Goal: Complete application form

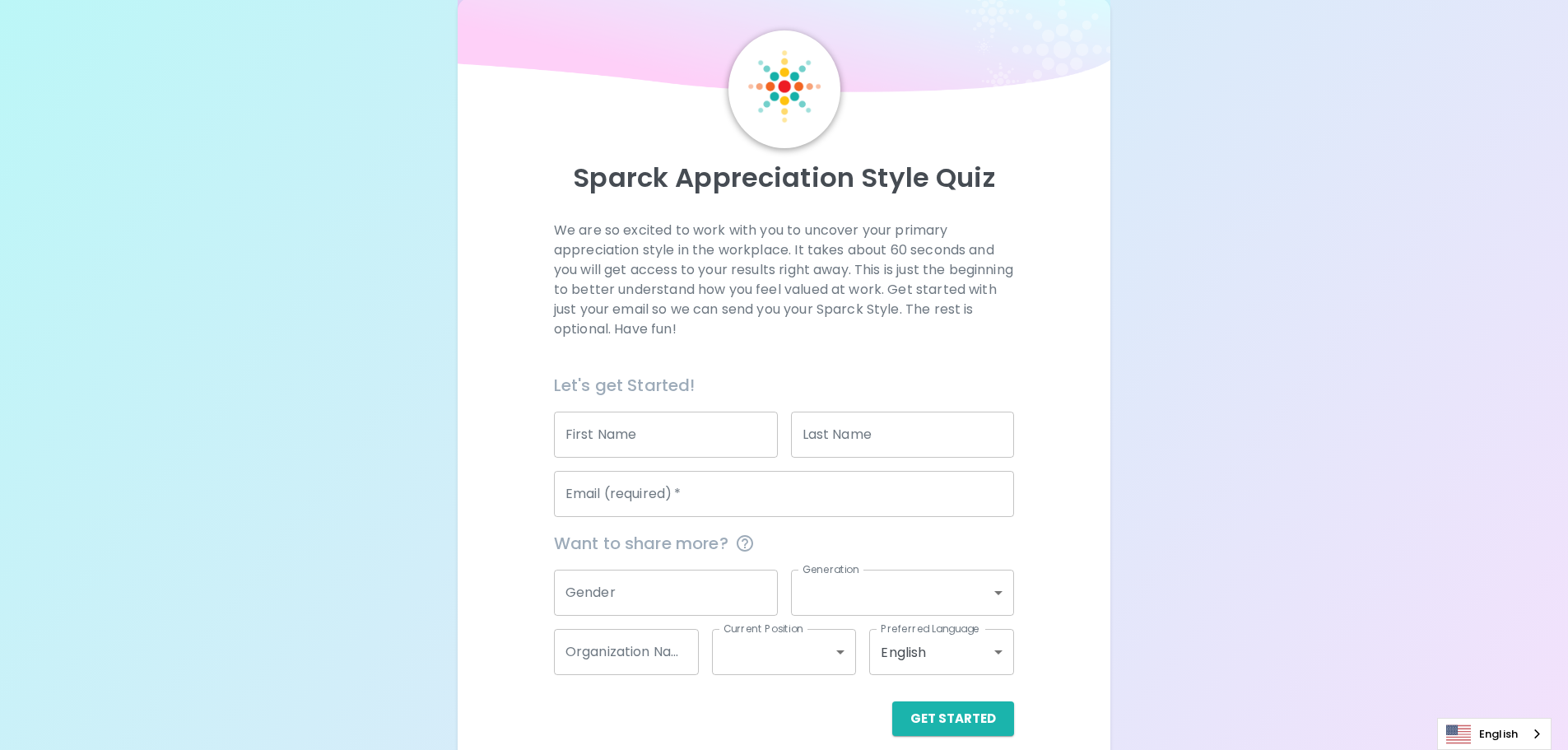
scroll to position [54, 0]
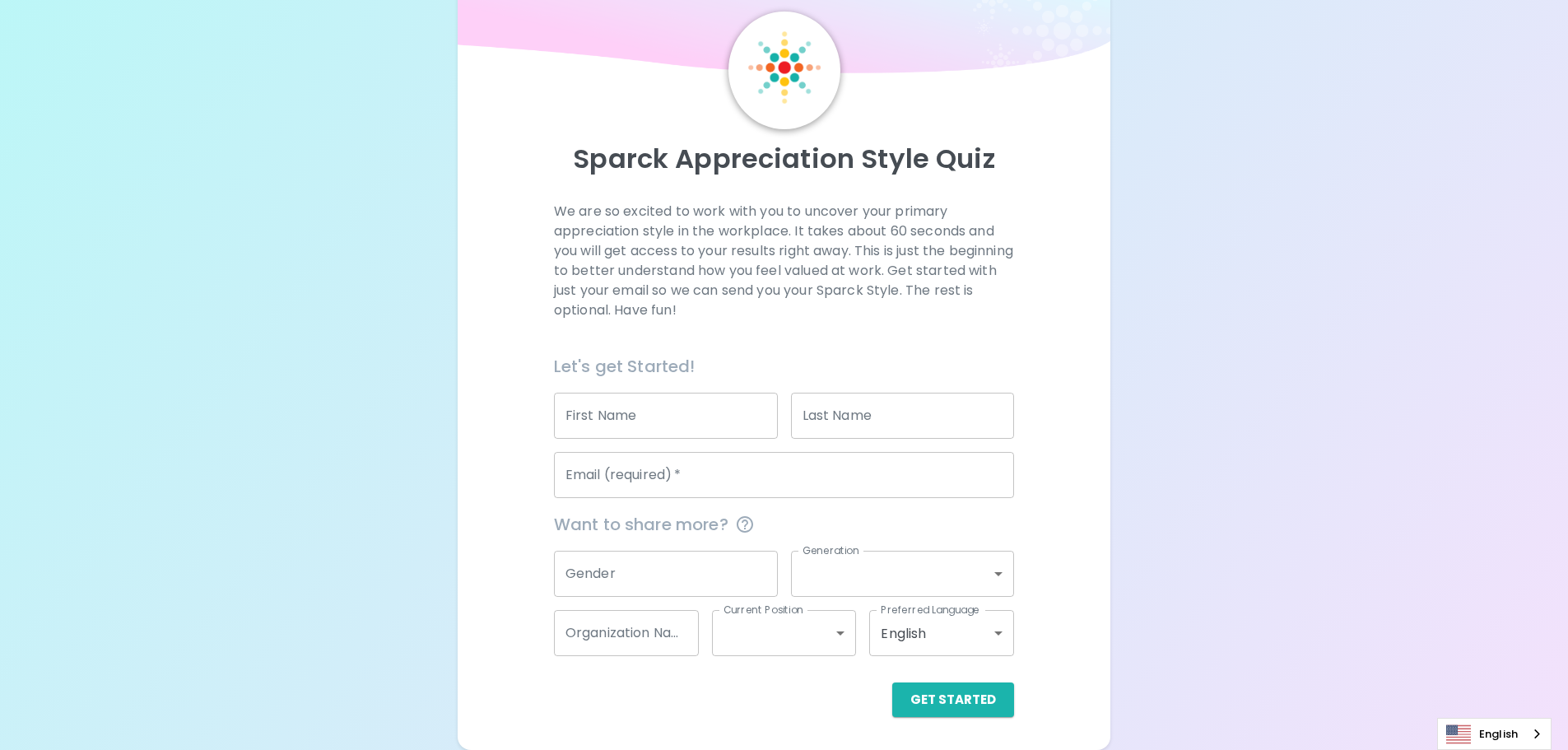
click at [695, 471] on input "Email (required)   *" at bounding box center [784, 474] width 460 height 46
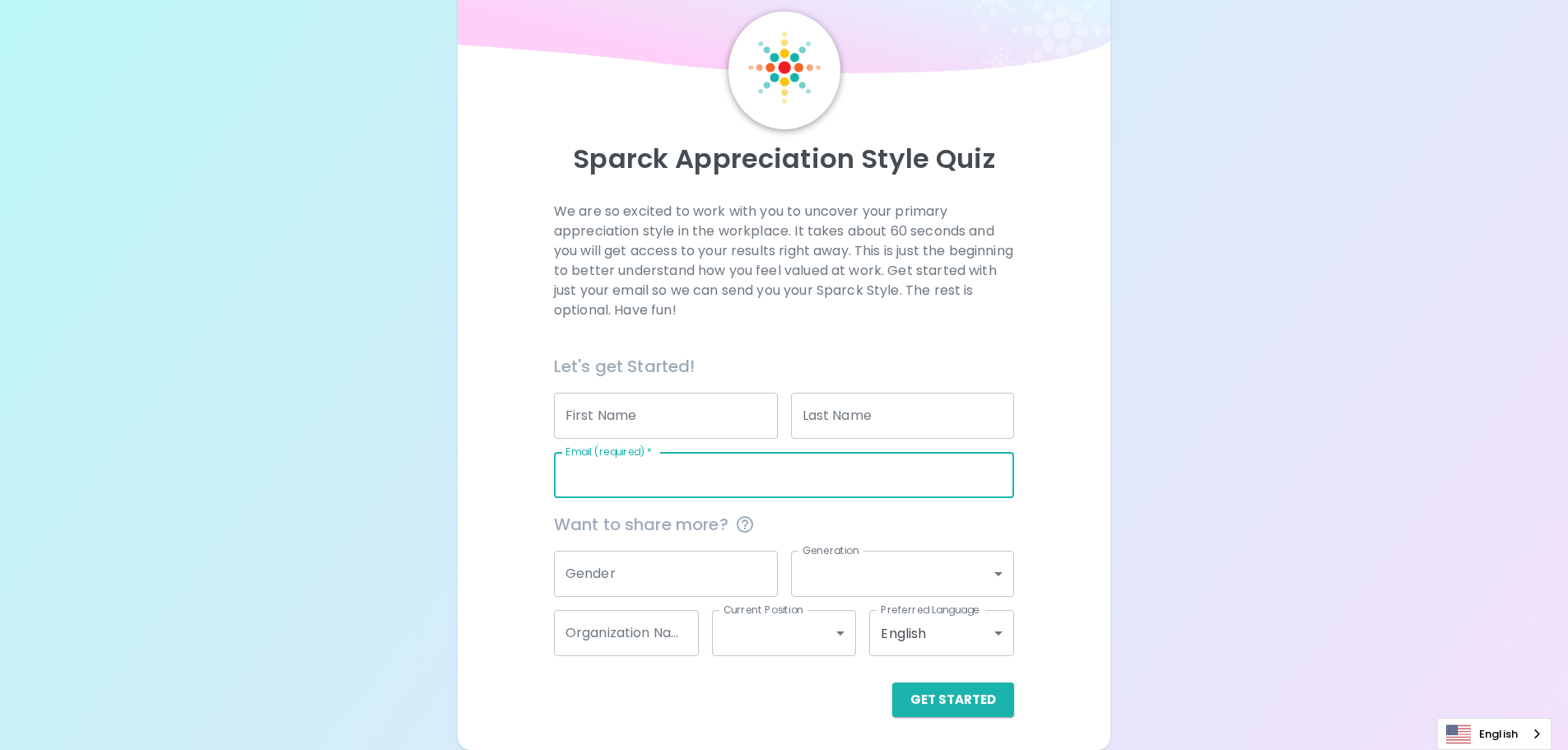
type input "v"
click at [522, 491] on div "We are so excited to work with you to uncover your primary appreciation style i…" at bounding box center [784, 459] width 614 height 515
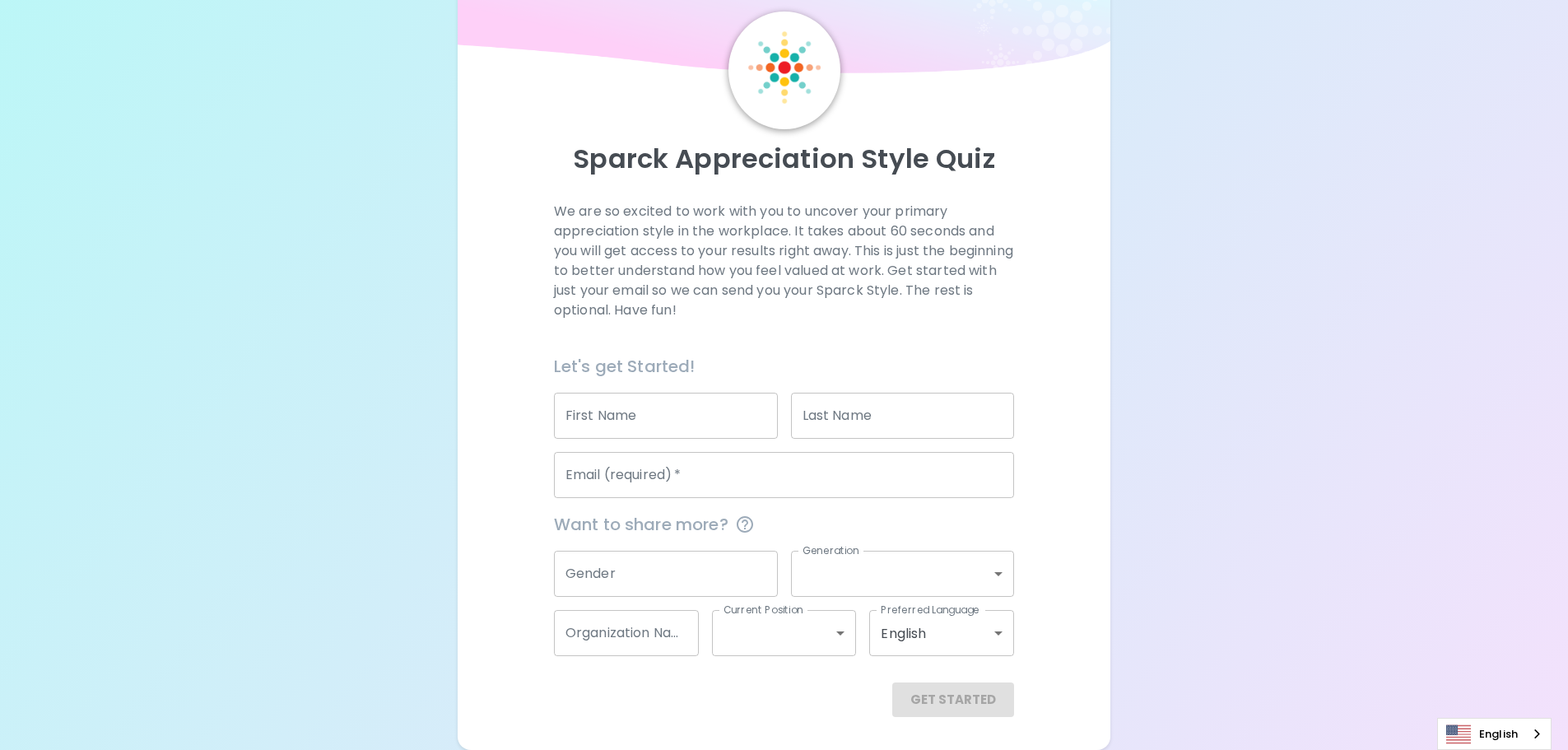
click at [918, 690] on div "Get Started" at bounding box center [784, 700] width 460 height 35
click at [918, 693] on div "Get Started" at bounding box center [784, 700] width 460 height 35
drag, startPoint x: 917, startPoint y: 692, endPoint x: 909, endPoint y: 690, distance: 8.2
click at [918, 698] on div "Get Started" at bounding box center [784, 700] width 460 height 35
drag, startPoint x: 942, startPoint y: 703, endPoint x: 930, endPoint y: 694, distance: 15.0
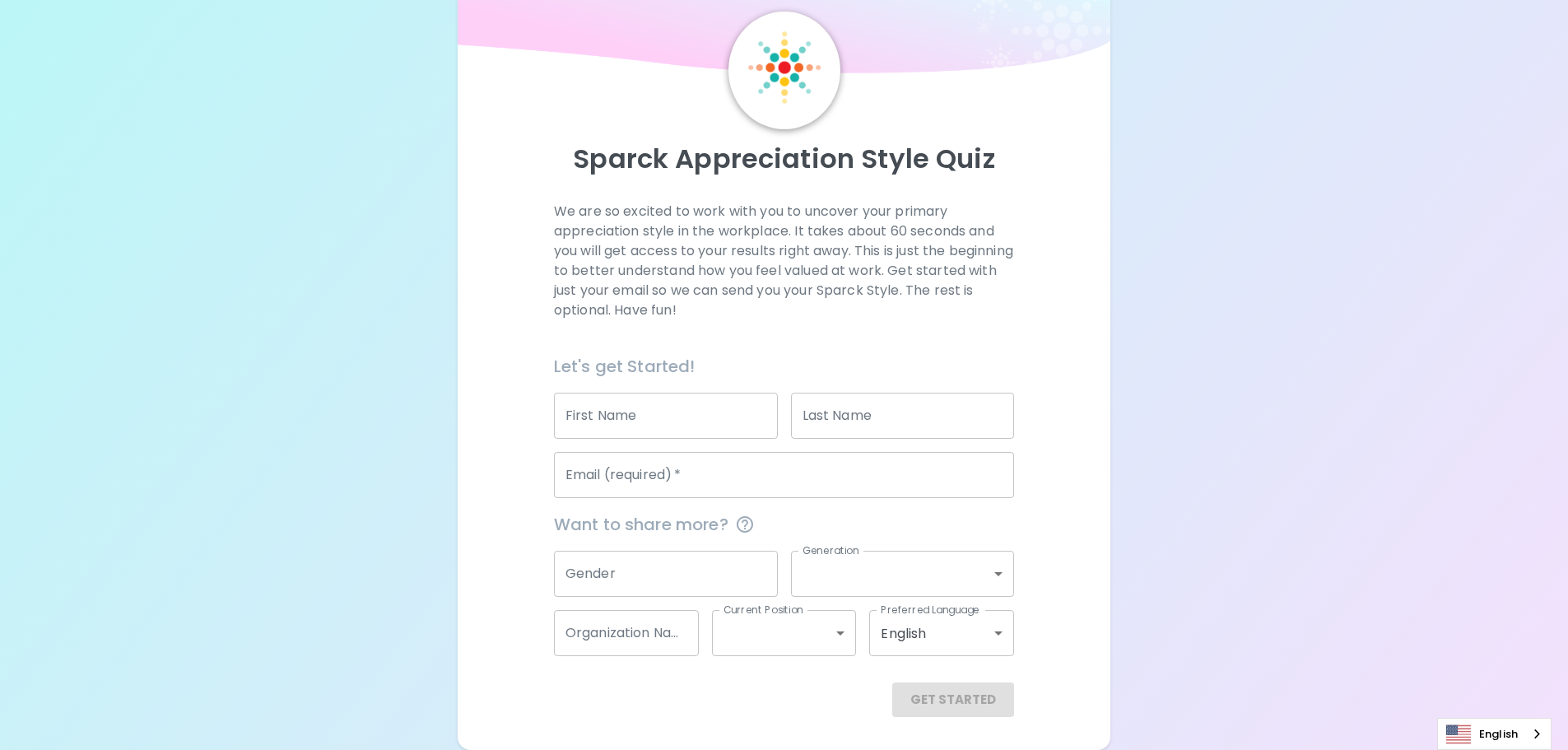
click at [939, 702] on div "Get Started" at bounding box center [784, 700] width 460 height 35
click at [686, 416] on input "First Name" at bounding box center [666, 416] width 223 height 46
click at [746, 330] on div "We are so excited to work with you to uncover your primary appreciation style i…" at bounding box center [784, 277] width 460 height 152
click at [683, 400] on input "First Name" at bounding box center [666, 416] width 223 height 46
click at [750, 337] on div "We are so excited to work with you to uncover your primary appreciation style i…" at bounding box center [784, 277] width 460 height 152
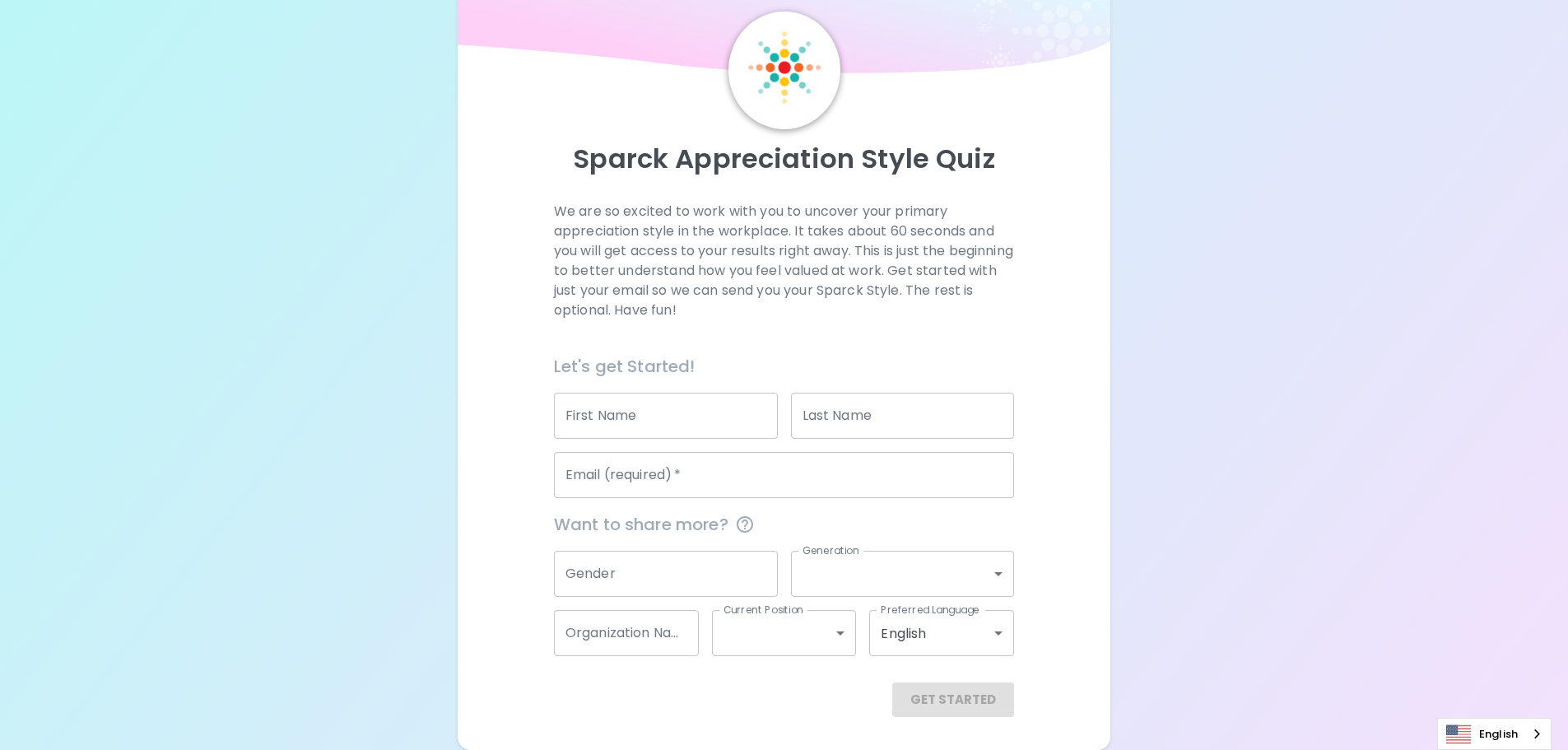
click at [939, 701] on div "Get Started" at bounding box center [784, 700] width 460 height 35
click at [683, 407] on input "First Name" at bounding box center [666, 416] width 223 height 46
type input "[PERSON_NAME]"
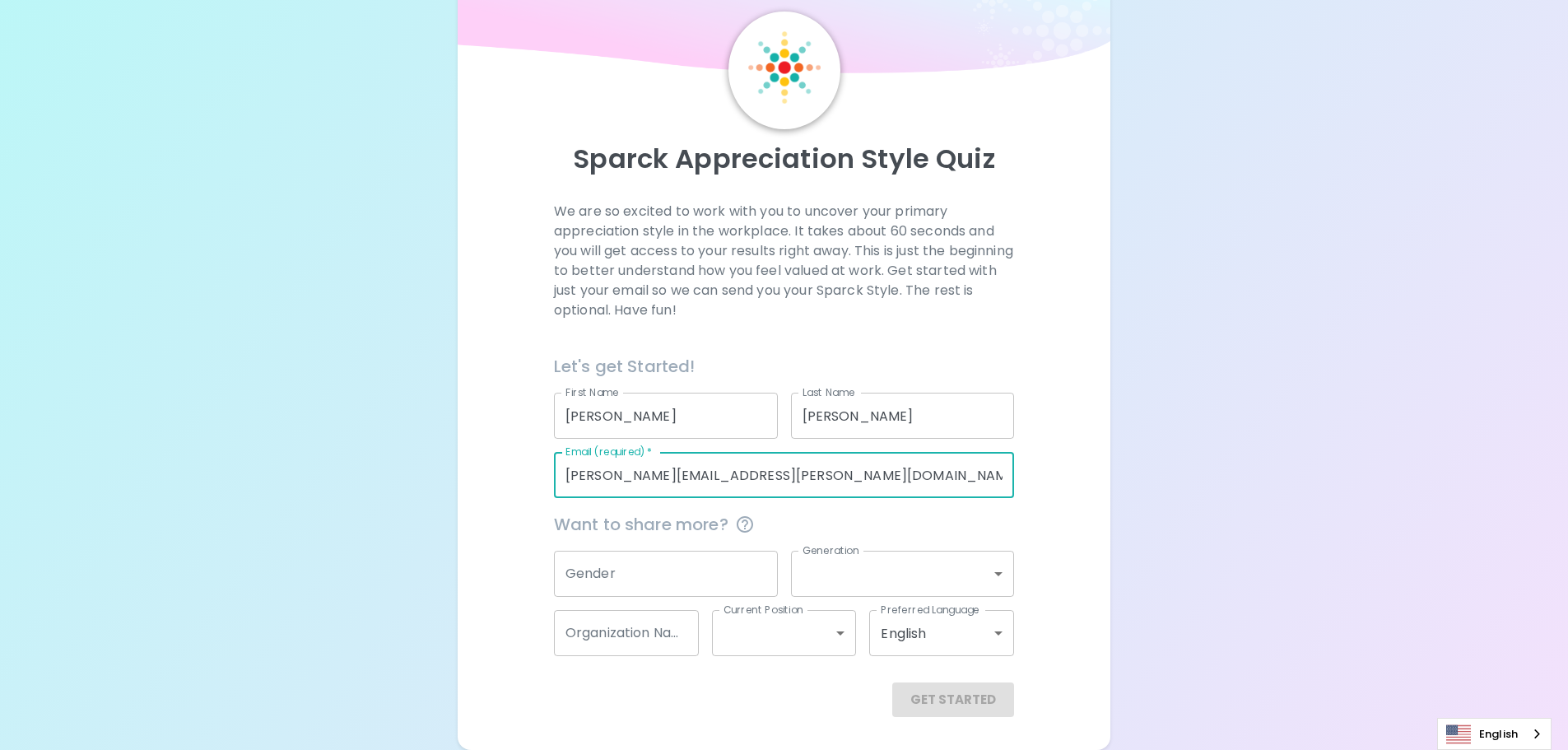
type input "[PERSON_NAME][EMAIL_ADDRESS][PERSON_NAME][DOMAIN_NAME]"
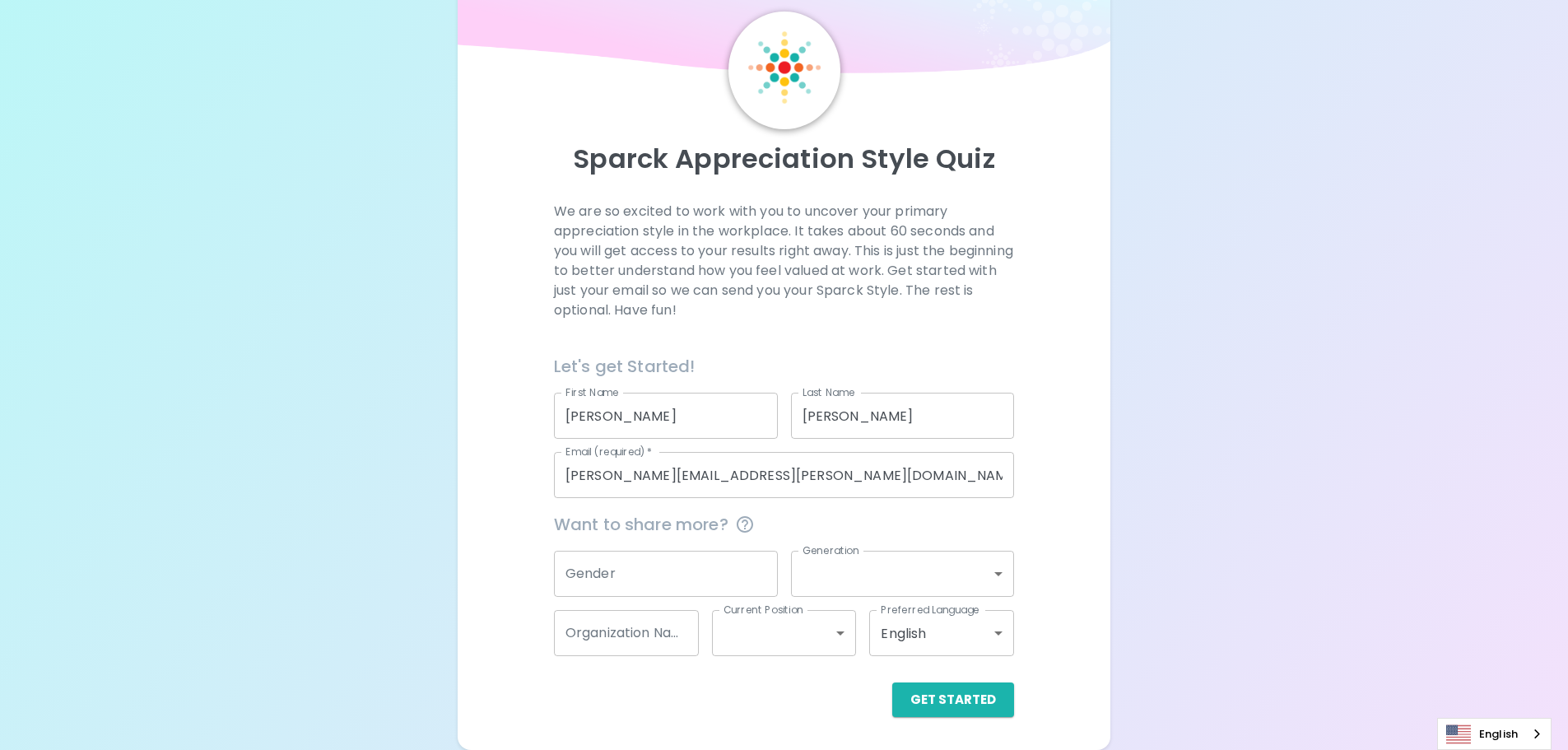
click at [452, 442] on div "Sparck Appreciation Style Quiz We are so excited to work with you to uncover yo…" at bounding box center [784, 348] width 1568 height 804
click at [966, 697] on button "Get Started" at bounding box center [953, 700] width 122 height 35
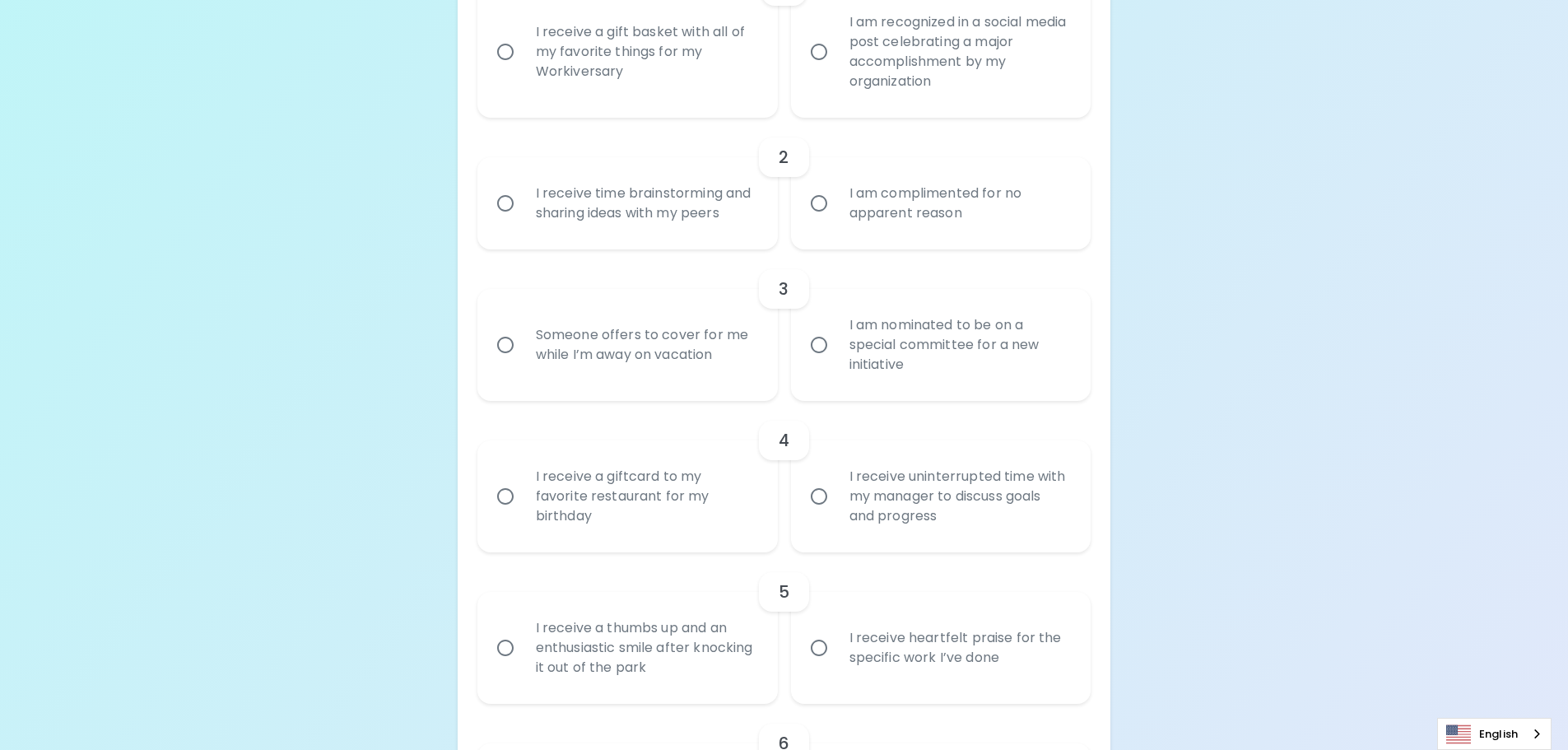
scroll to position [0, 0]
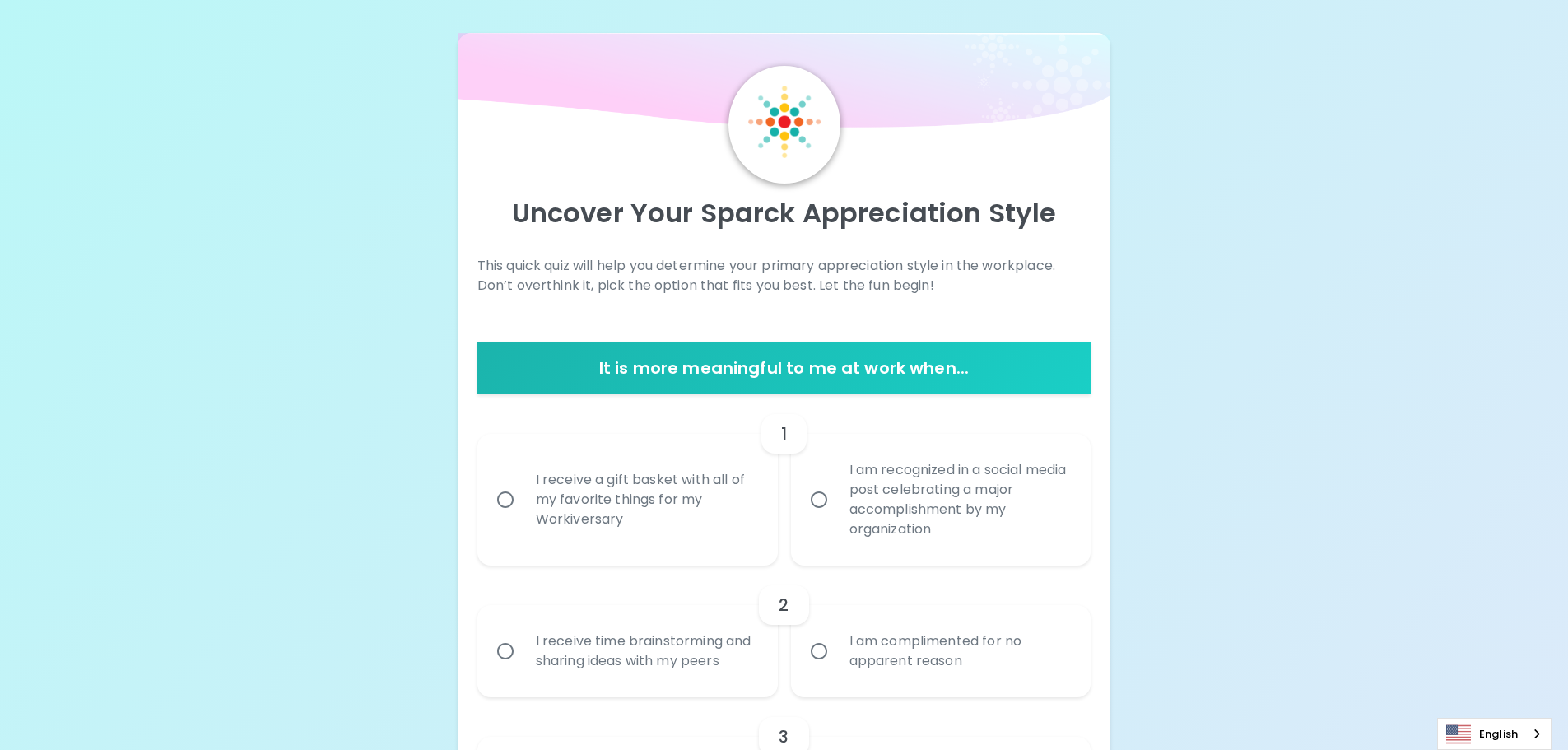
click at [630, 482] on div "I receive a gift basket with all of my favorite things for my Workiversary" at bounding box center [646, 499] width 246 height 98
click at [523, 482] on input "I receive a gift basket with all of my favorite things for my Workiversary" at bounding box center [505, 499] width 35 height 35
radio input "true"
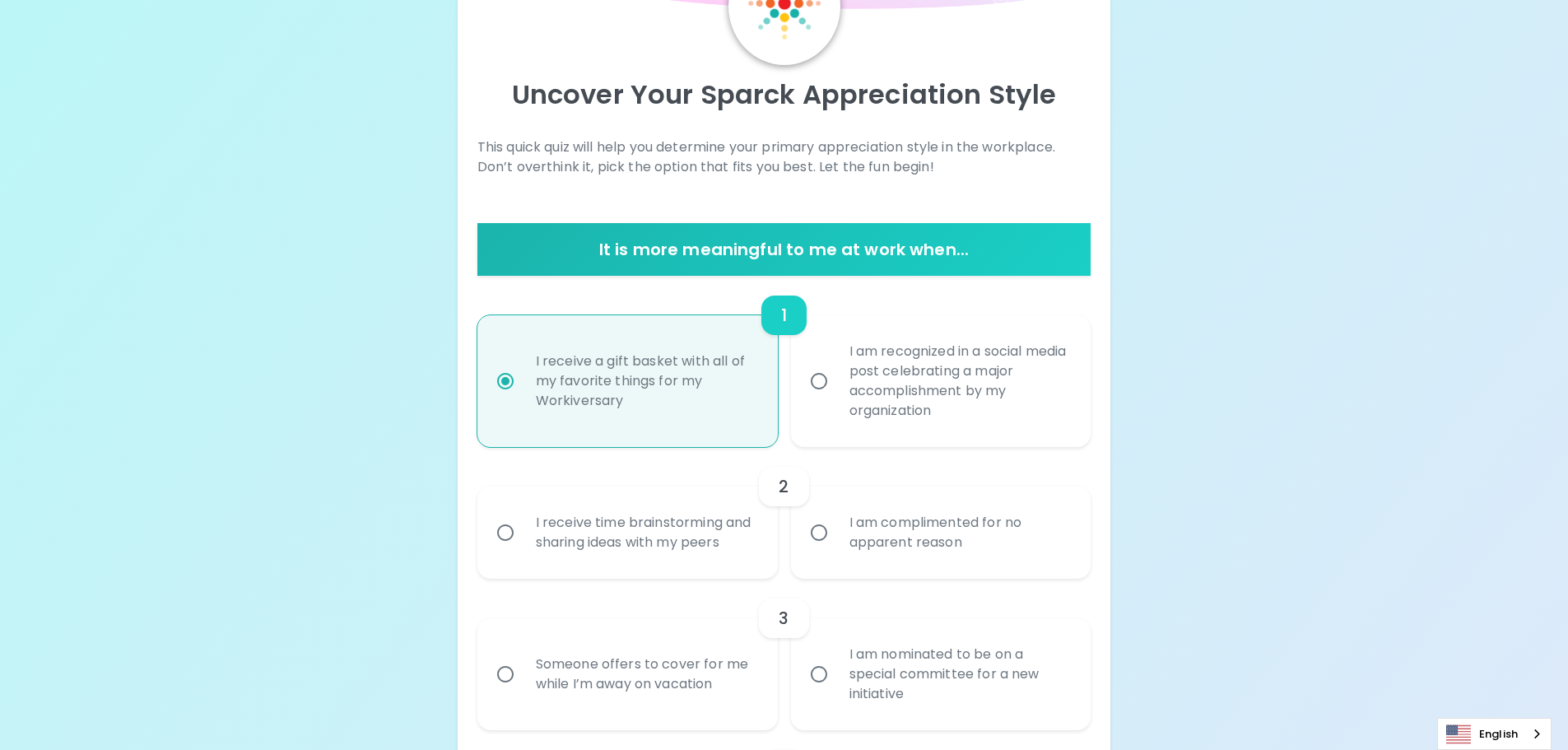
scroll to position [132, 0]
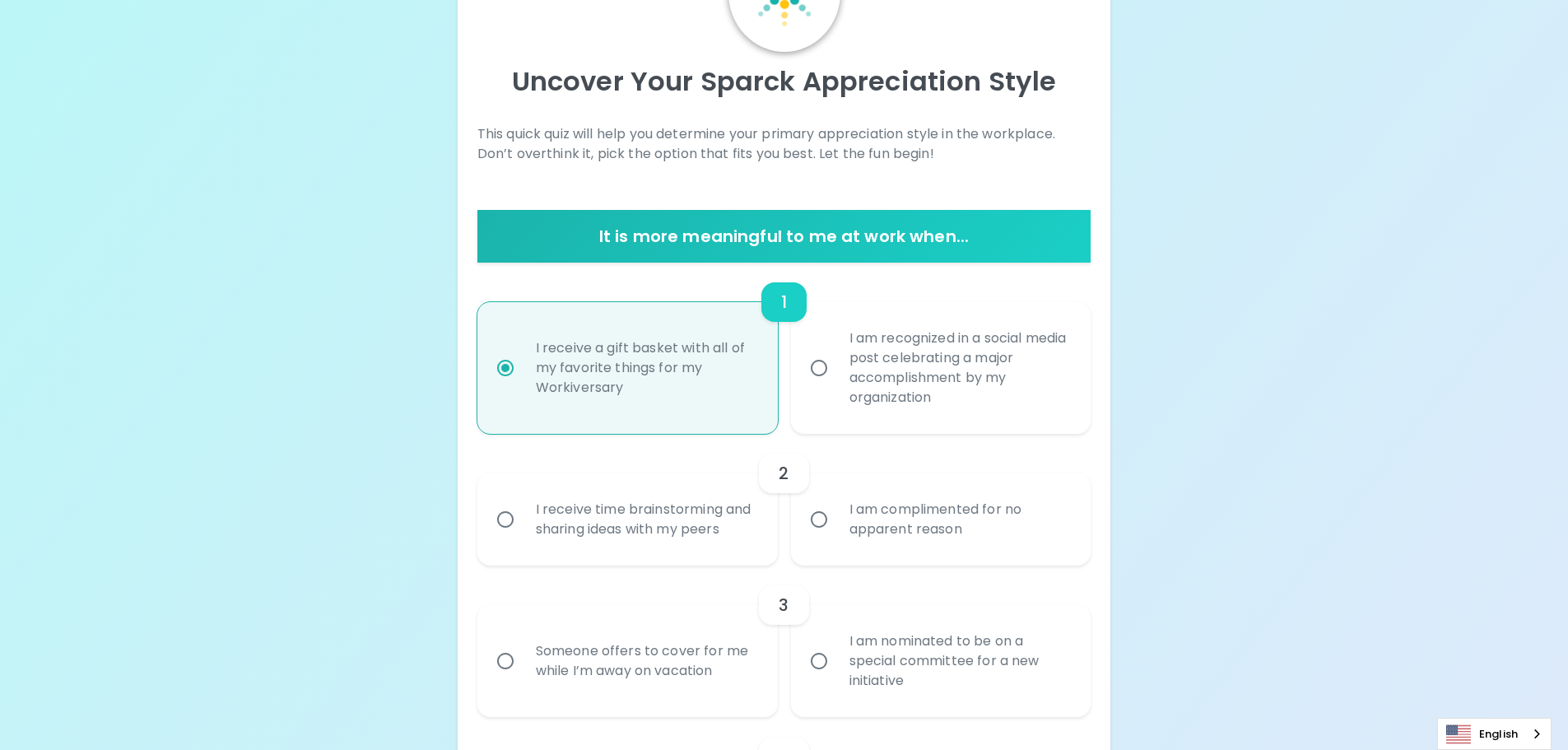
click at [633, 533] on div "I receive time brainstorming and sharing ideas with my peers" at bounding box center [646, 519] width 246 height 79
click at [523, 533] on input "I receive time brainstorming and sharing ideas with my peers" at bounding box center [505, 519] width 35 height 35
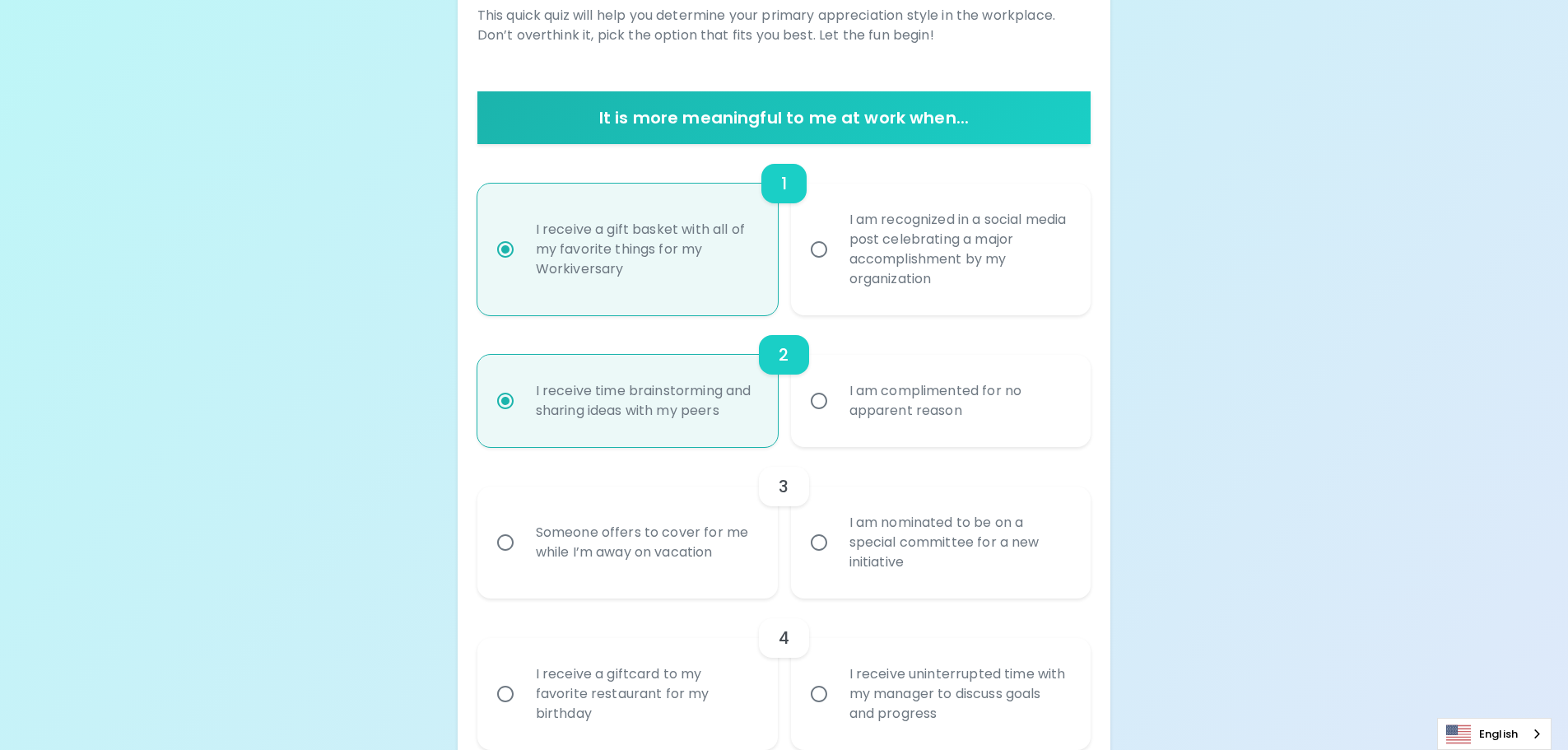
scroll to position [263, 0]
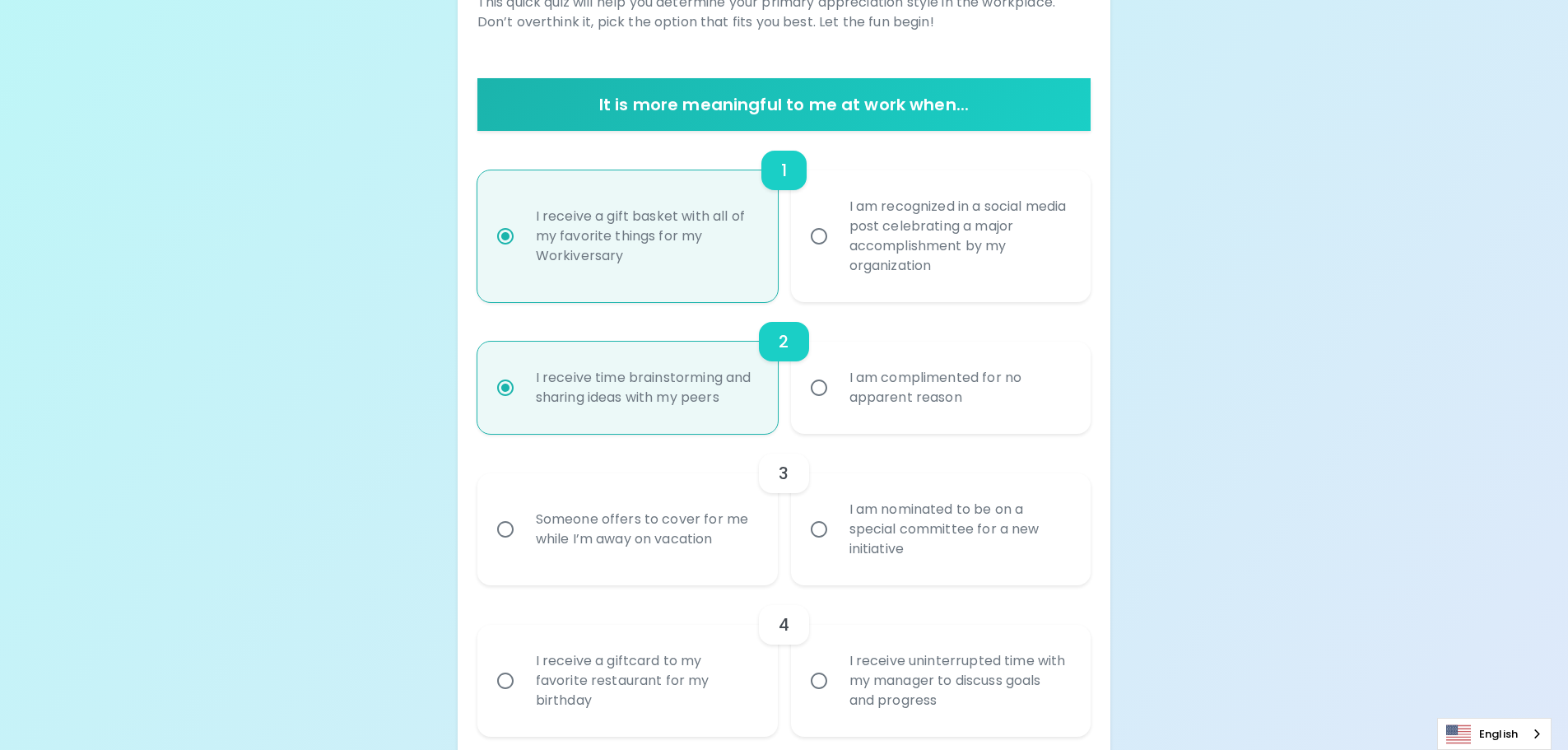
radio input "true"
click at [916, 526] on div "I am nominated to be on a special committee for a new initiative" at bounding box center [959, 529] width 246 height 98
click at [836, 526] on input "I am nominated to be on a special committee for a new initiative" at bounding box center [819, 529] width 35 height 35
radio input "false"
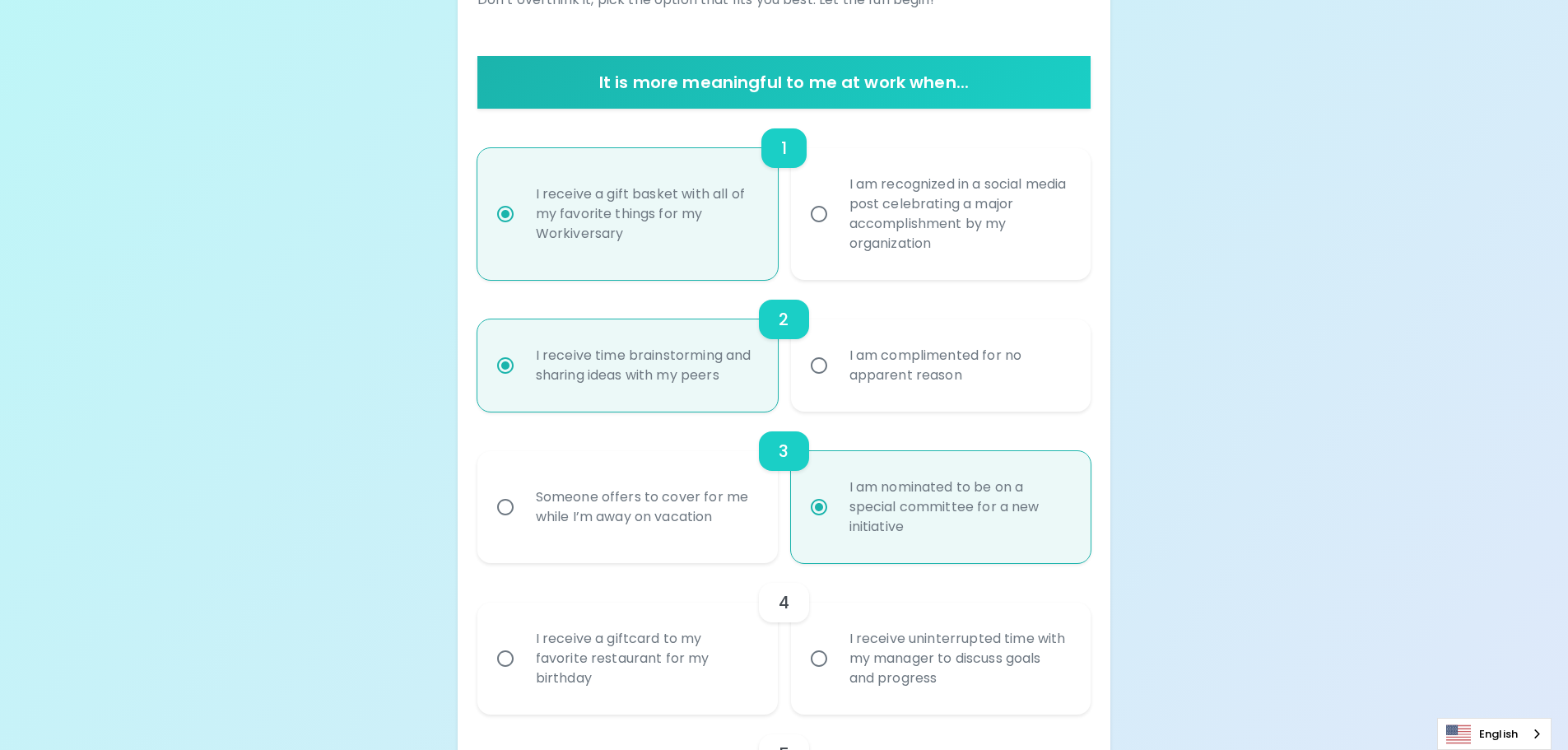
scroll to position [312, 0]
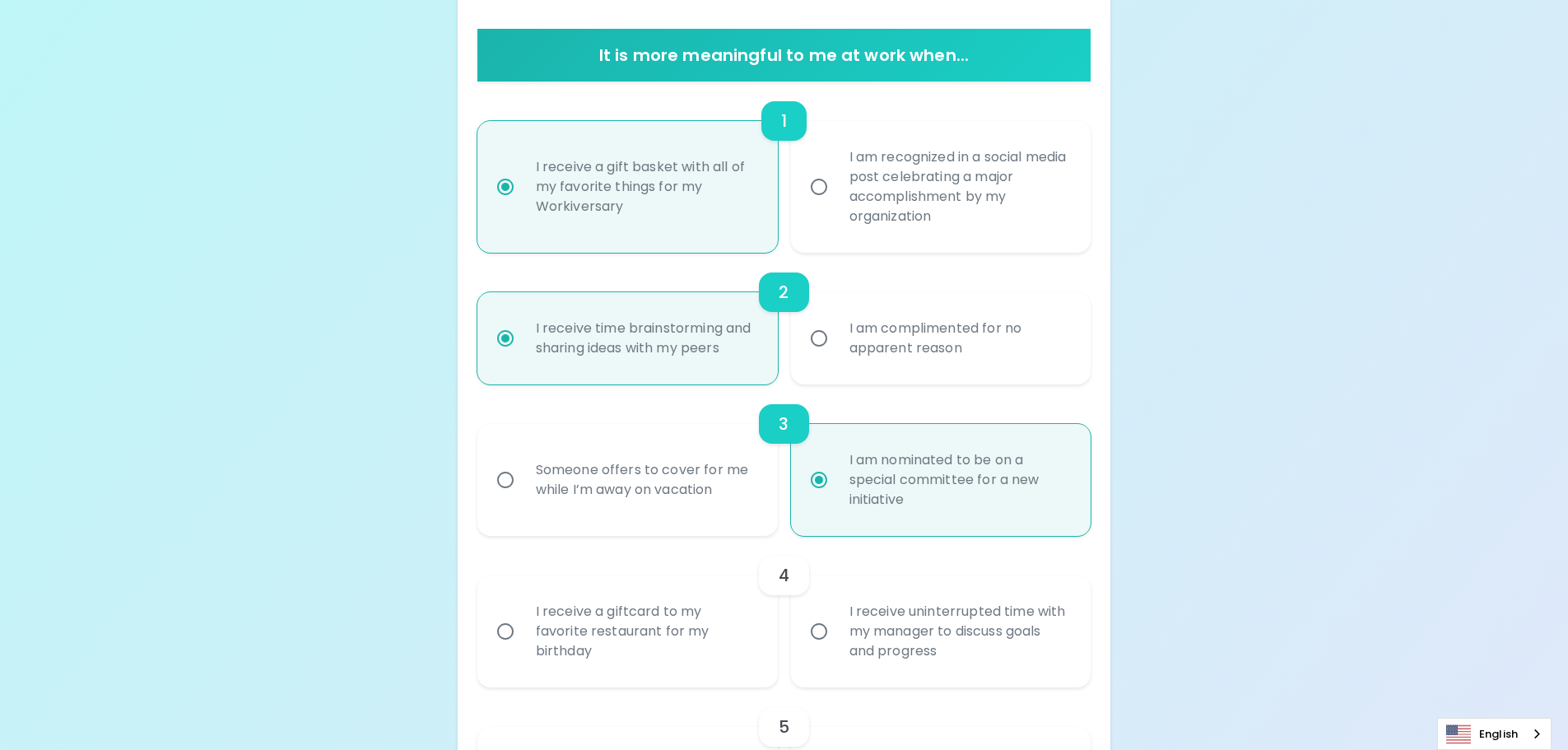
radio input "true"
click at [670, 627] on div "I receive a giftcard to my favorite restaurant for my birthday" at bounding box center [646, 632] width 246 height 98
click at [523, 627] on input "I receive a giftcard to my favorite restaurant for my birthday" at bounding box center [505, 631] width 35 height 35
radio input "false"
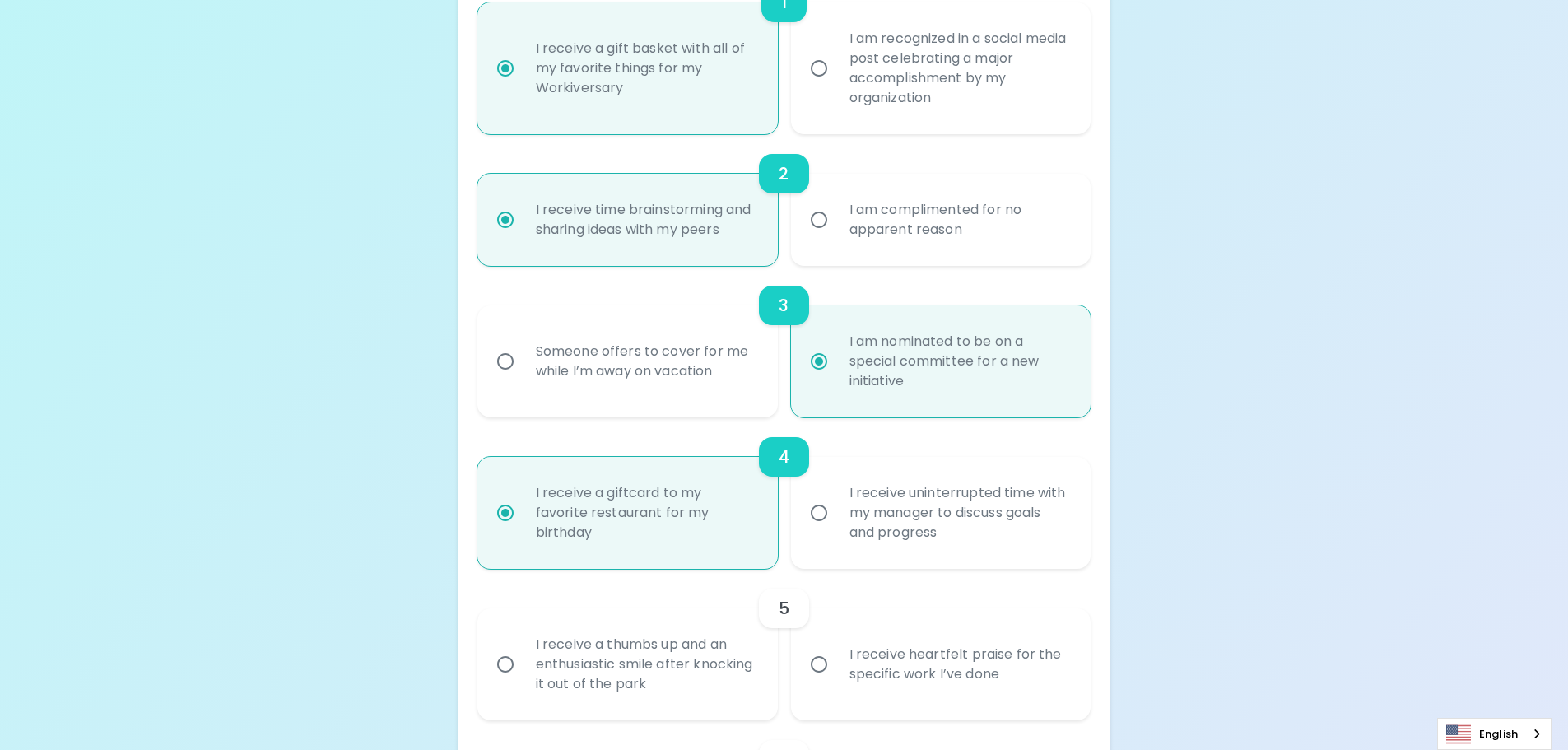
scroll to position [444, 0]
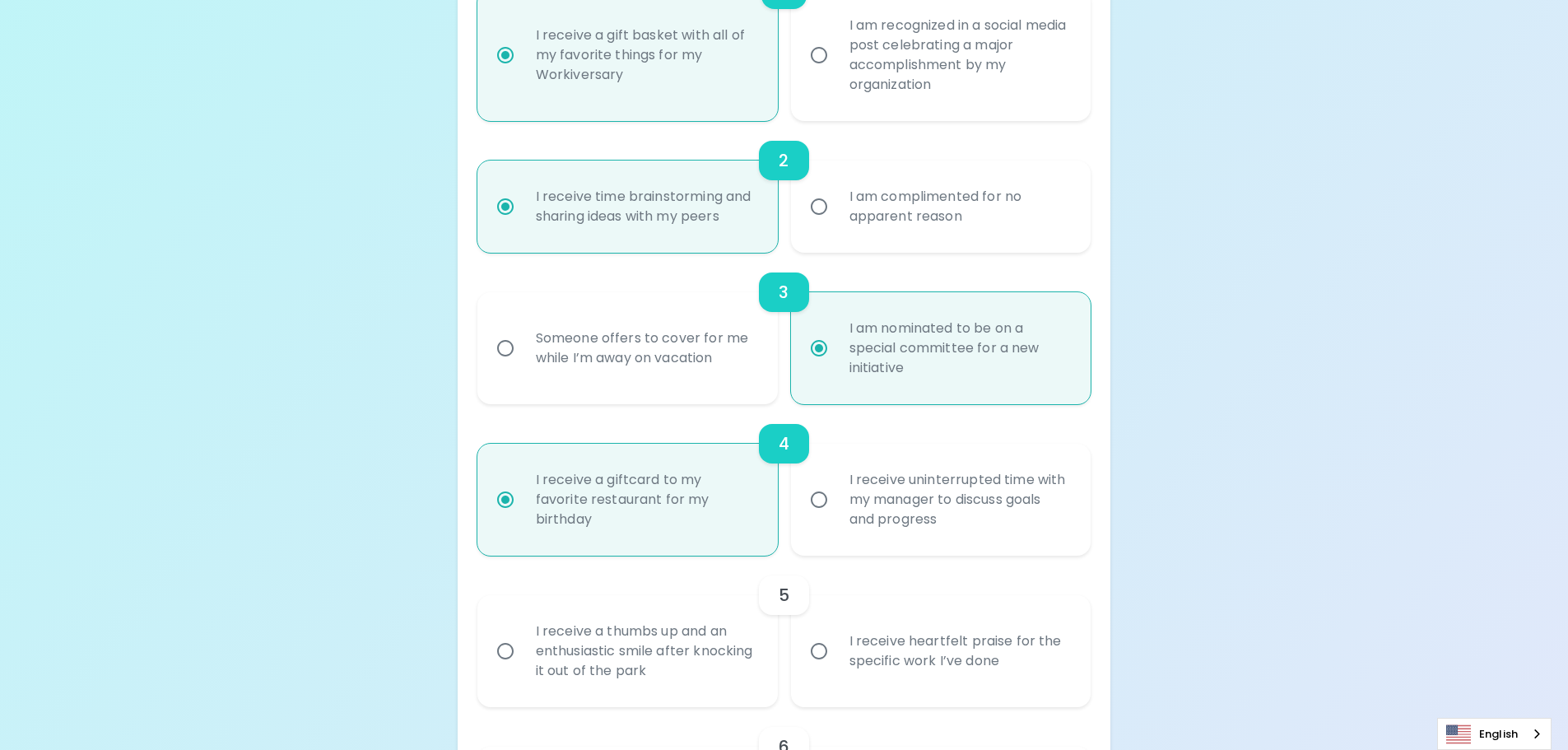
radio input "true"
click at [903, 639] on div "I receive heartfelt praise for the specific work I’ve done" at bounding box center [959, 651] width 246 height 79
click at [836, 639] on input "I receive heartfelt praise for the specific work I’ve done" at bounding box center [819, 651] width 35 height 35
radio input "false"
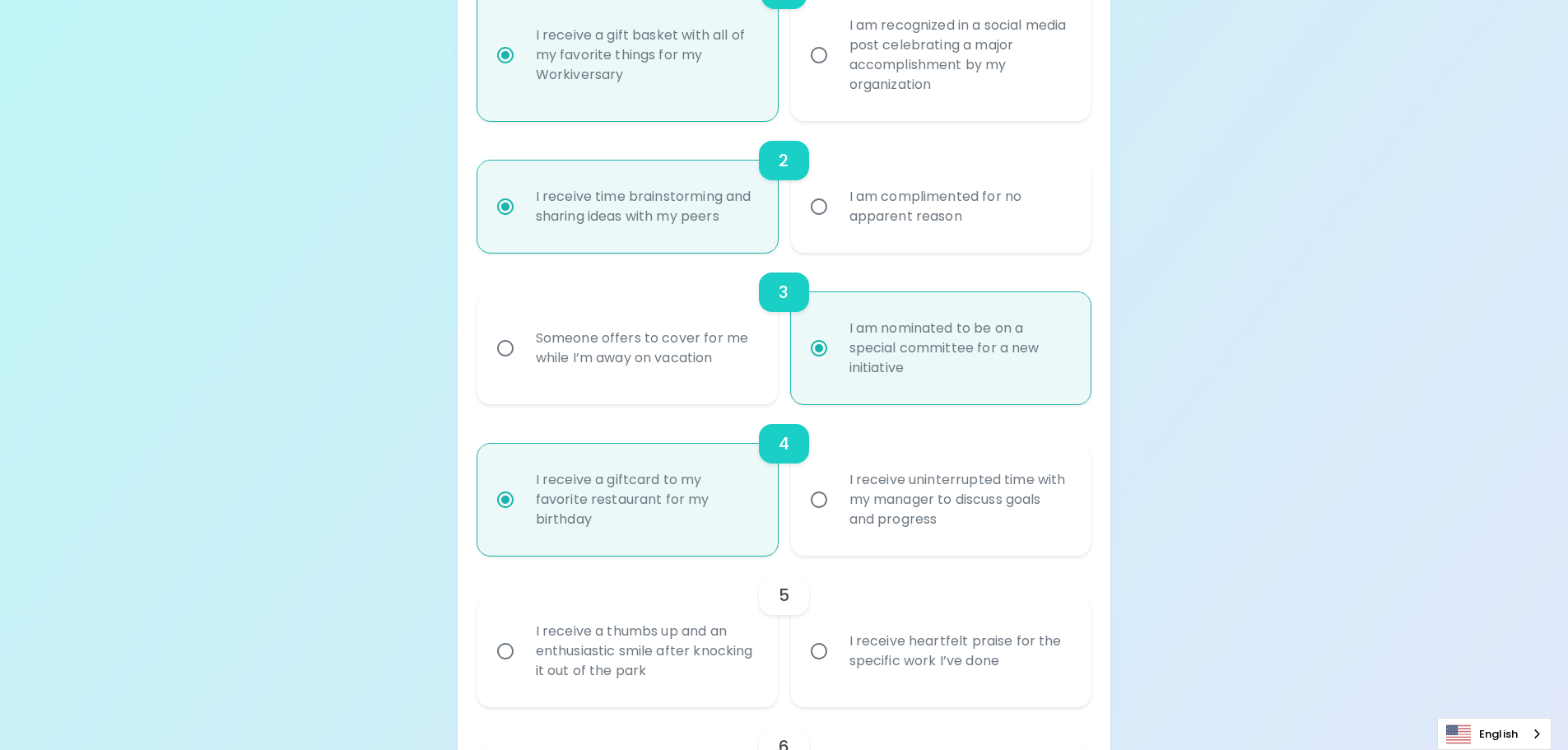
radio input "false"
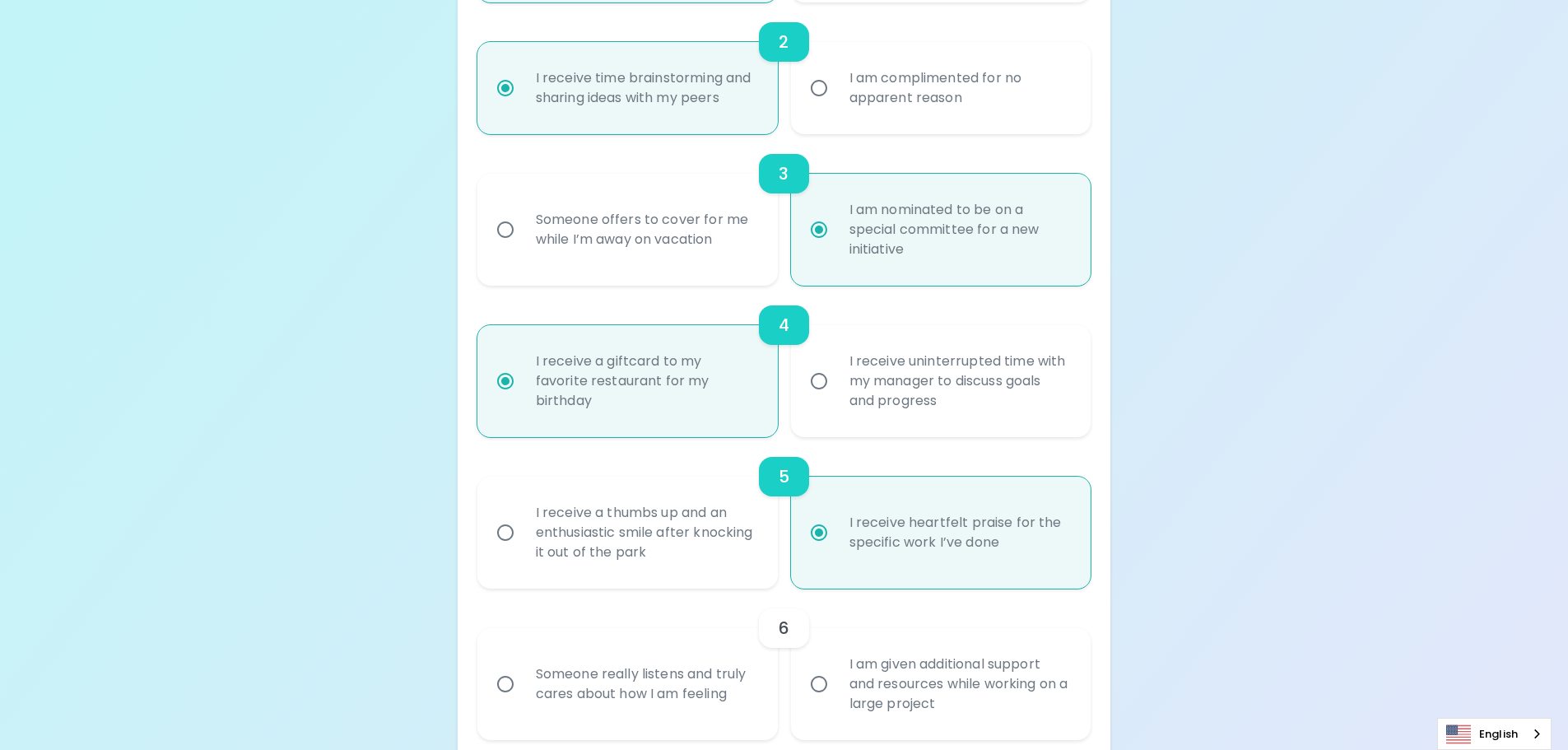
scroll to position [576, 0]
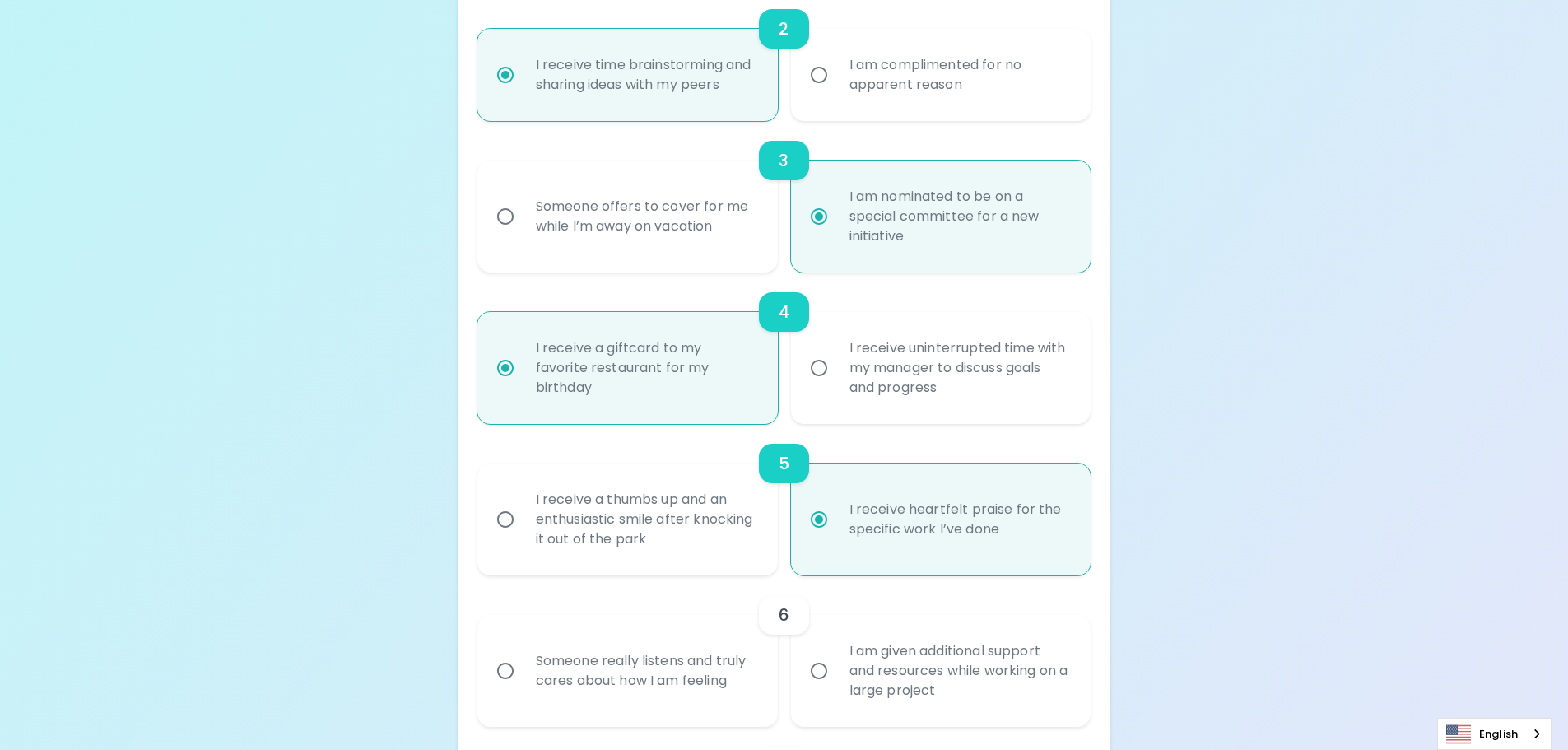
radio input "true"
click at [903, 674] on div "I am given additional support and resources while working on a large project" at bounding box center [959, 670] width 246 height 98
click at [836, 674] on input "I am given additional support and resources while working on a large project" at bounding box center [819, 670] width 35 height 35
radio input "false"
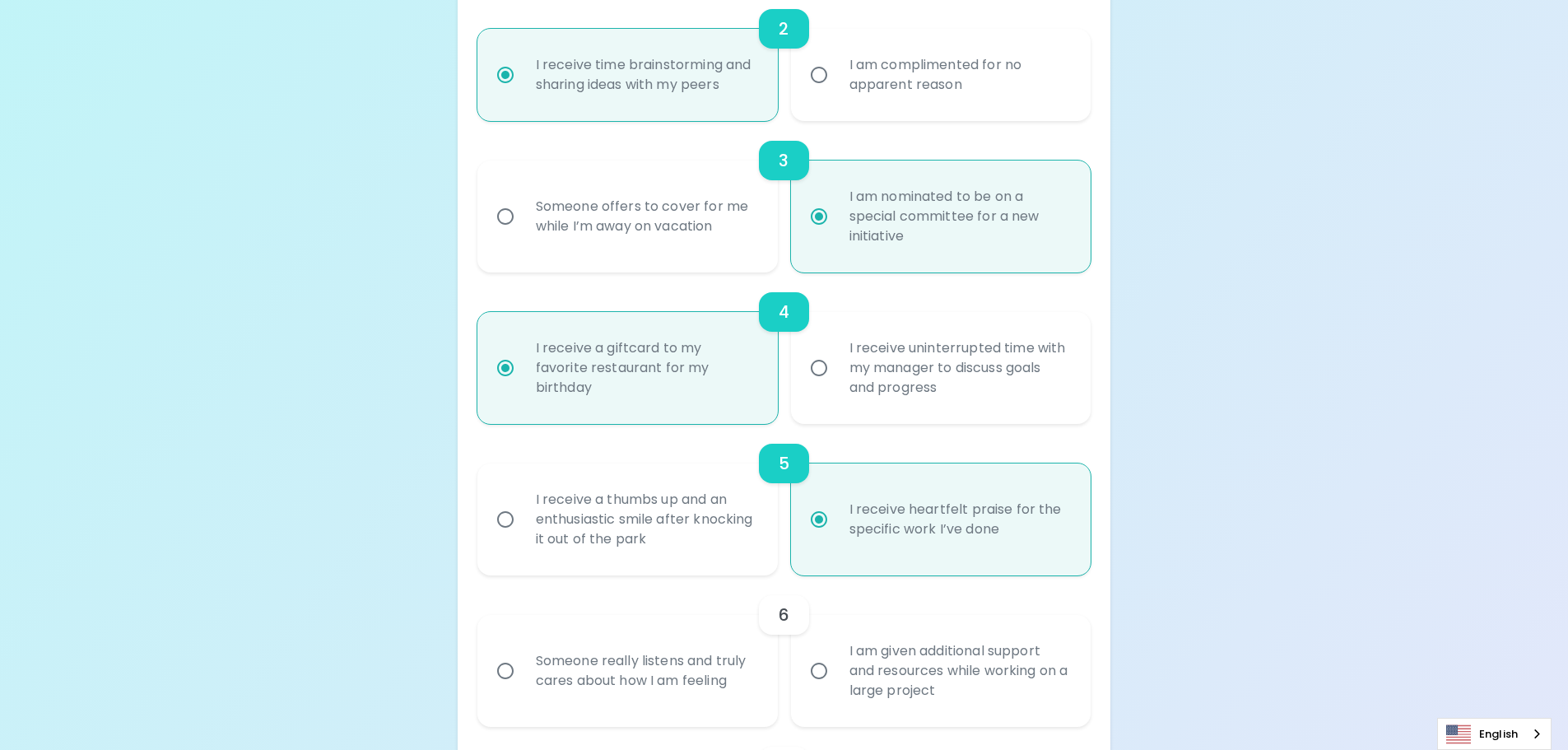
radio input "false"
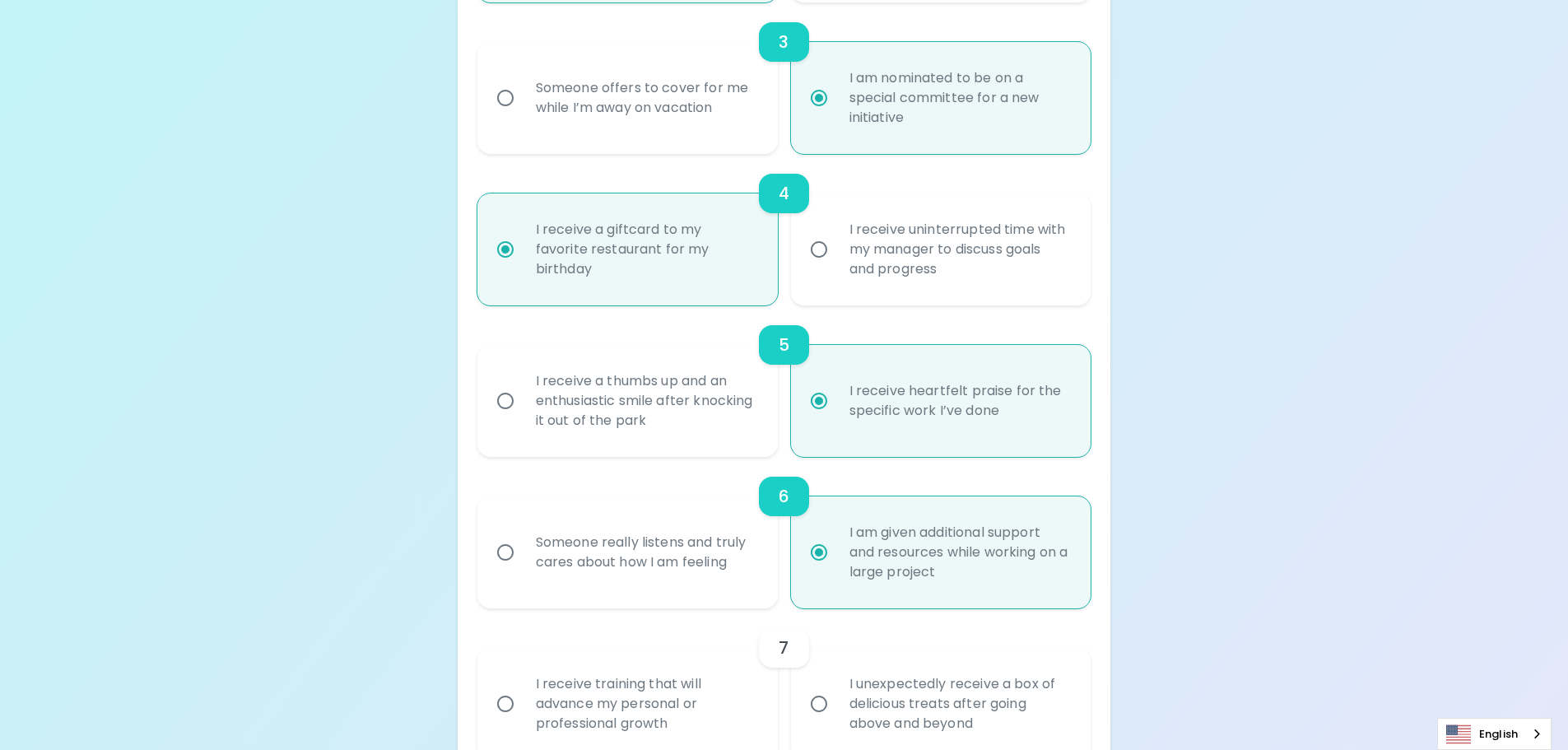
scroll to position [708, 0]
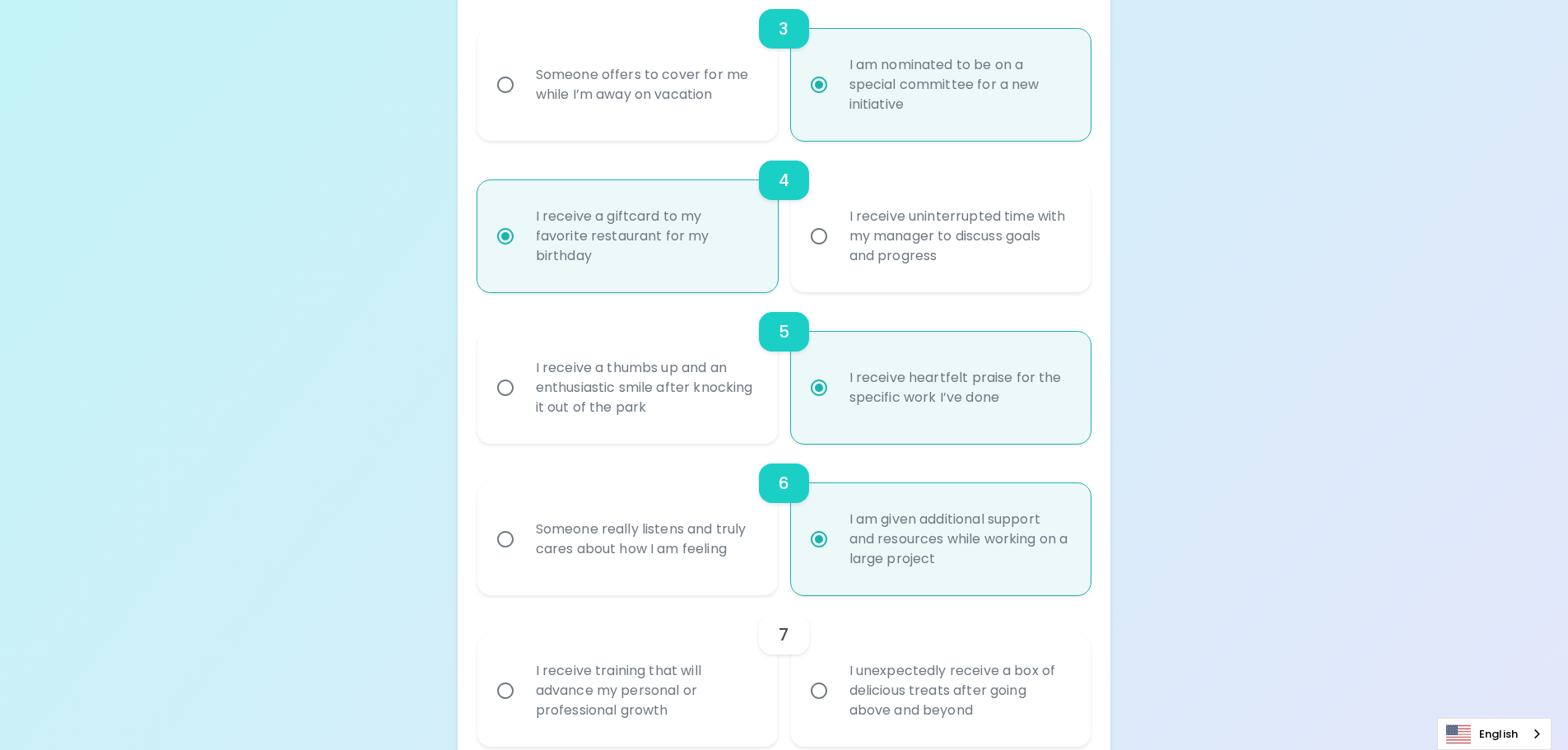
radio input "true"
click at [668, 686] on div "I receive training that will advance my personal or professional growth" at bounding box center [646, 690] width 246 height 98
click at [523, 686] on input "I receive training that will advance my personal or professional growth" at bounding box center [505, 690] width 35 height 35
radio input "false"
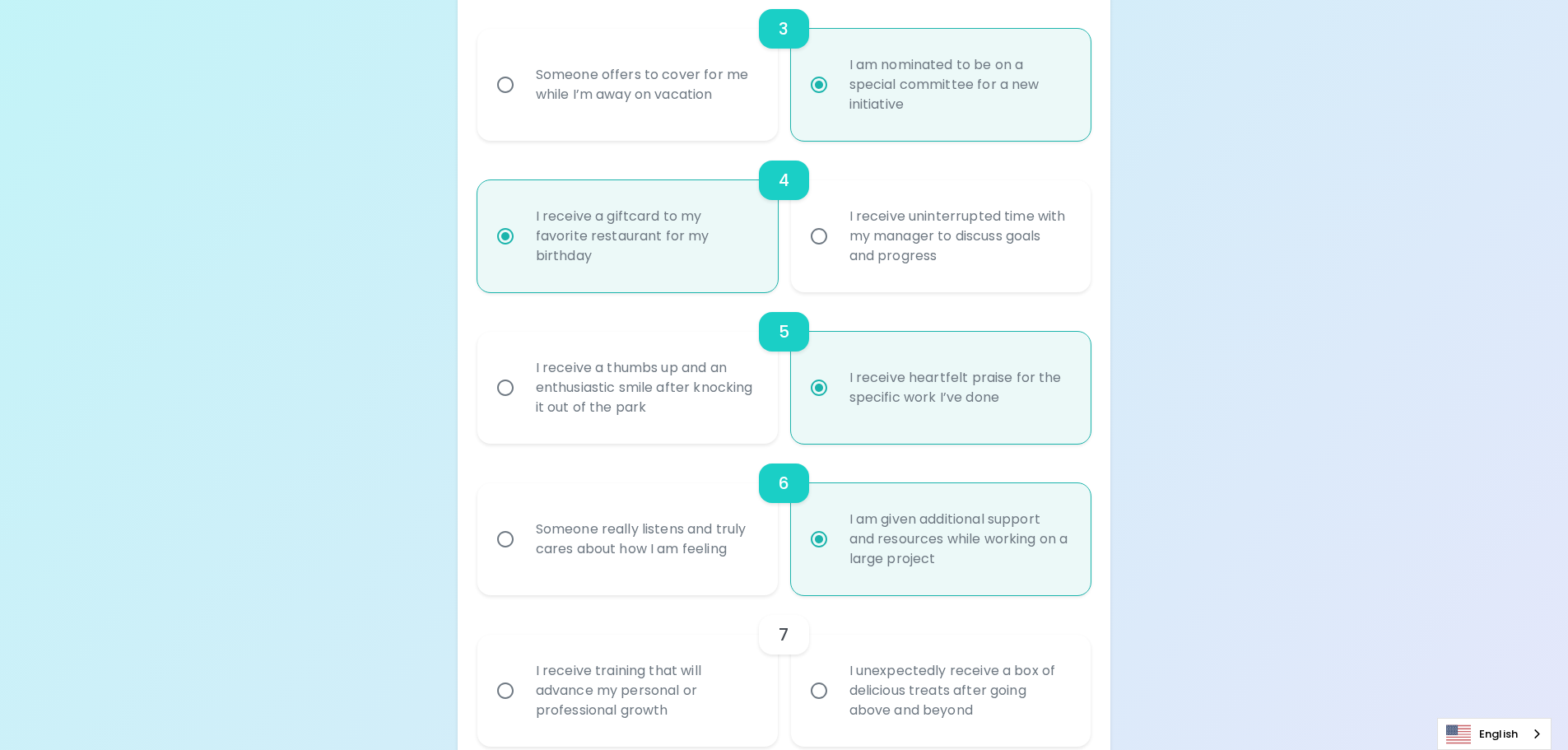
radio input "false"
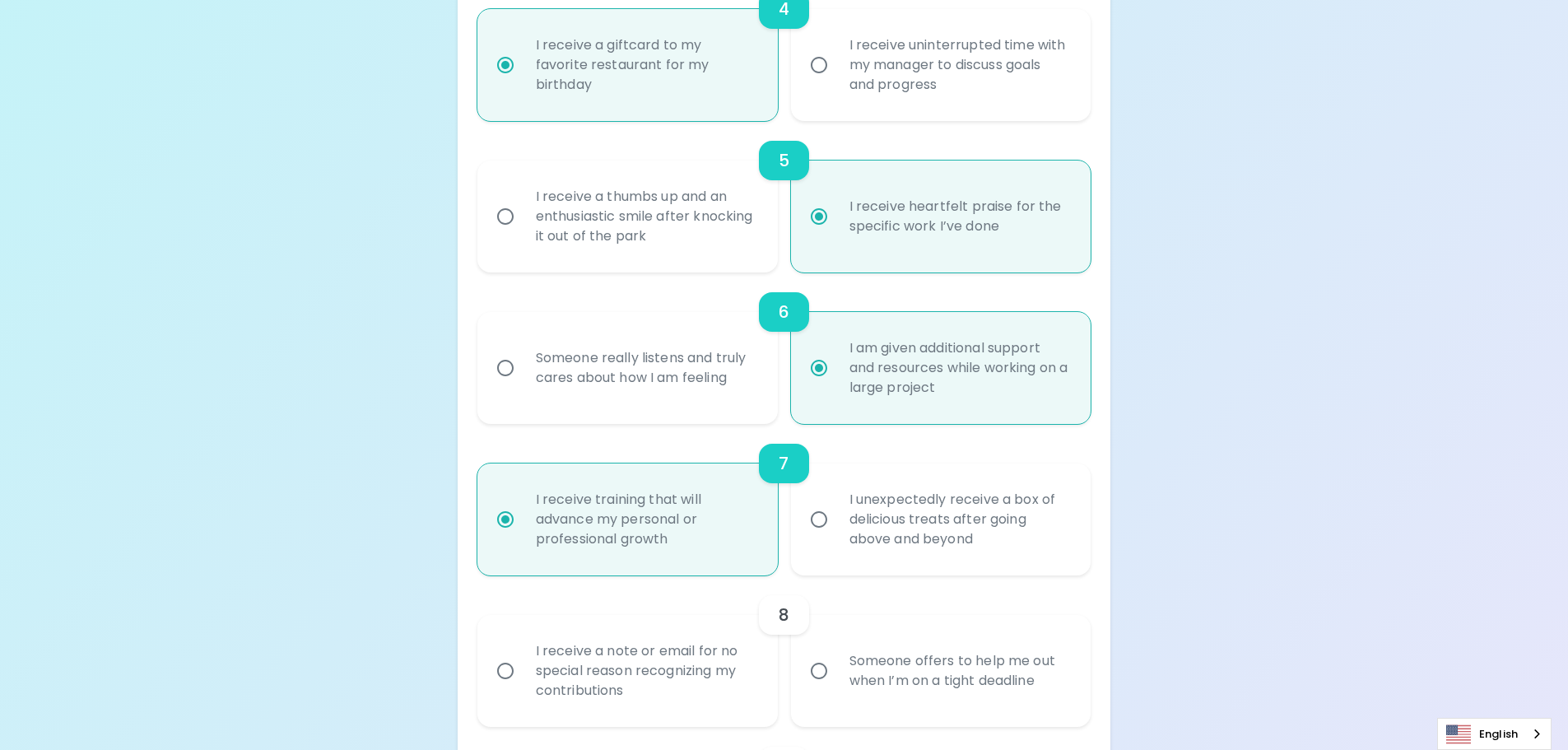
scroll to position [883, 0]
radio input "true"
click at [895, 686] on div "Someone offers to help me out when I’m on a tight deadline" at bounding box center [959, 667] width 246 height 79
click at [836, 685] on input "Someone offers to help me out when I’m on a tight deadline" at bounding box center [819, 668] width 35 height 35
radio input "false"
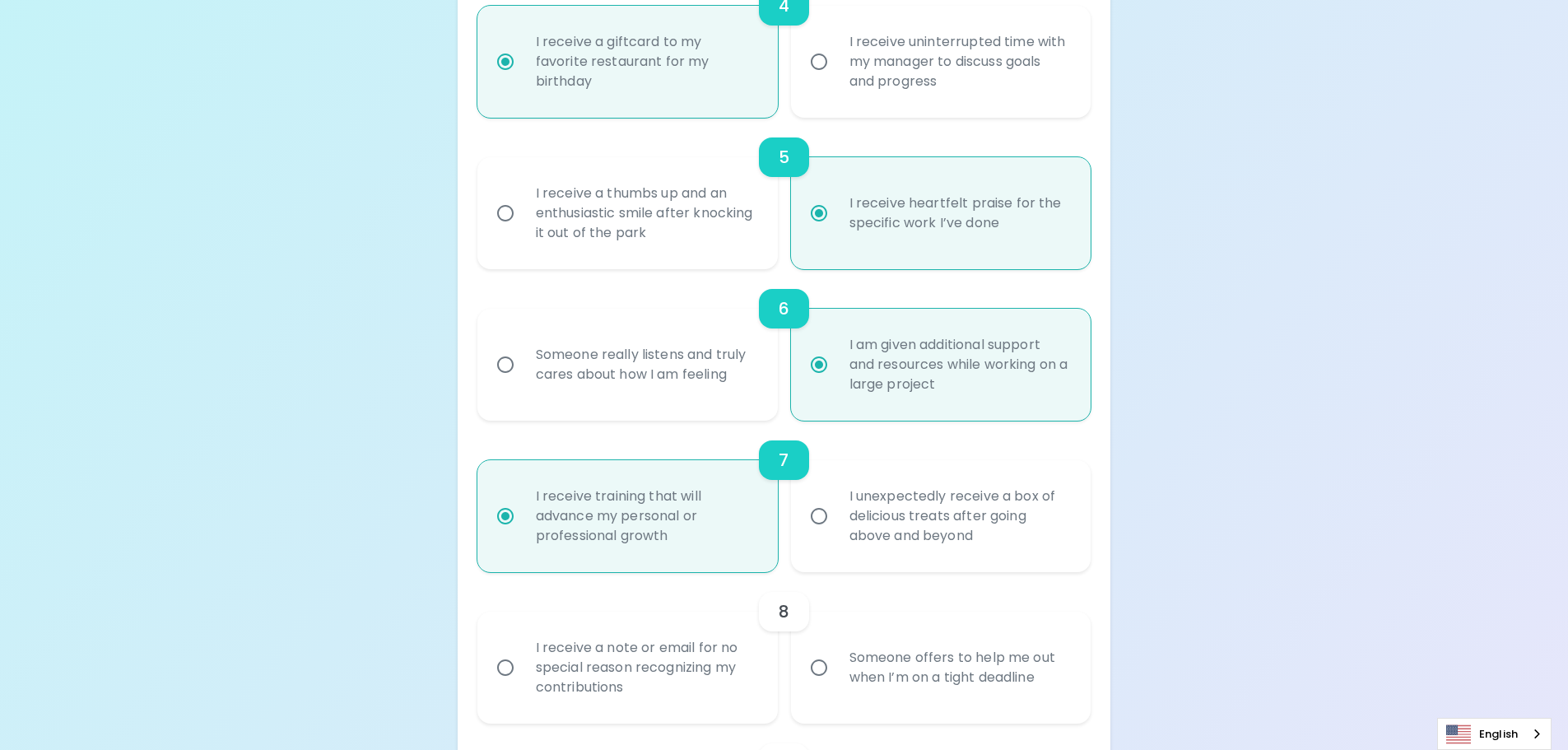
radio input "false"
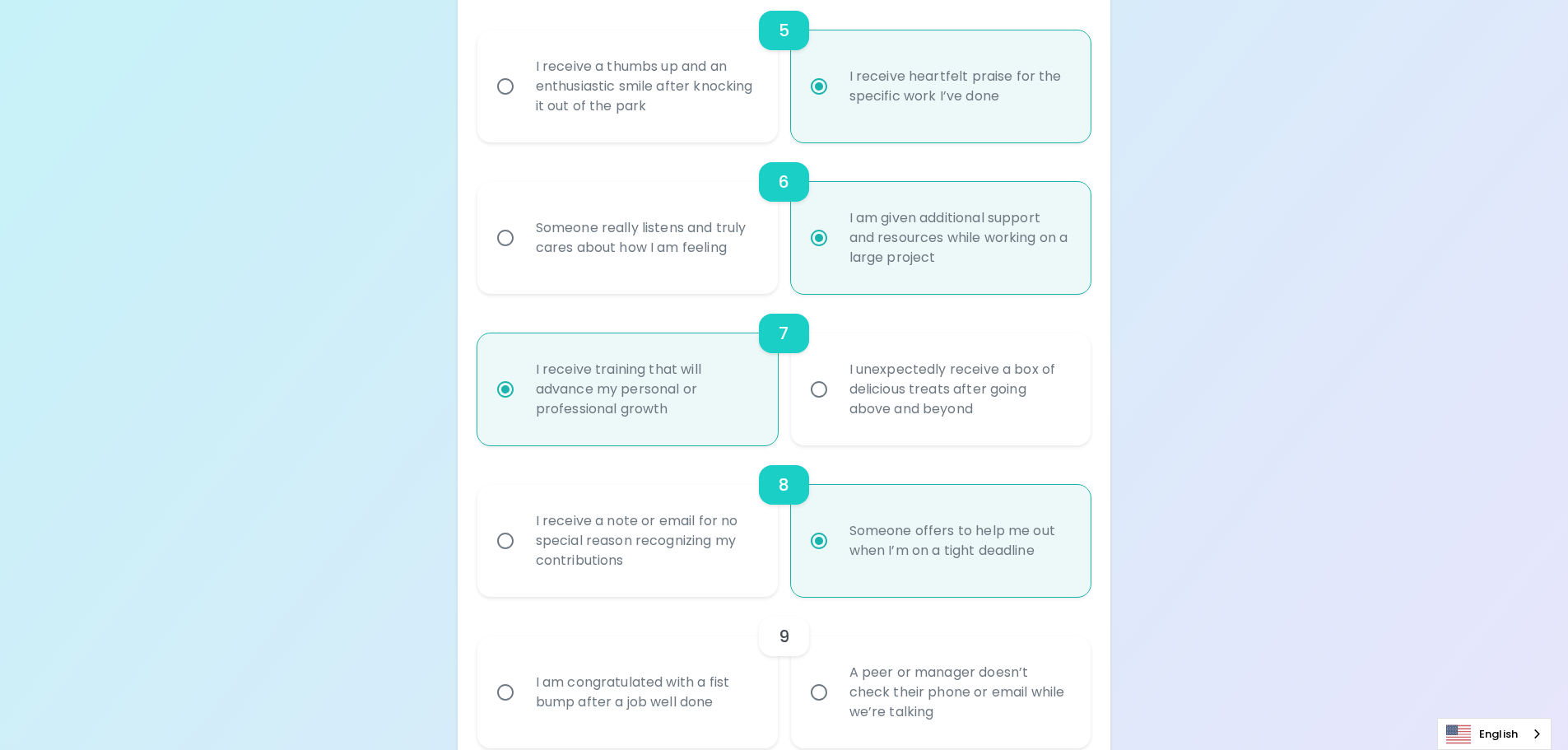
scroll to position [1014, 0]
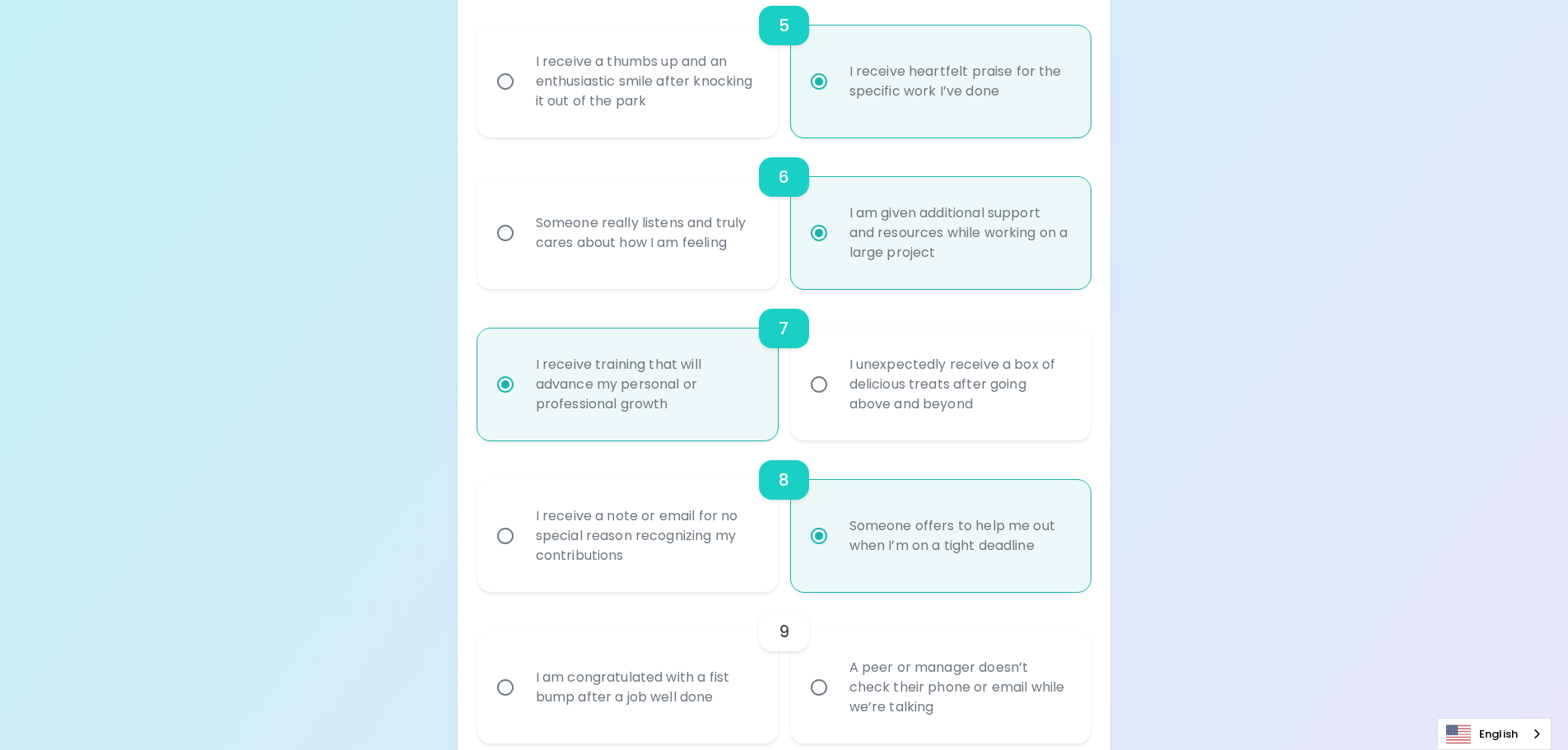
radio input "true"
click at [902, 691] on div "A peer or manager doesn’t check their phone or email while we’re talking" at bounding box center [959, 688] width 246 height 98
click at [836, 691] on input "A peer or manager doesn’t check their phone or email while we’re talking" at bounding box center [819, 688] width 35 height 35
radio input "false"
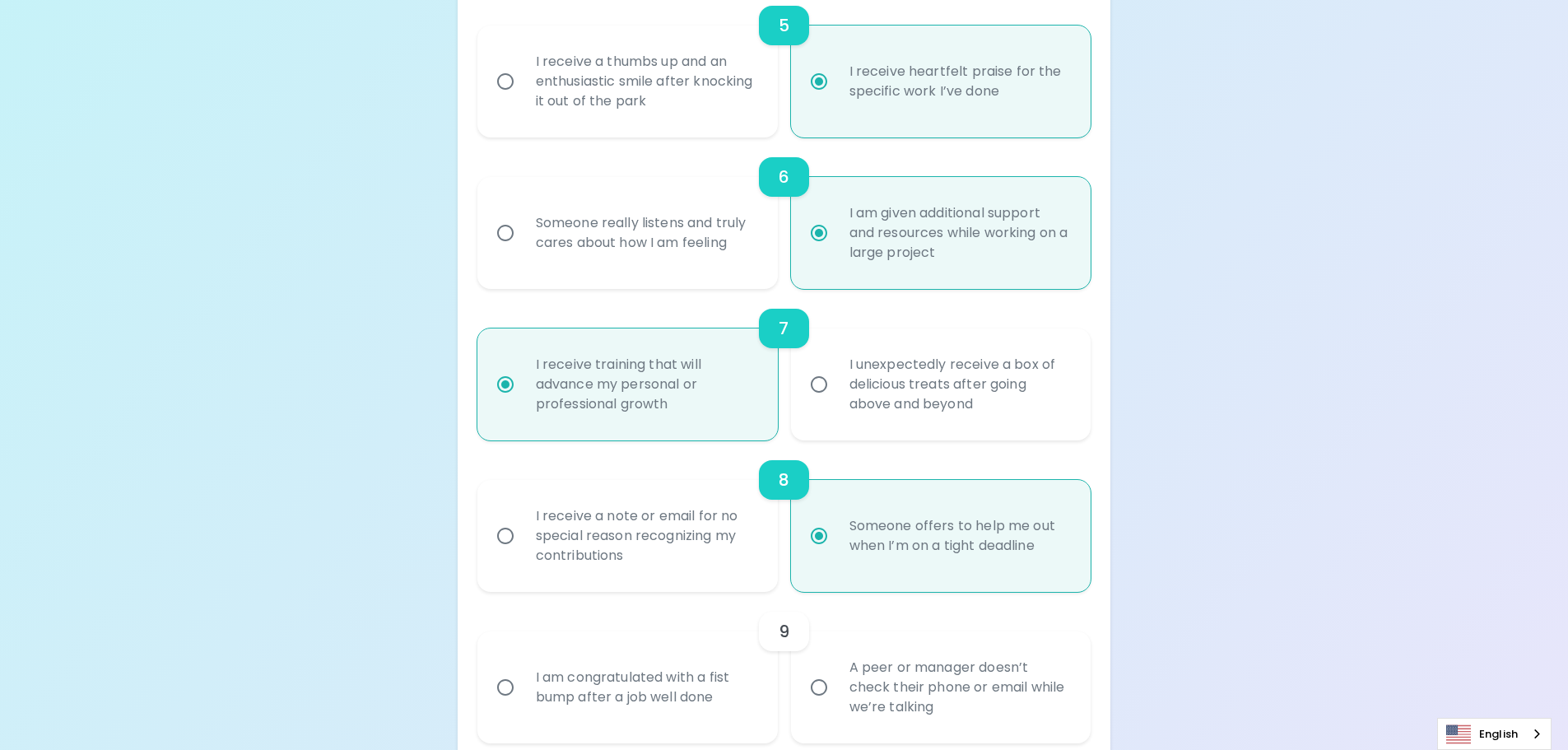
radio input "false"
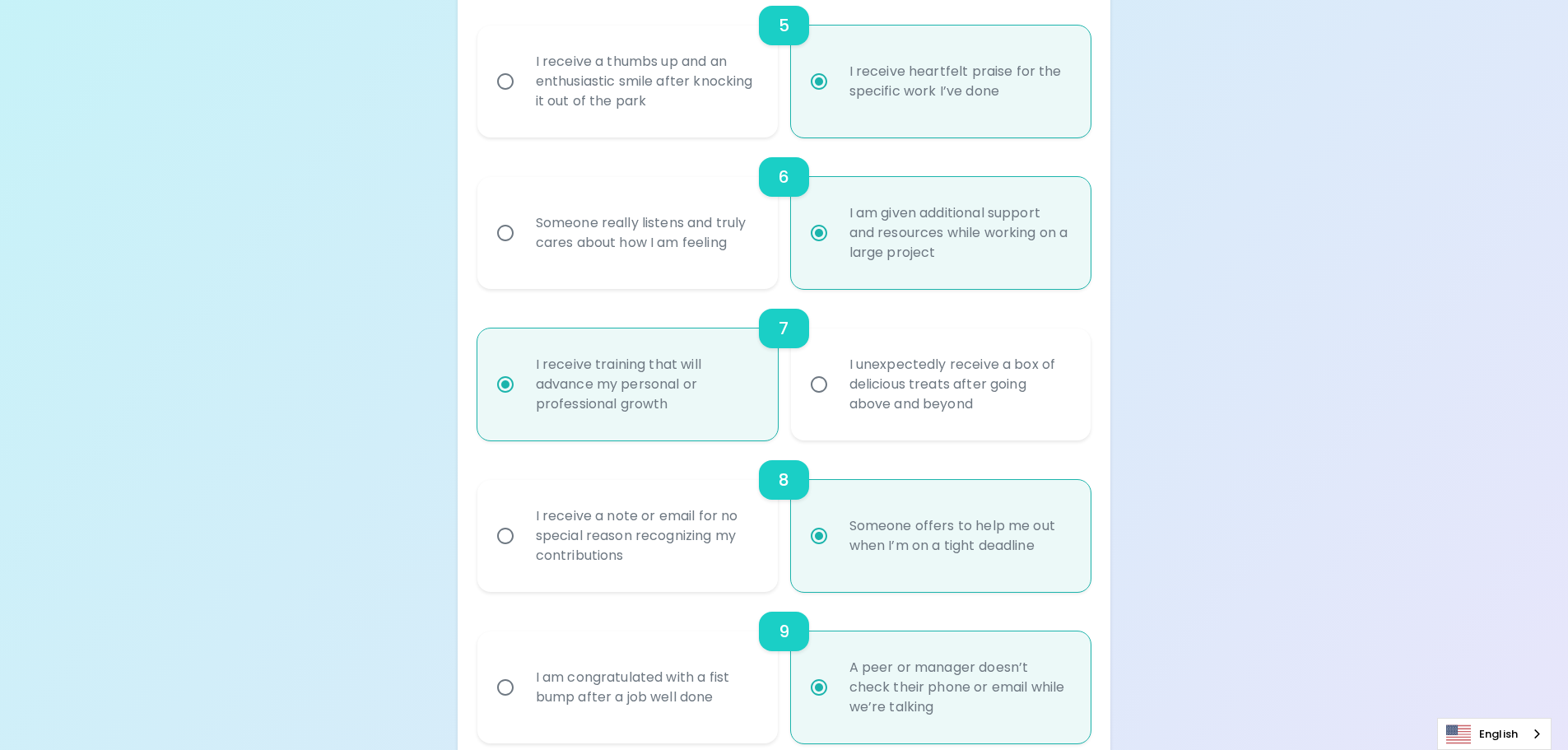
scroll to position [1146, 0]
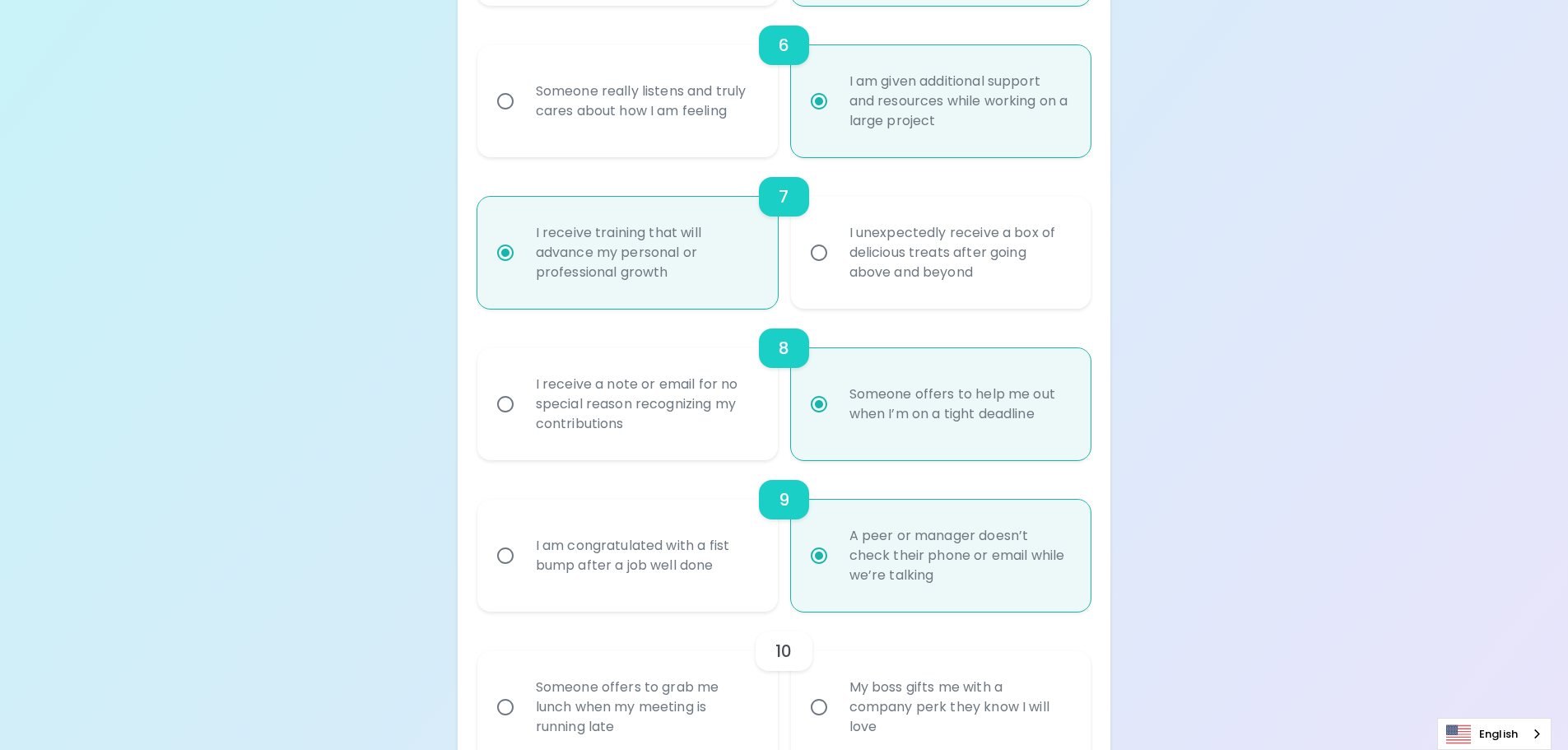
radio input "true"
click at [919, 706] on div "My boss gifts me with a company perk they know I will love" at bounding box center [959, 707] width 246 height 98
click at [836, 706] on input "My boss gifts me with a company perk they know I will love" at bounding box center [819, 706] width 35 height 35
radio input "false"
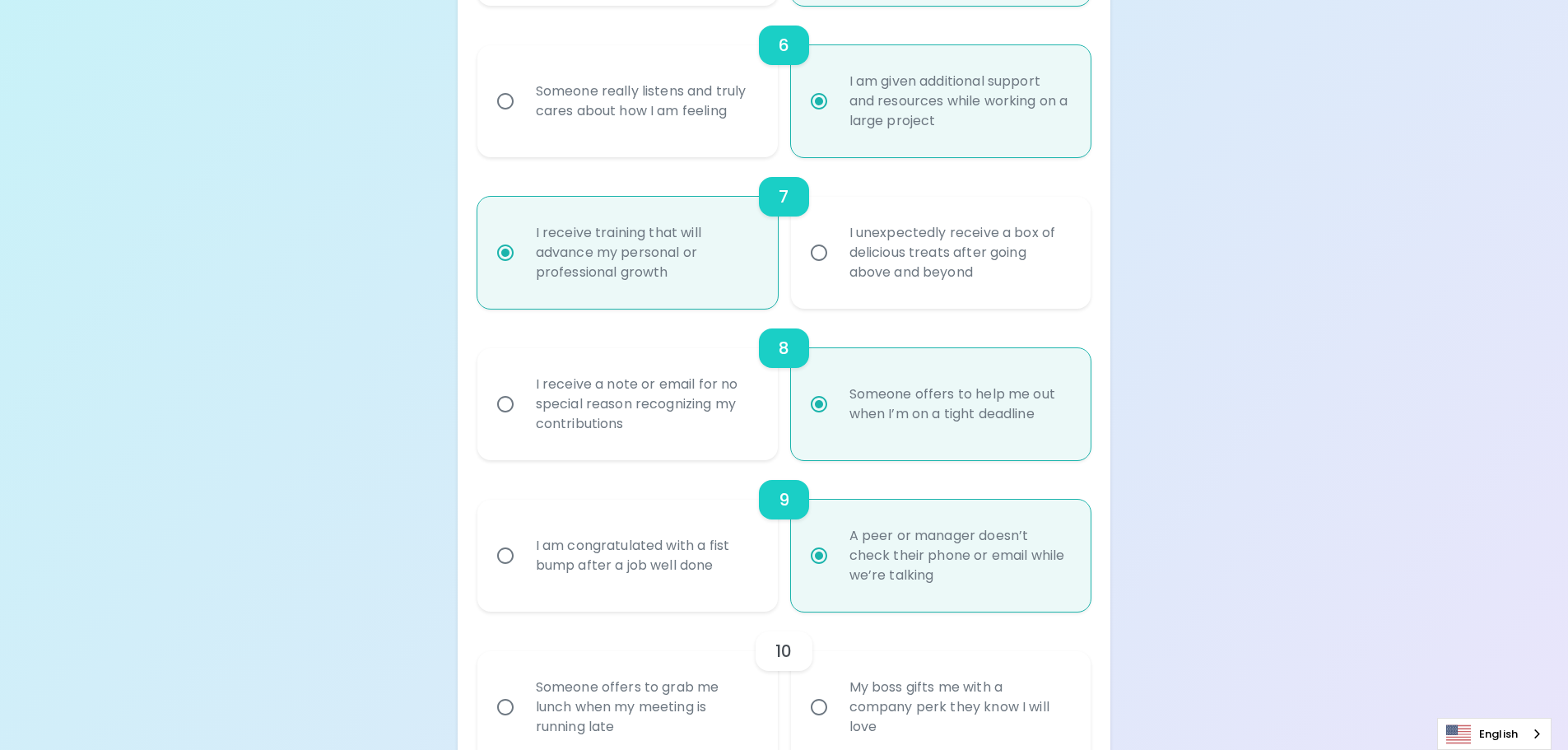
radio input "false"
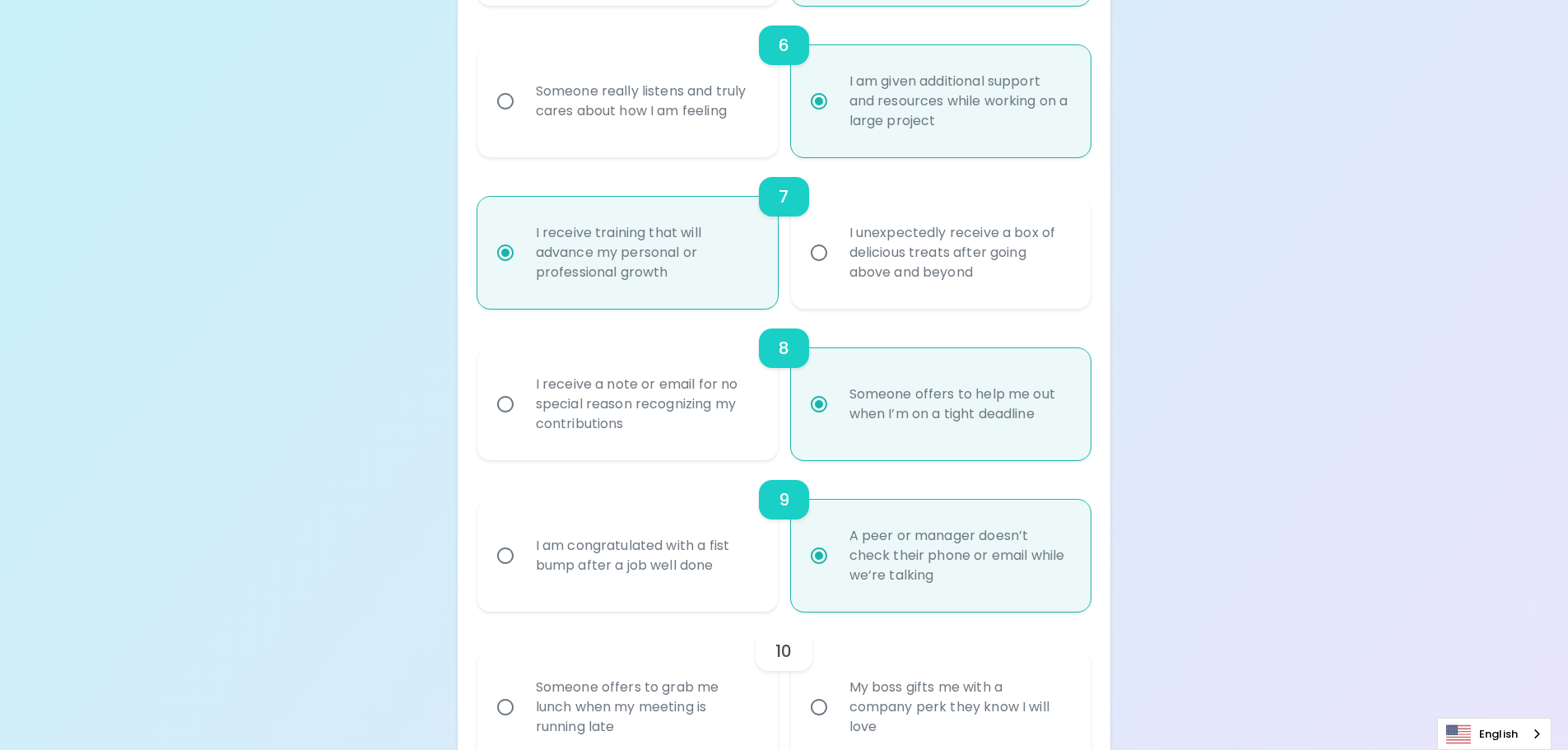
radio input "false"
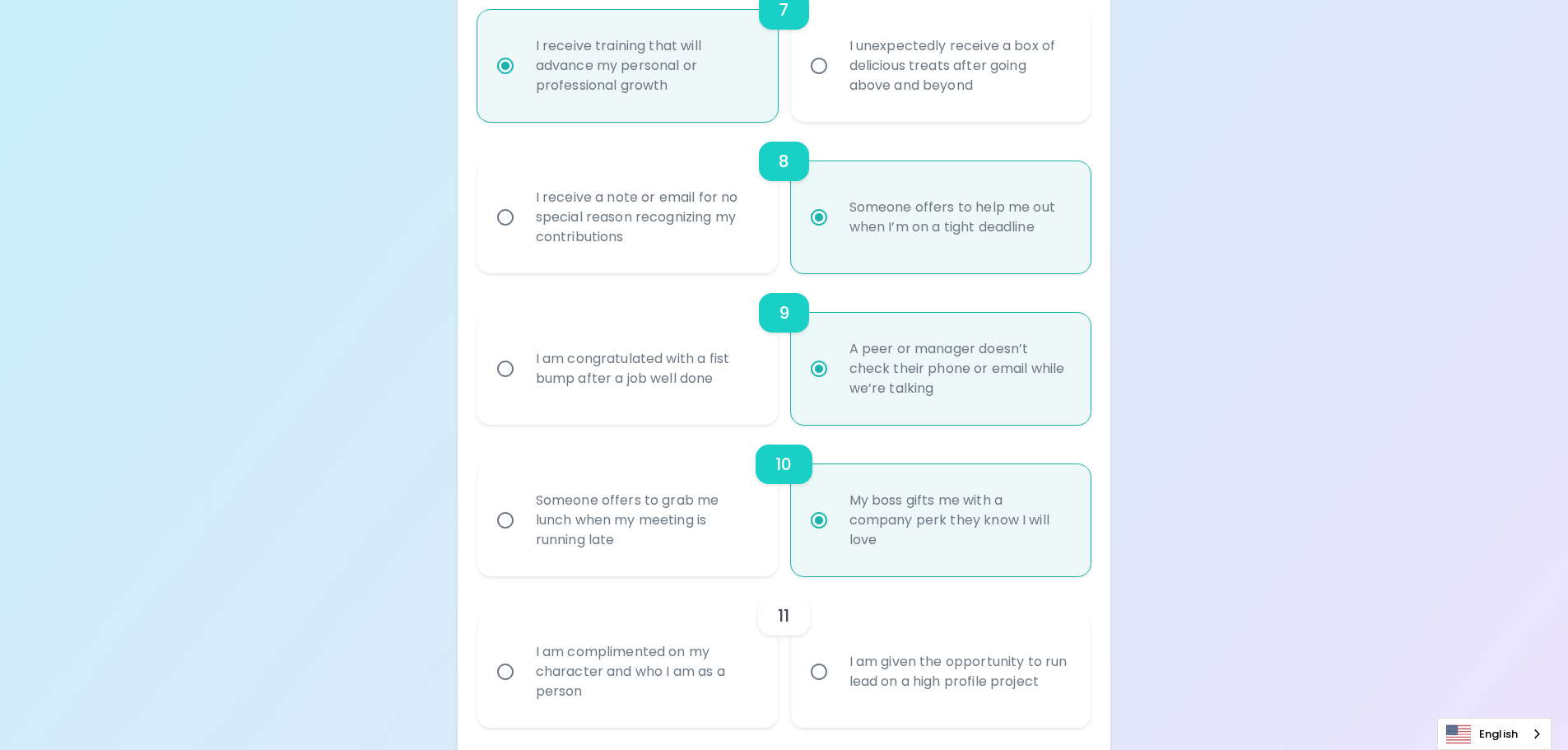
scroll to position [1360, 0]
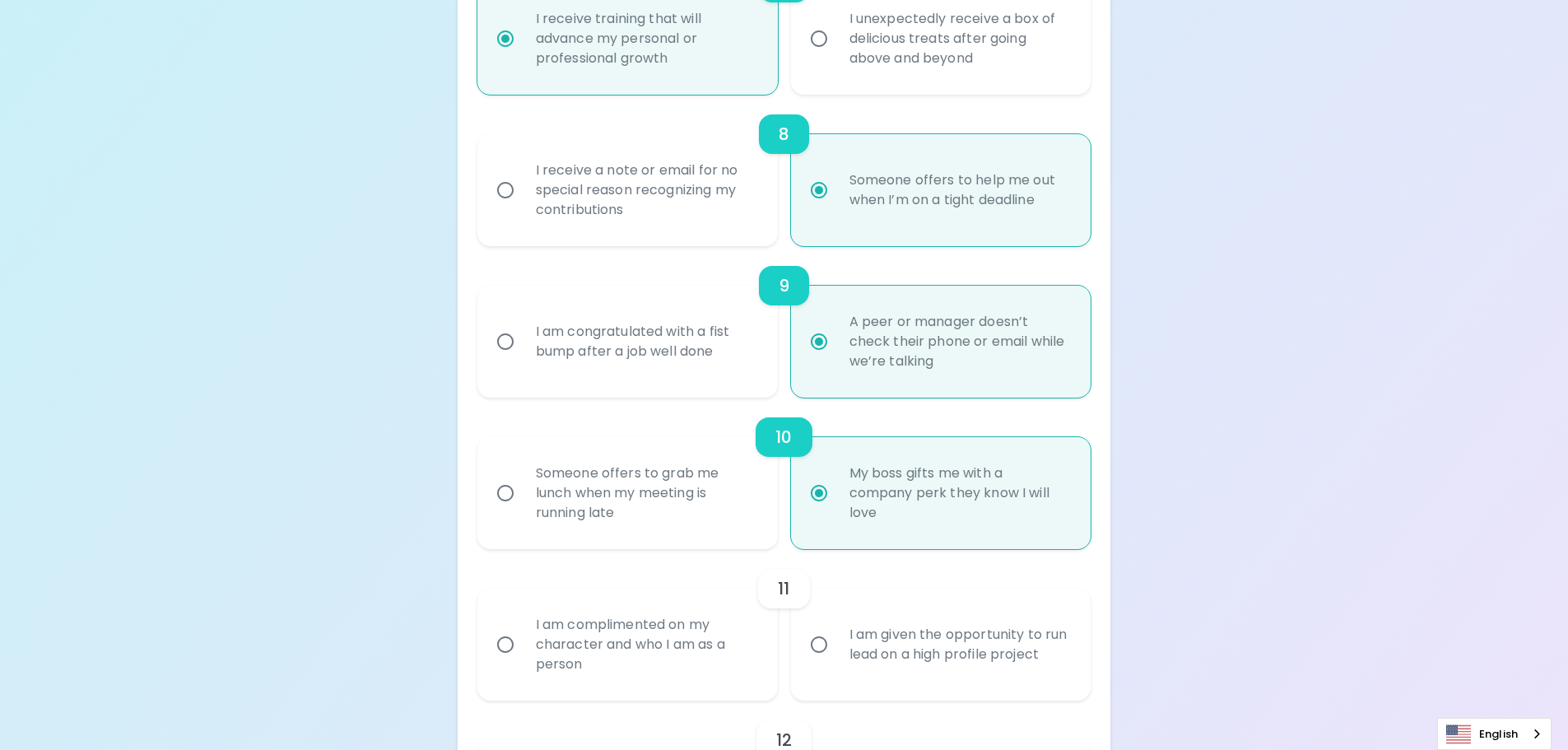
radio input "true"
click at [935, 638] on div "I am given the opportunity to run lead on a high profile project" at bounding box center [959, 644] width 246 height 79
click at [836, 638] on input "I am given the opportunity to run lead on a high profile project" at bounding box center [819, 644] width 35 height 35
radio input "false"
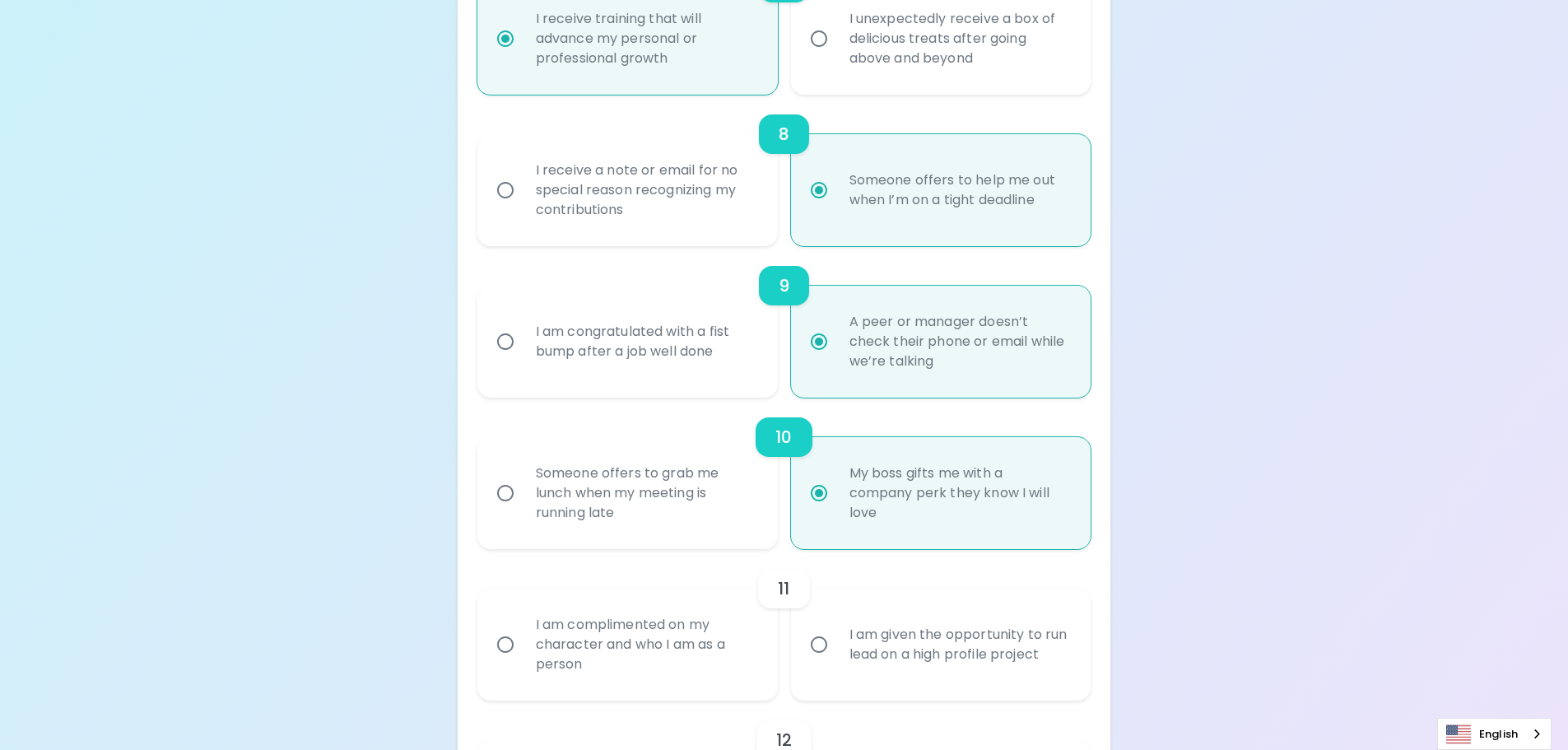
radio input "false"
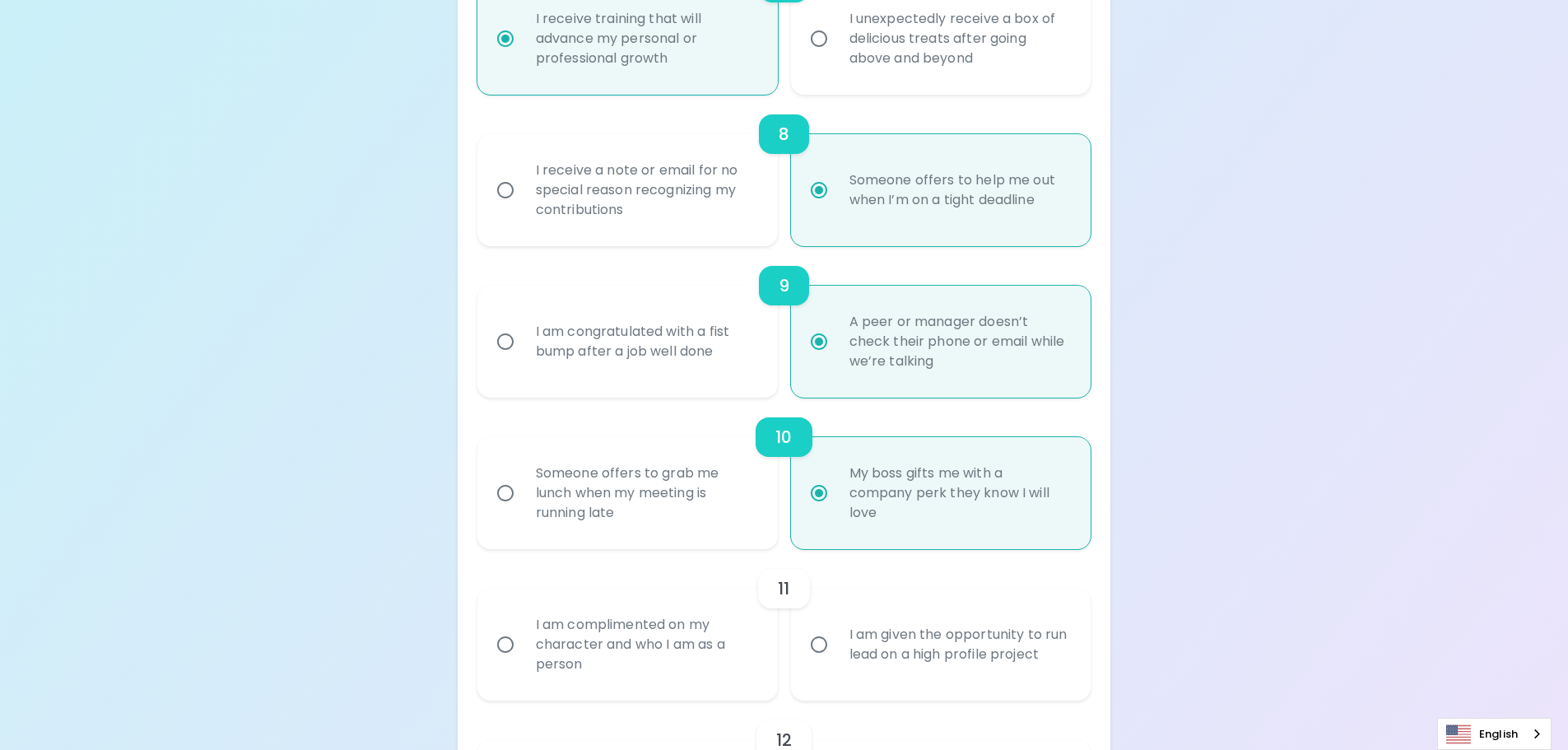
radio input "false"
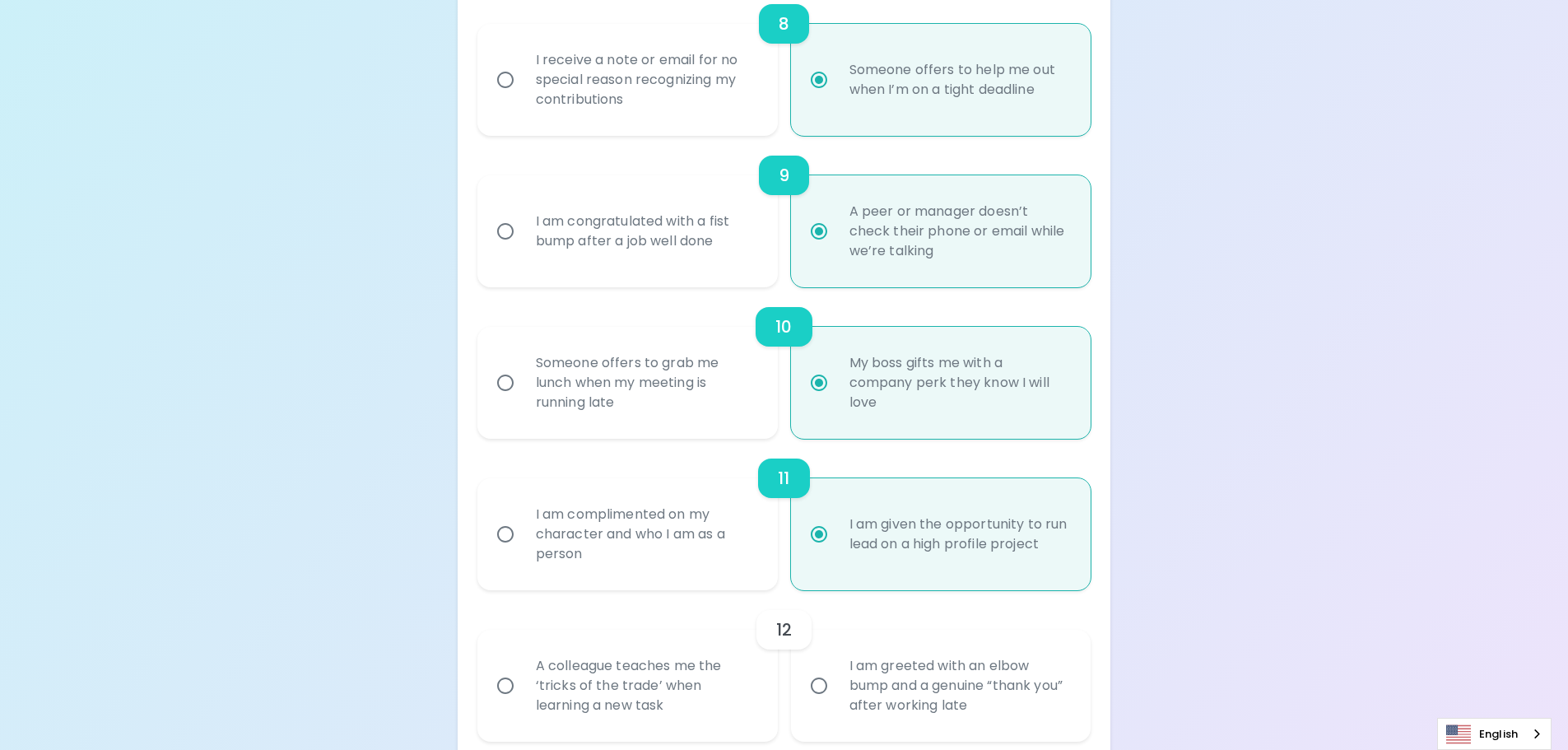
scroll to position [1491, 0]
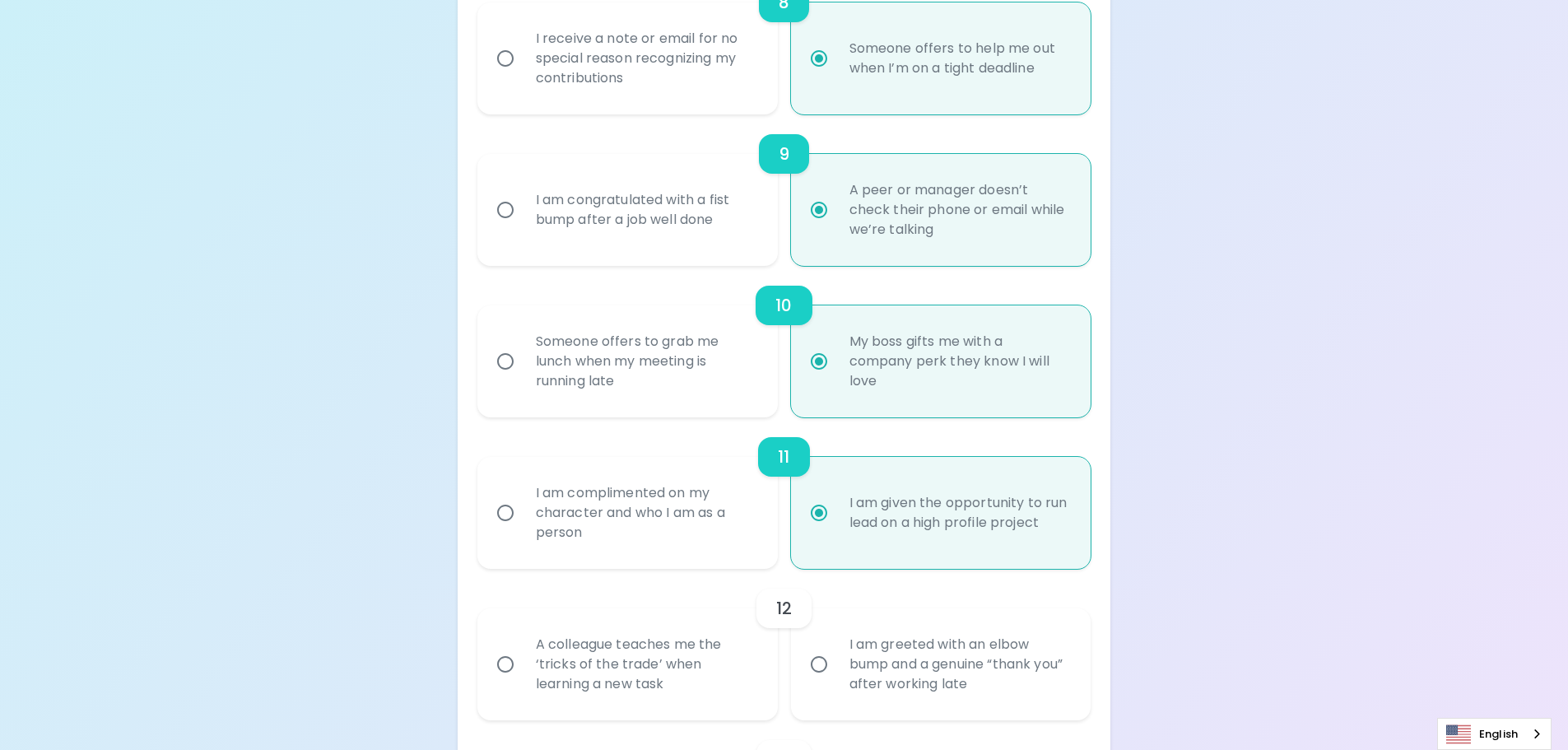
radio input "true"
click at [655, 670] on div "A colleague teaches me the ‘tricks of the trade’ when learning a new task" at bounding box center [646, 664] width 246 height 98
click at [523, 670] on input "A colleague teaches me the ‘tricks of the trade’ when learning a new task" at bounding box center [505, 664] width 35 height 35
radio input "false"
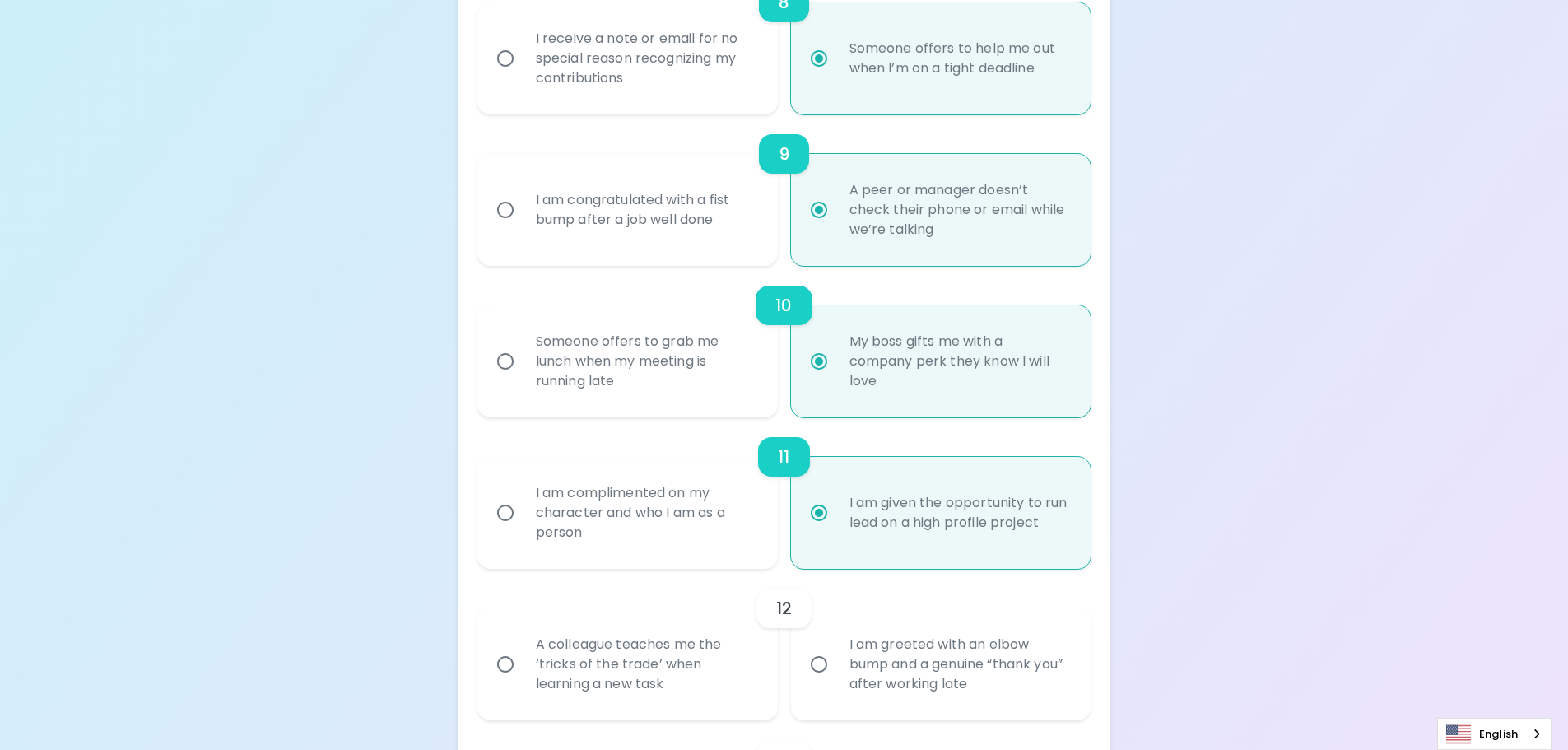
radio input "false"
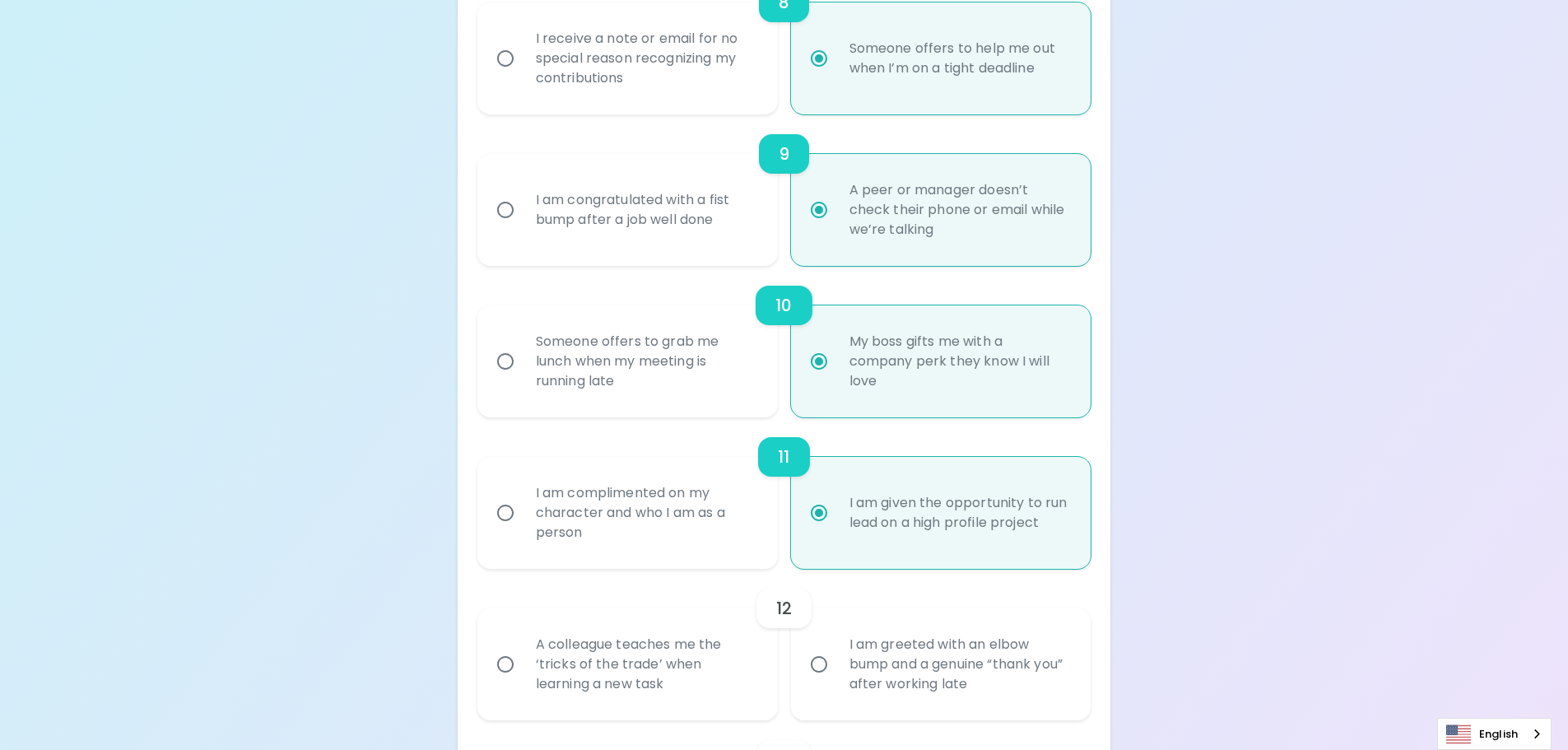
radio input "false"
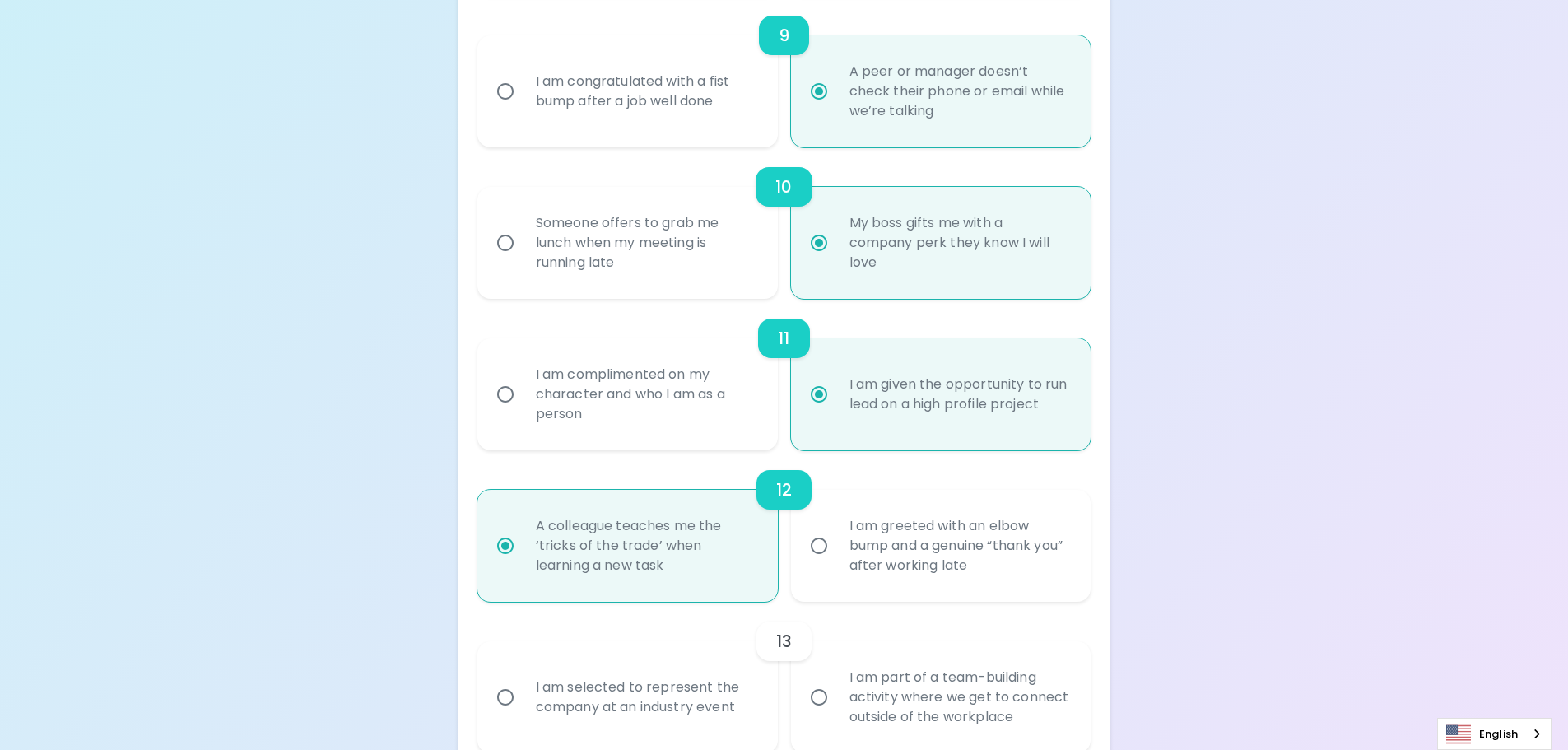
scroll to position [1623, 0]
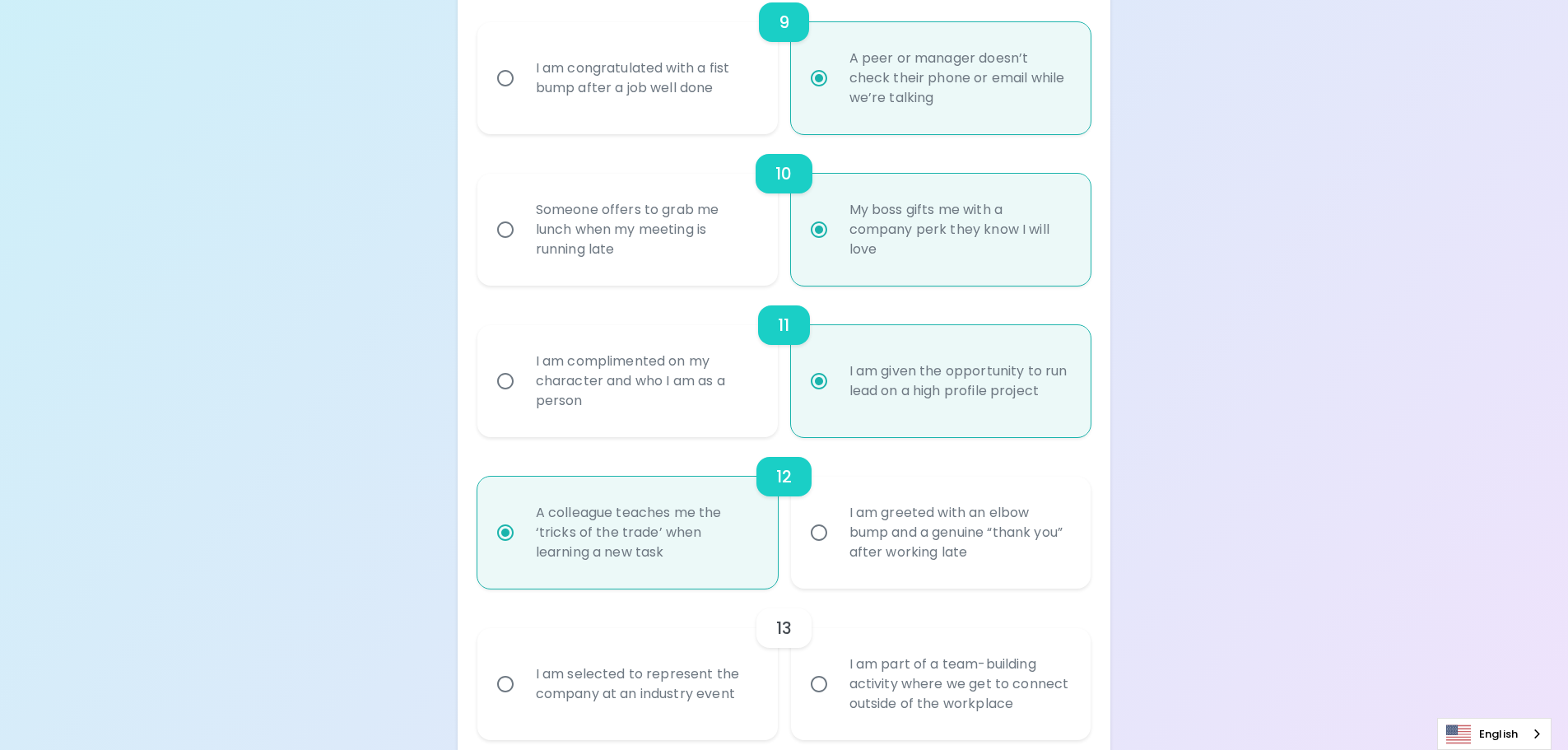
radio input "true"
click at [898, 689] on div "I am part of a team-building activity where we get to connect outside of the wo…" at bounding box center [959, 684] width 246 height 98
click at [836, 689] on input "I am part of a team-building activity where we get to connect outside of the wo…" at bounding box center [819, 684] width 35 height 35
radio input "false"
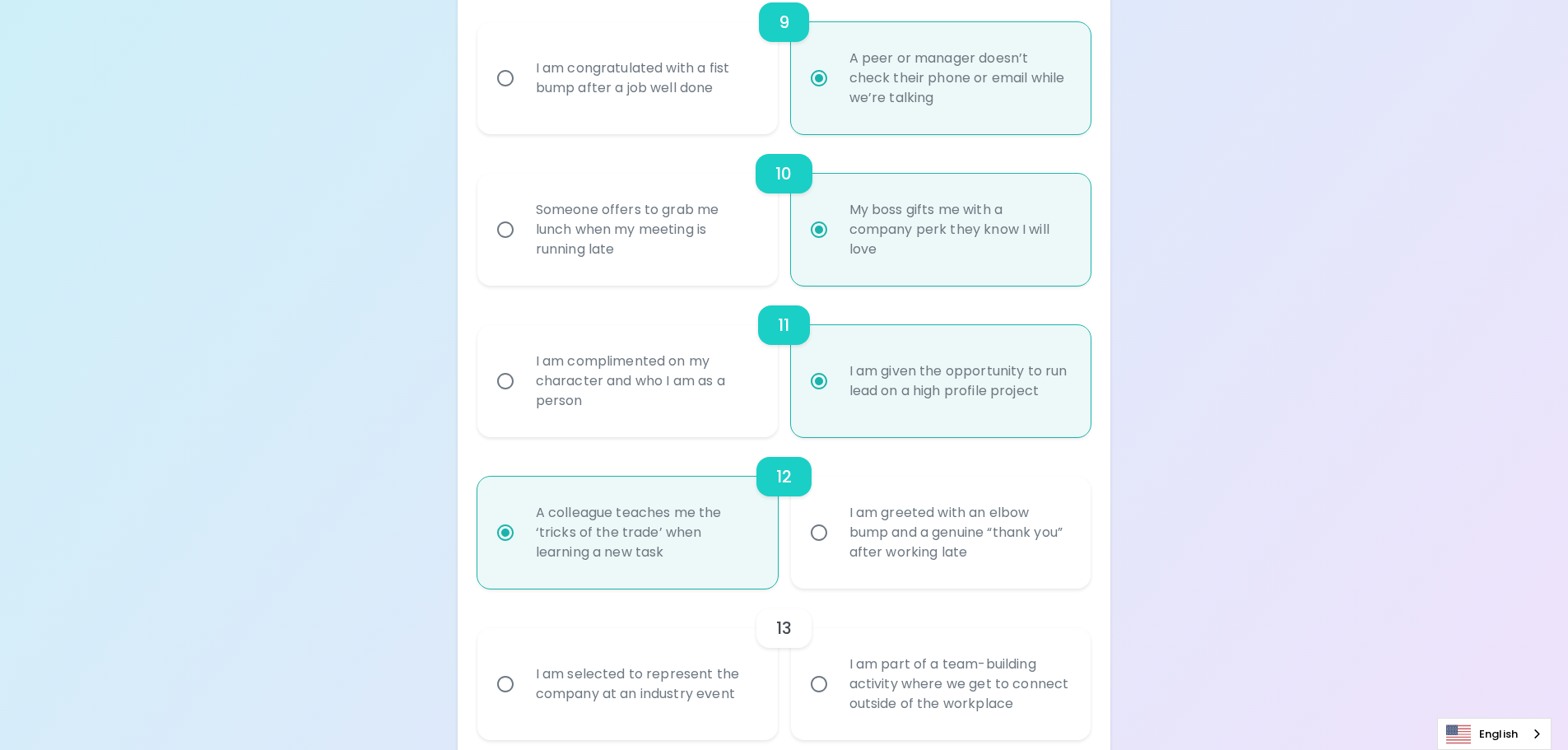
radio input "false"
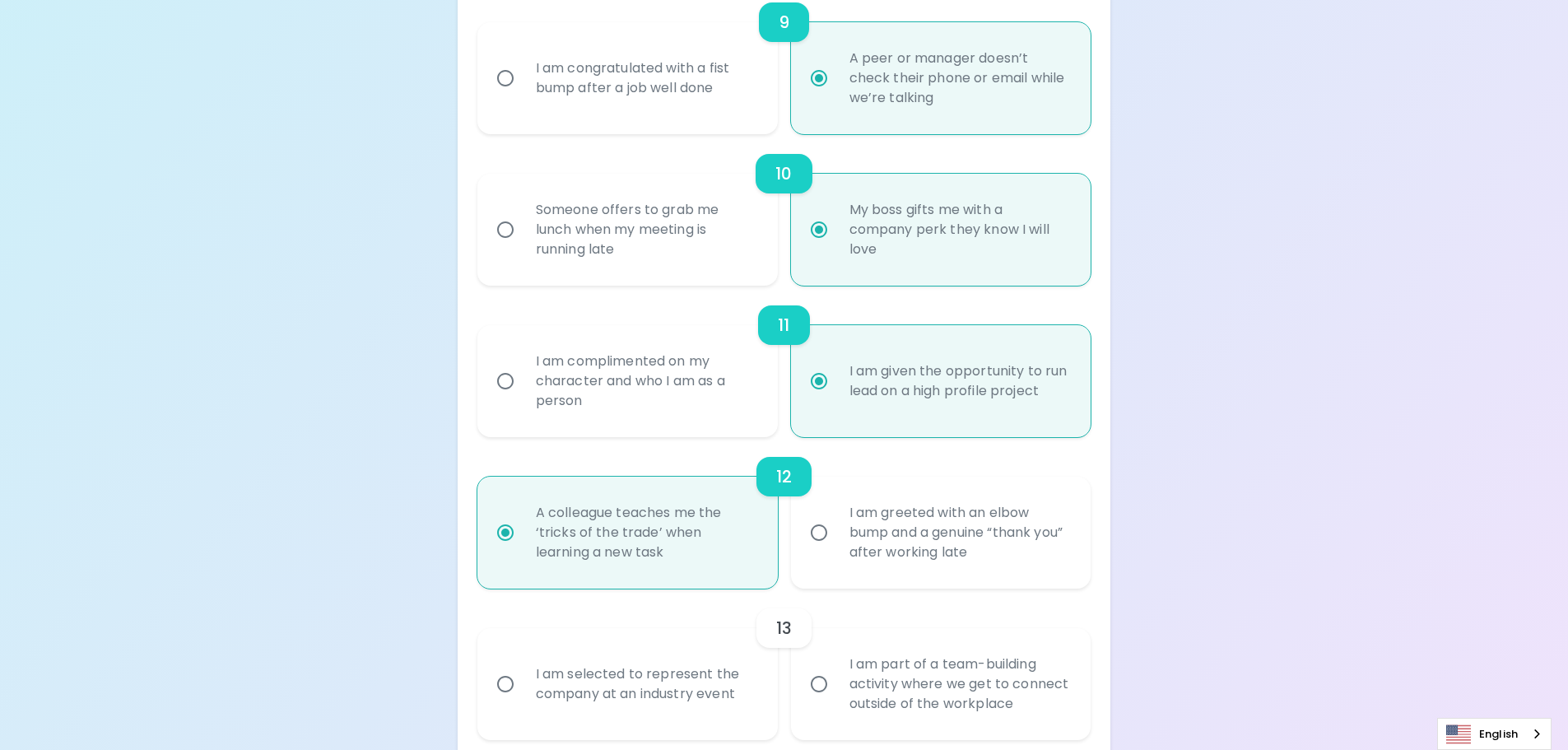
radio input "false"
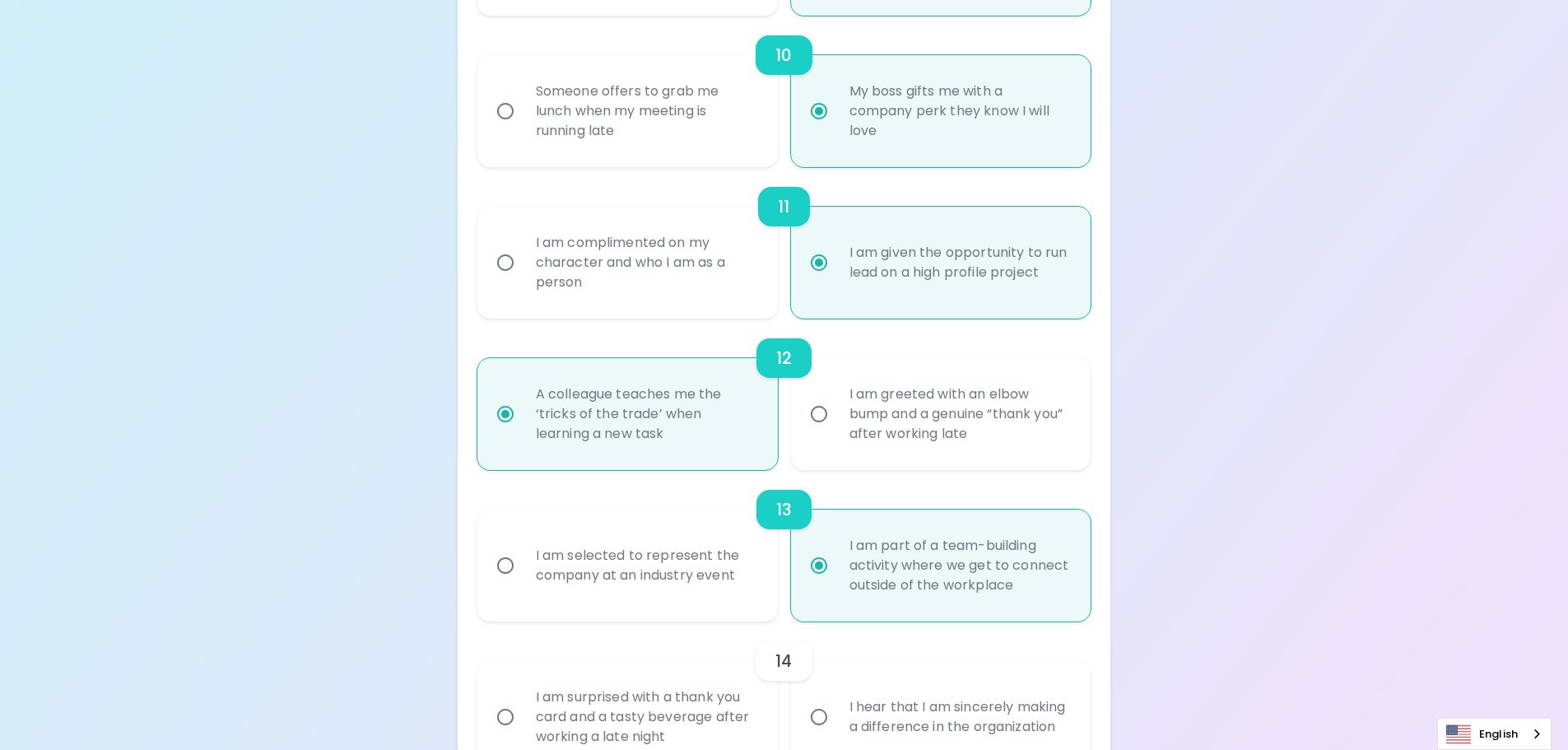
scroll to position [1755, 0]
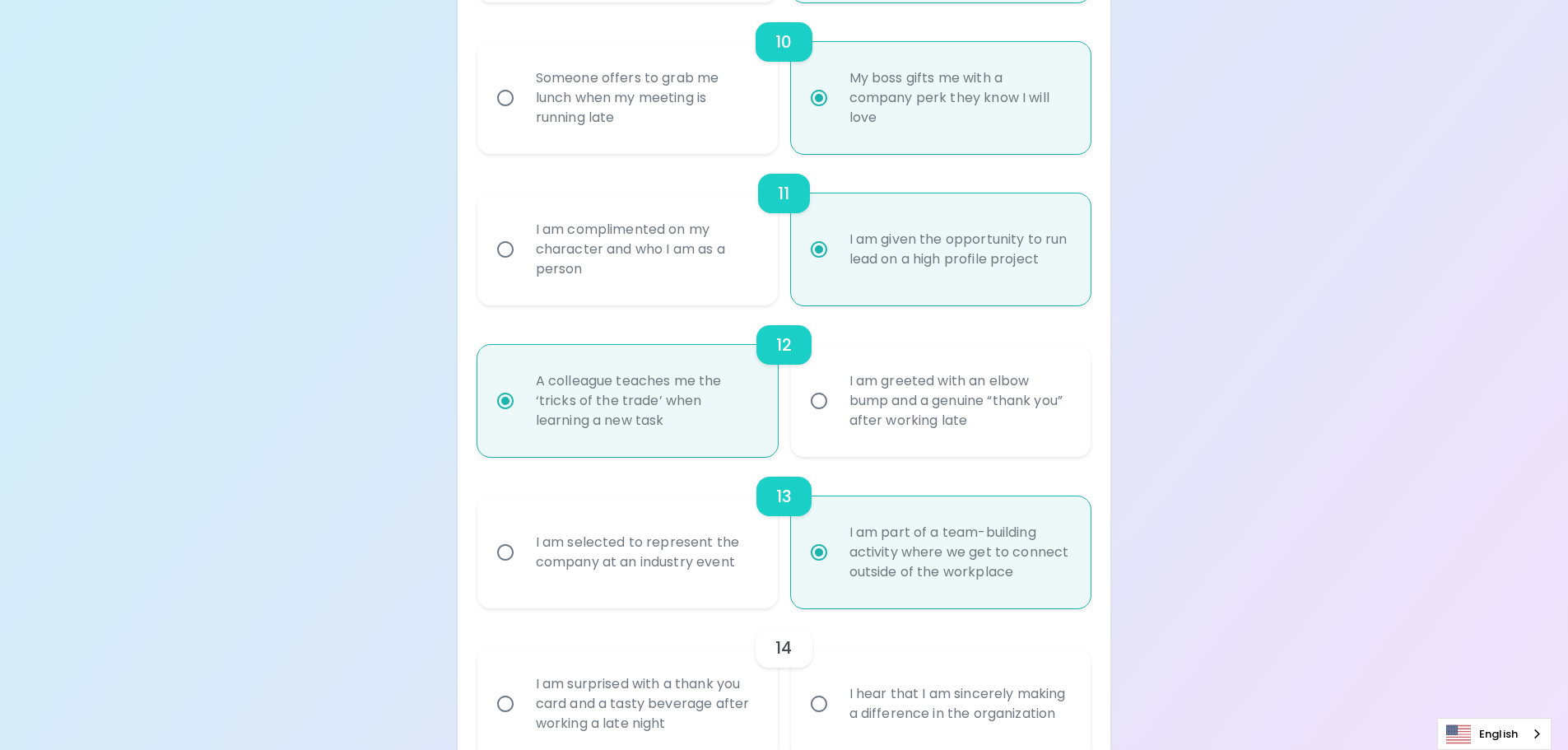
radio input "true"
click at [917, 713] on div "I hear that I am sincerely making a difference in the organization" at bounding box center [959, 703] width 246 height 79
click at [836, 713] on input "I hear that I am sincerely making a difference in the organization" at bounding box center [819, 704] width 35 height 35
radio input "false"
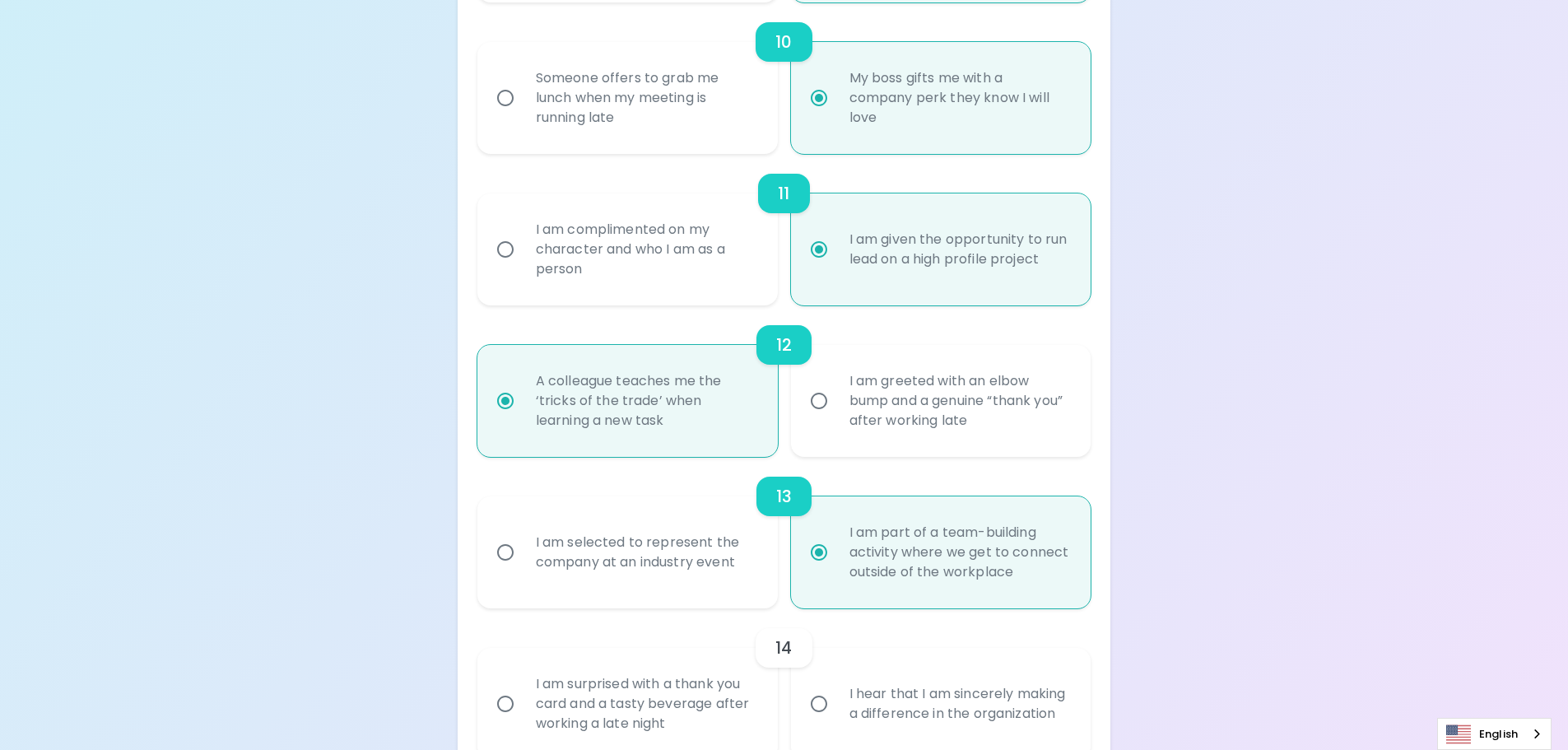
radio input "false"
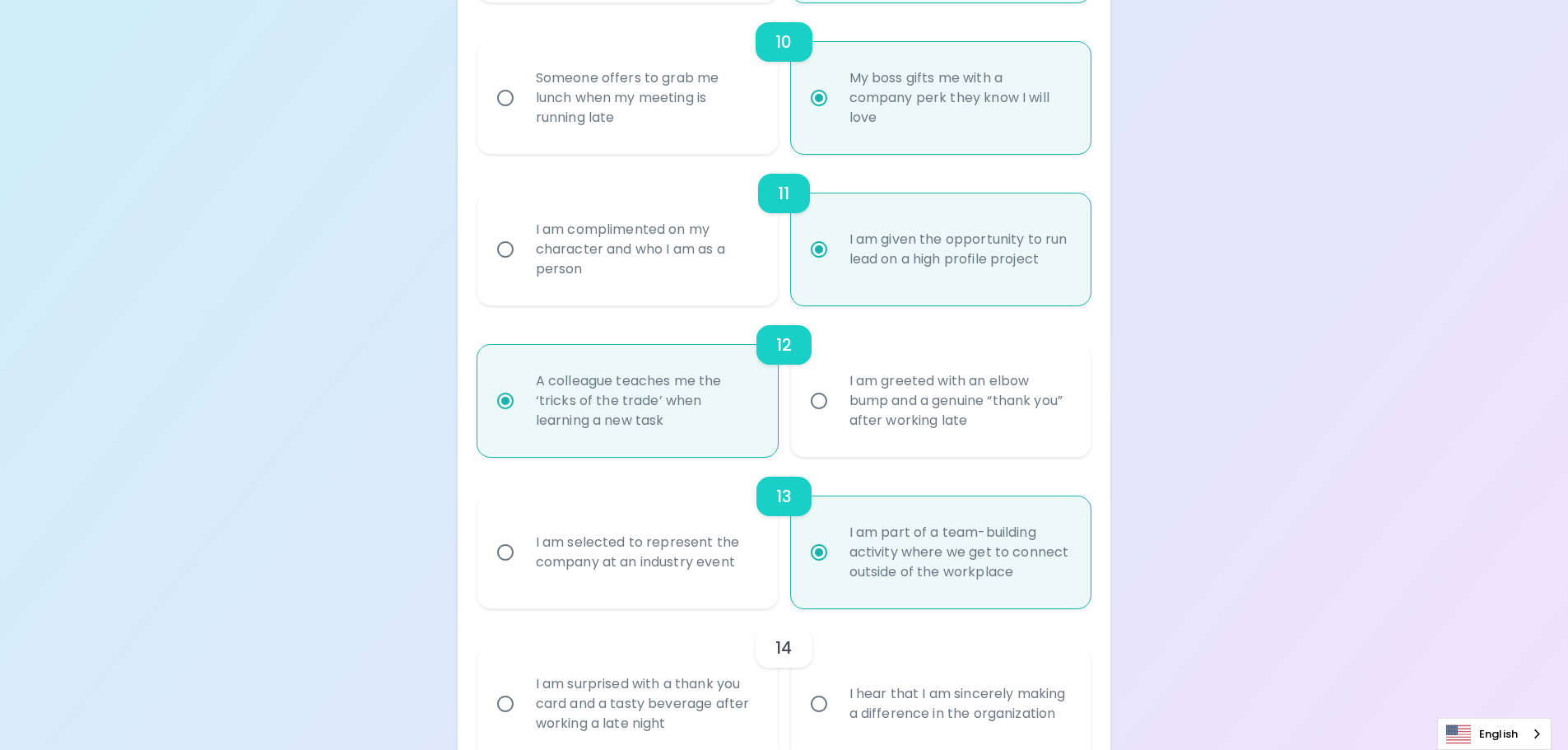
radio input "false"
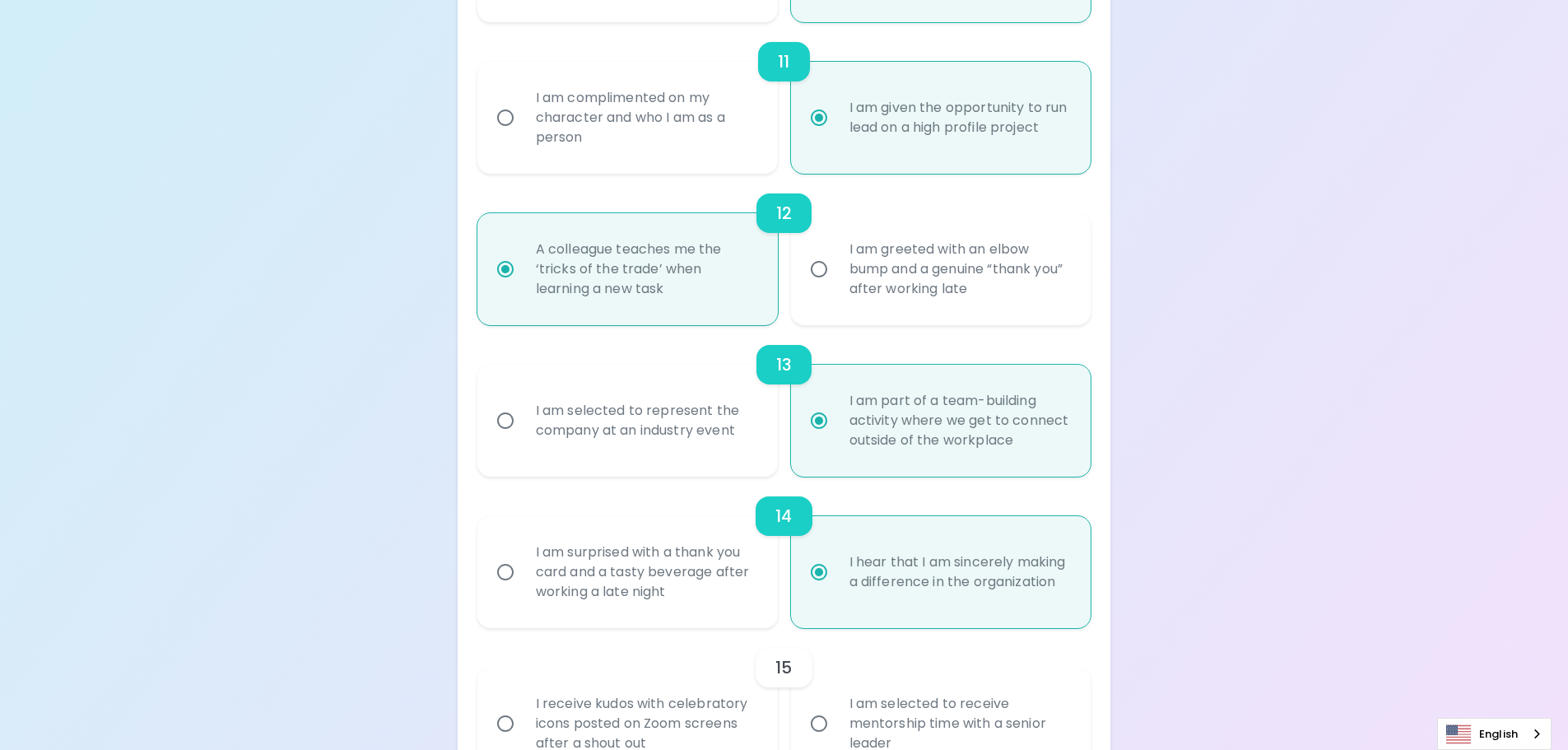
scroll to position [1969, 0]
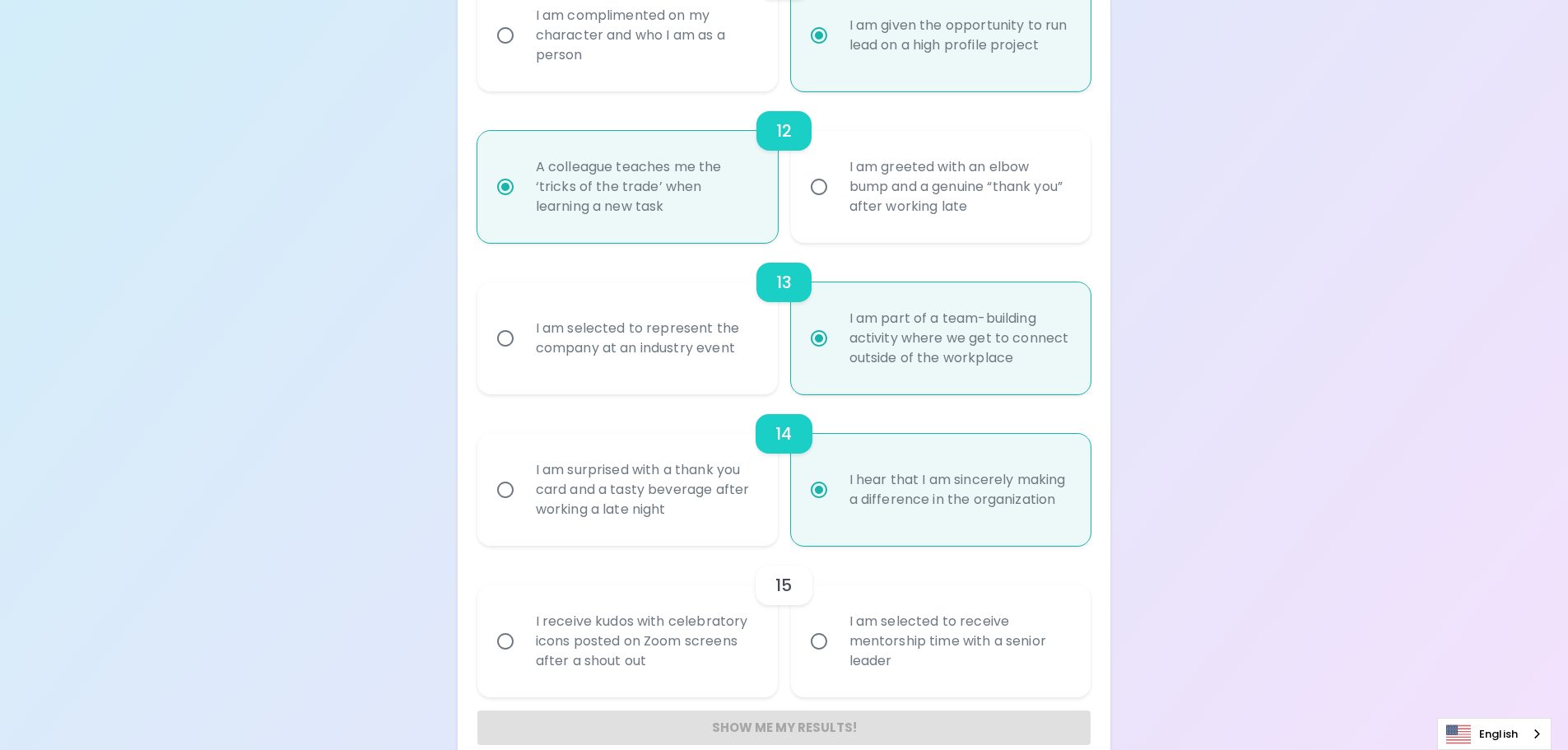
radio input "true"
click at [929, 631] on div "I am selected to receive mentorship time with a senior leader" at bounding box center [959, 641] width 246 height 98
click at [836, 631] on input "I am selected to receive mentorship time with a senior leader" at bounding box center [819, 641] width 35 height 35
radio input "false"
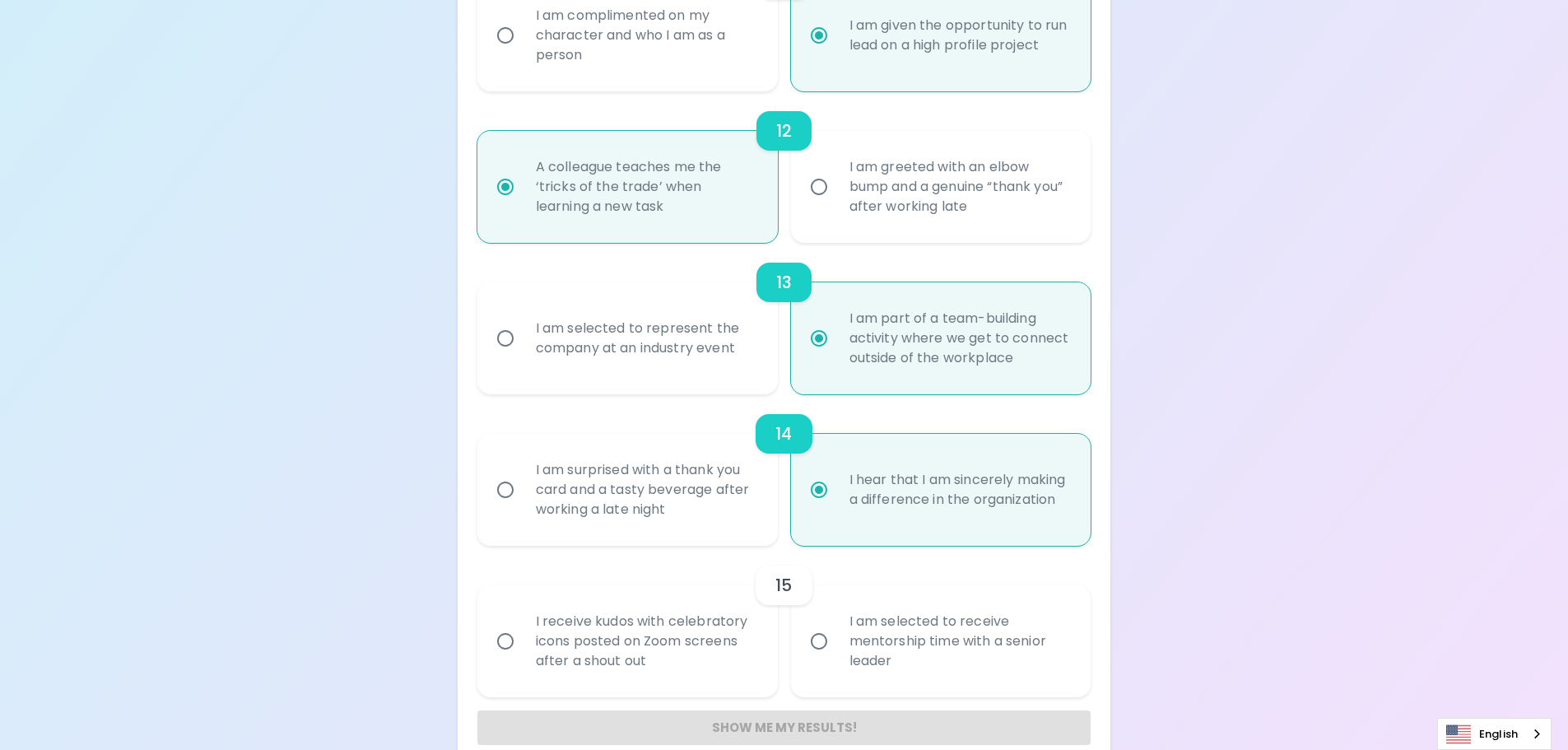
radio input "false"
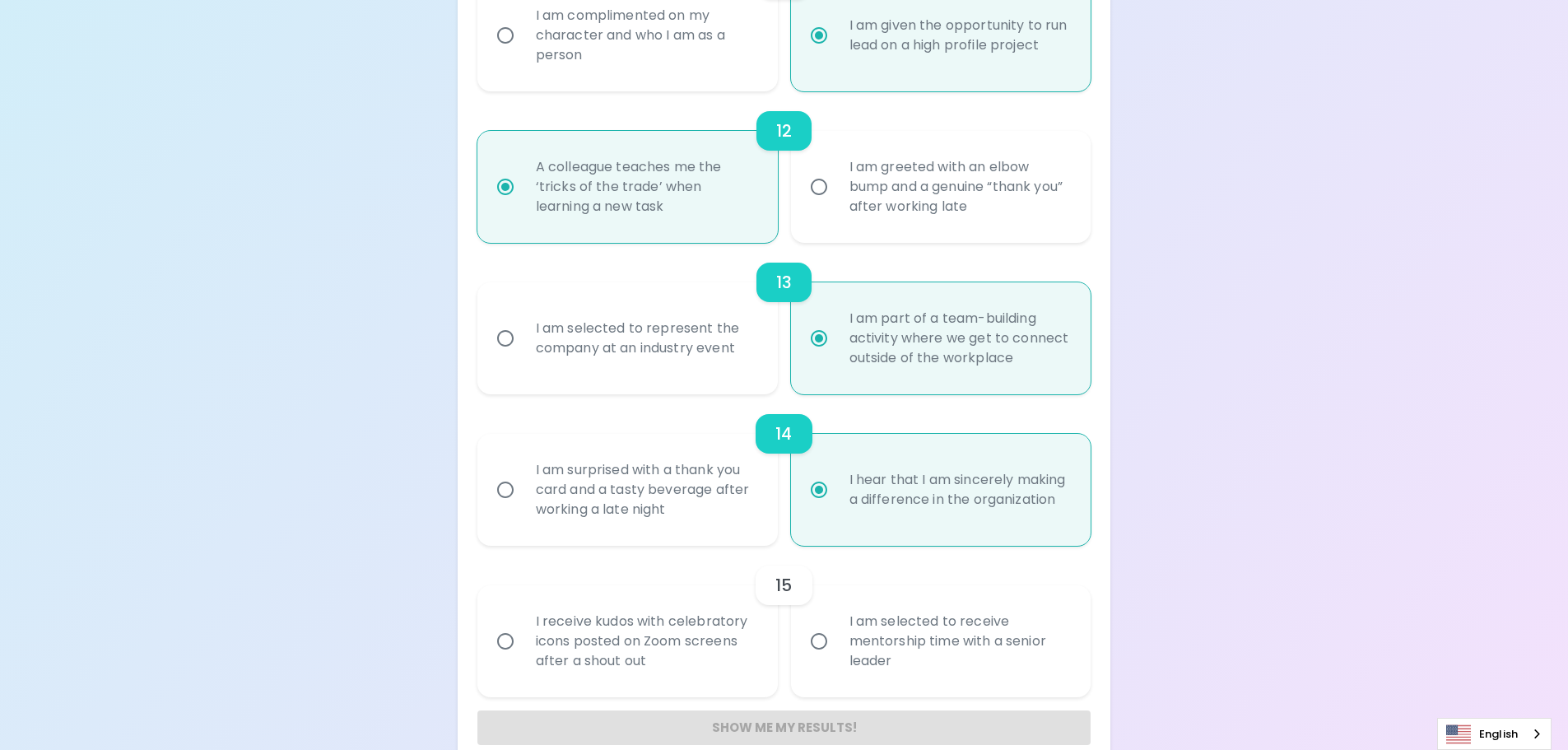
radio input "false"
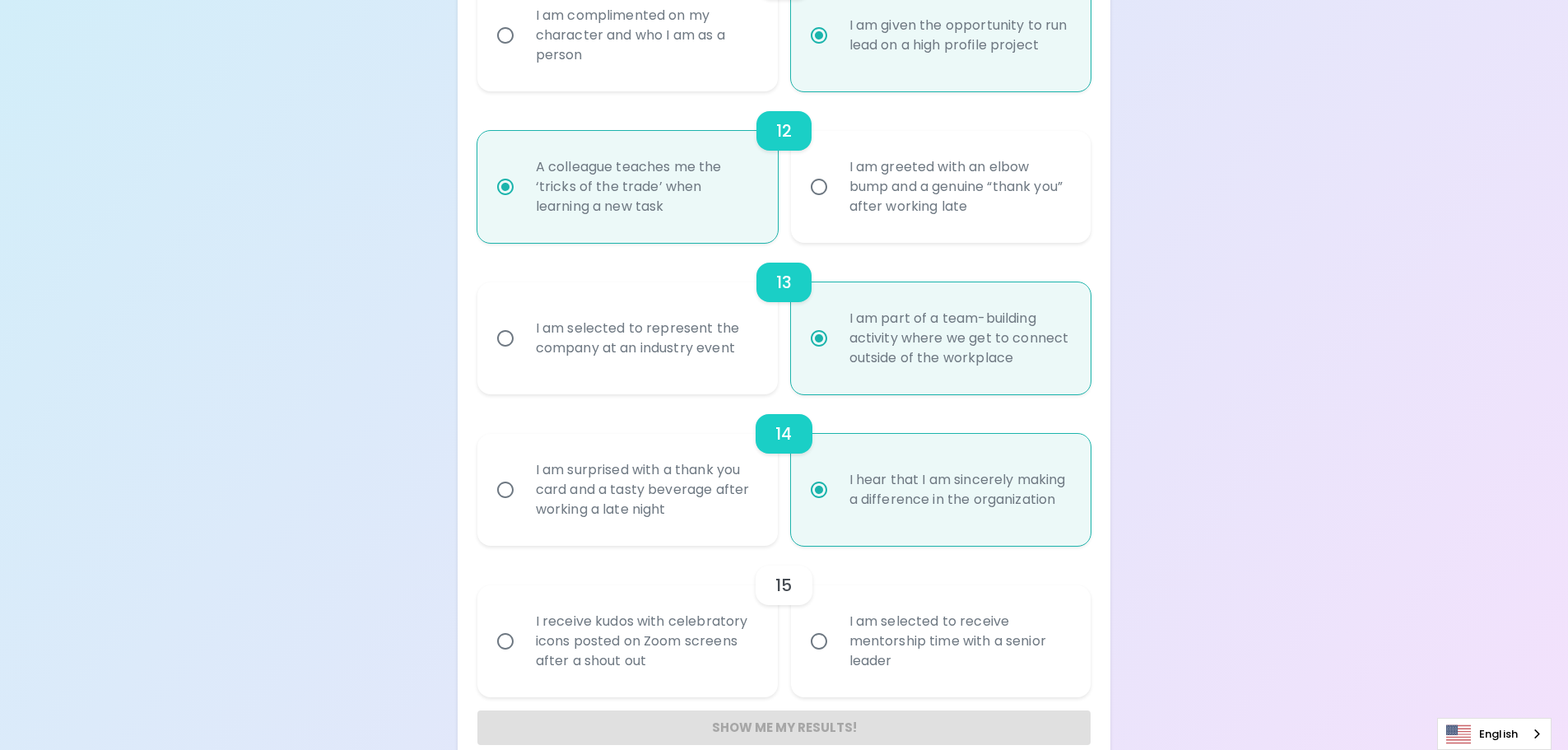
radio input "false"
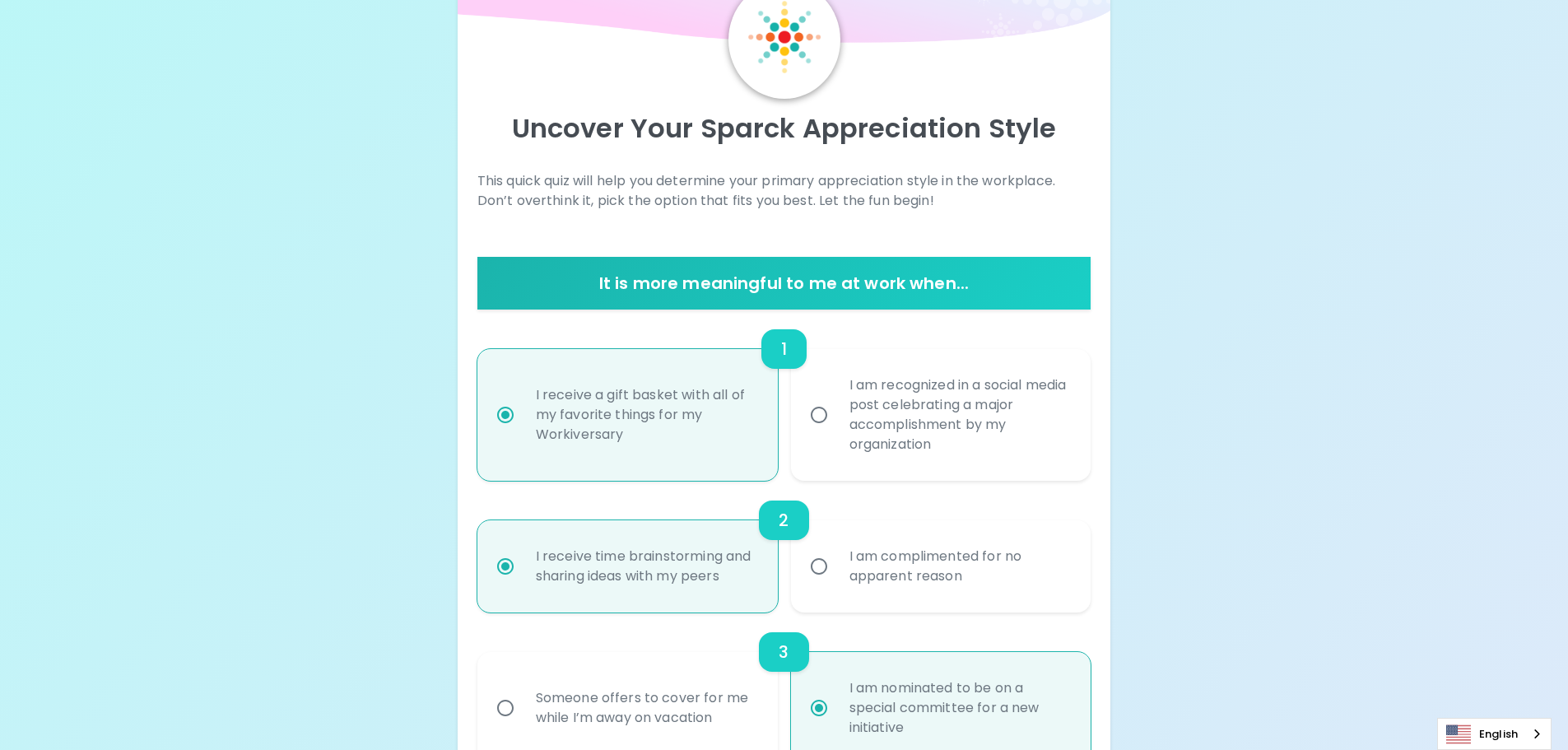
scroll to position [1997, 0]
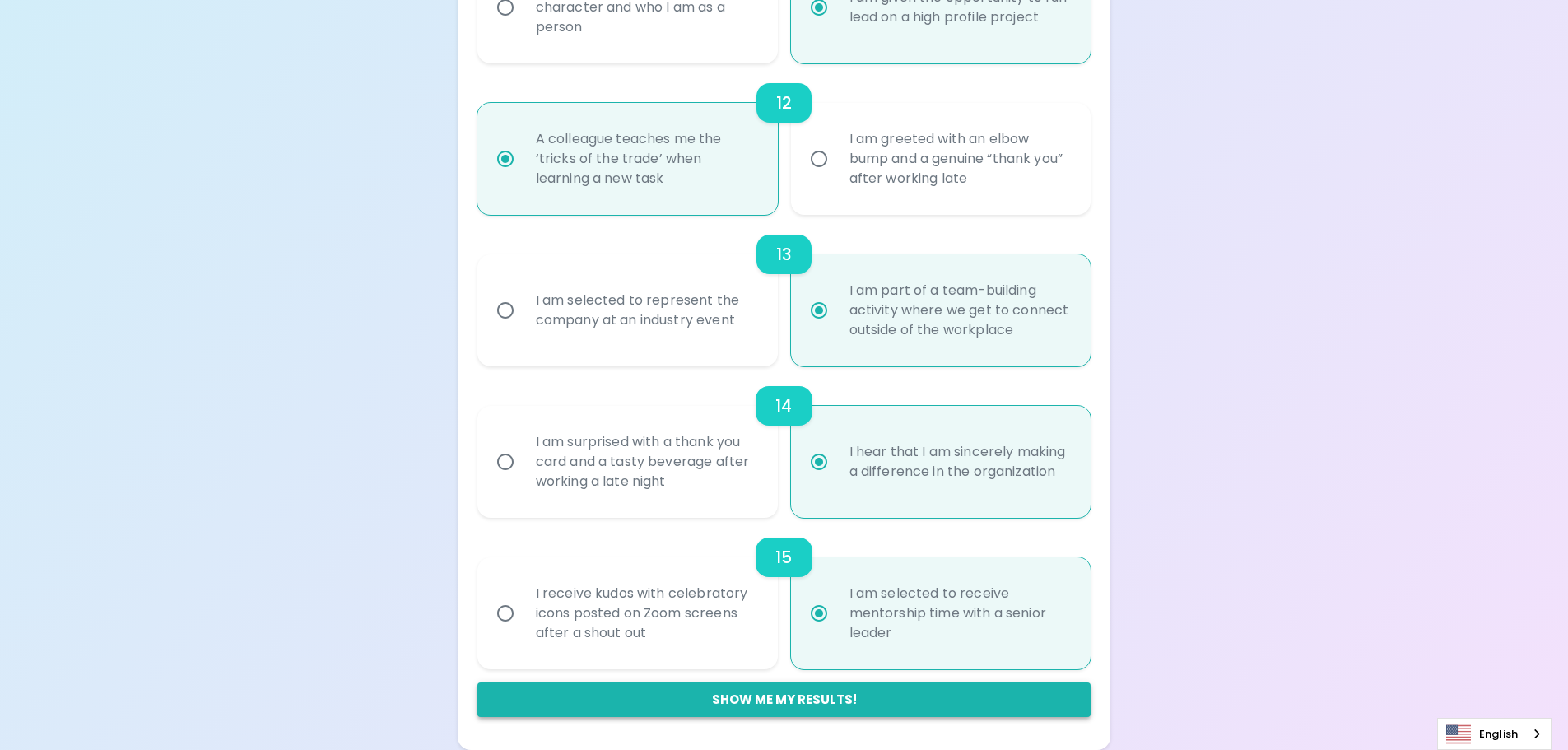
radio input "true"
click at [822, 694] on button "Show me my results!" at bounding box center [784, 700] width 614 height 35
radio input "false"
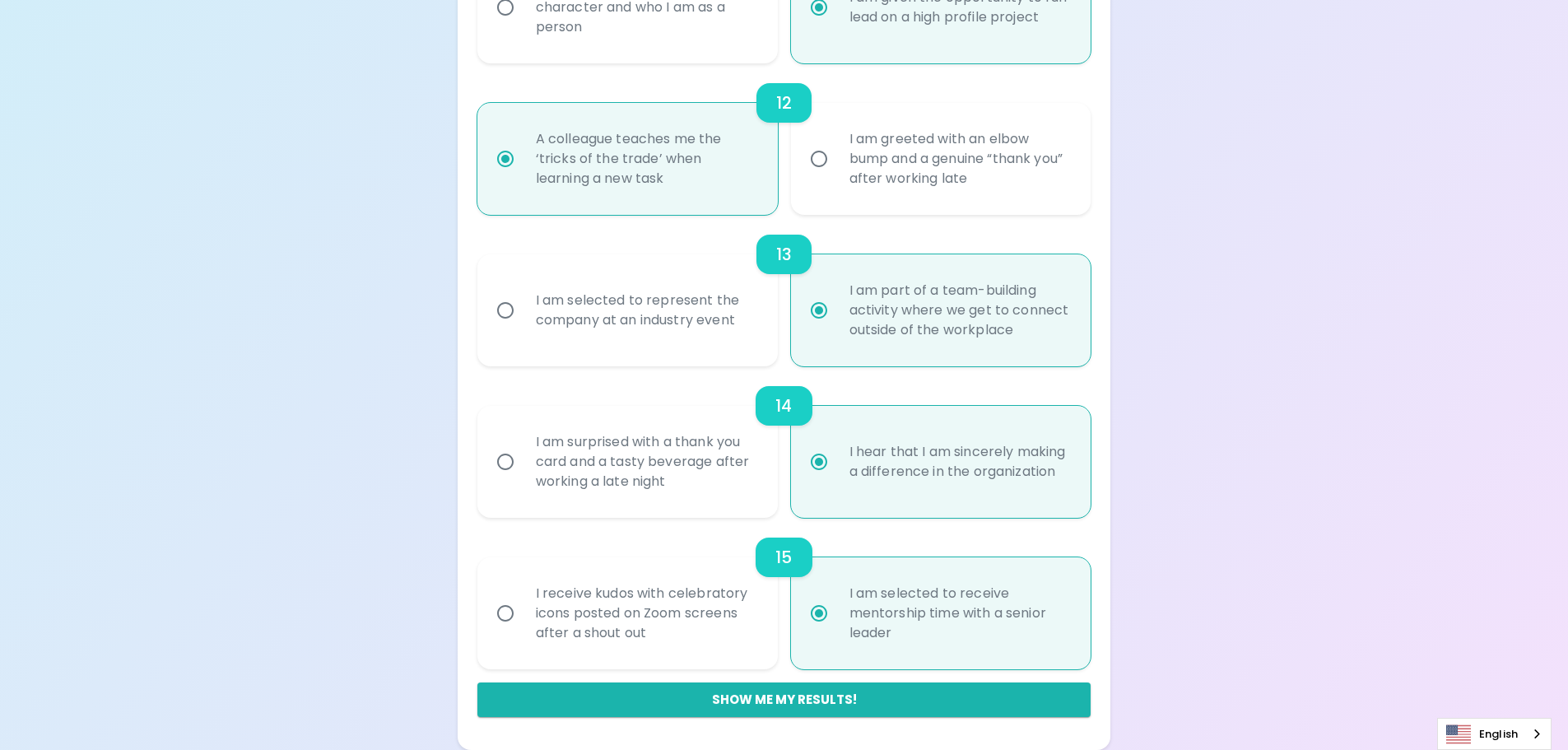
radio input "false"
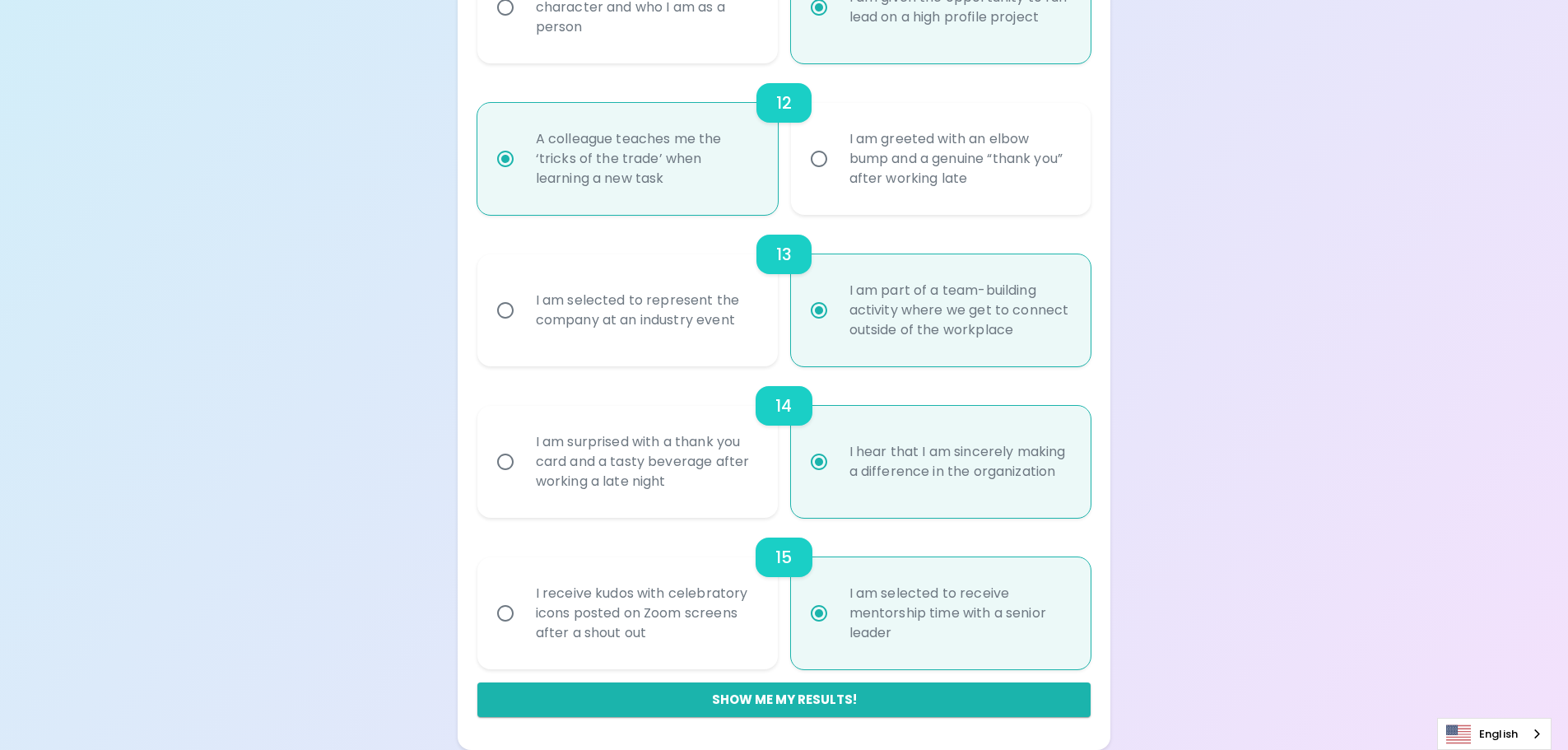
radio input "false"
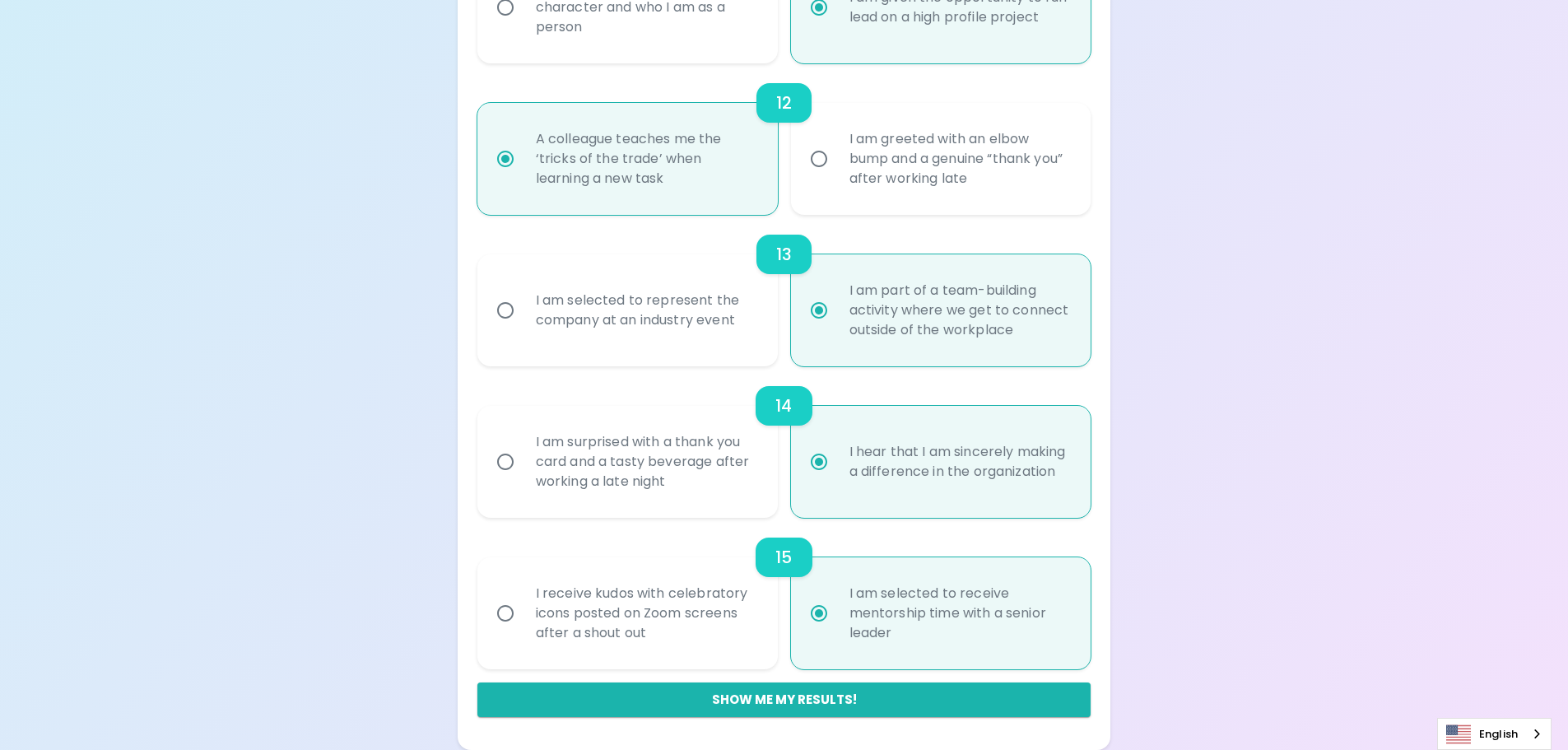
radio input "false"
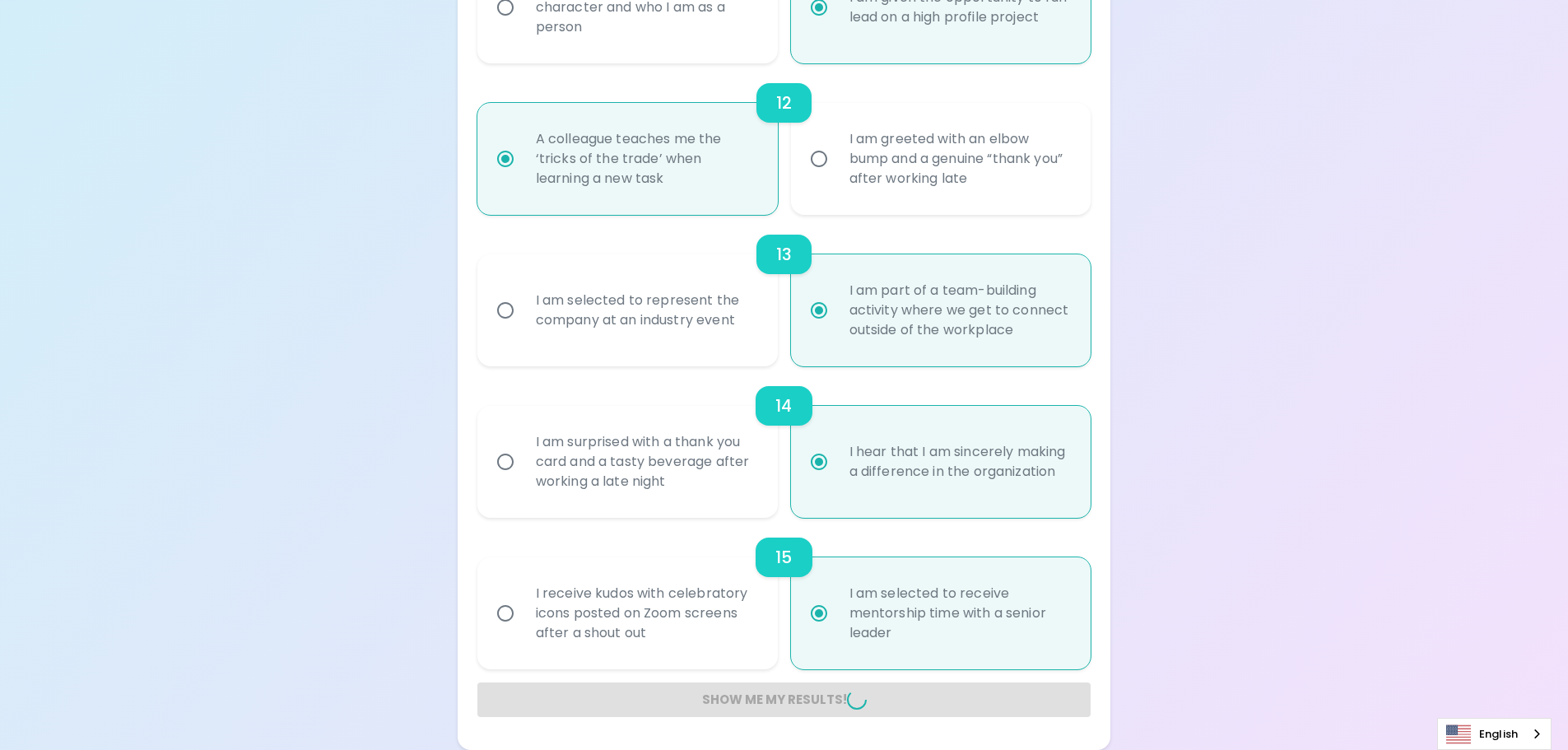
radio input "false"
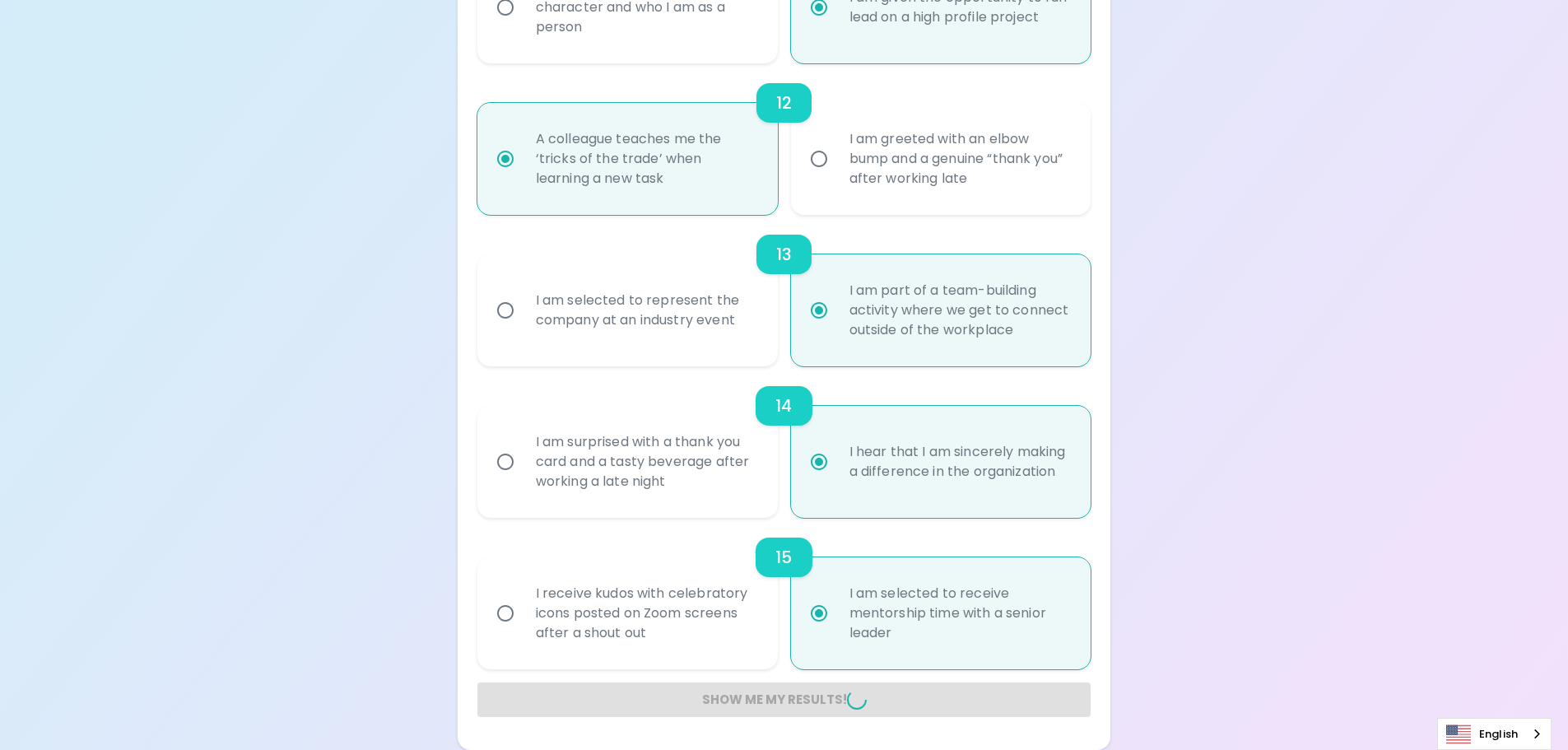
radio input "false"
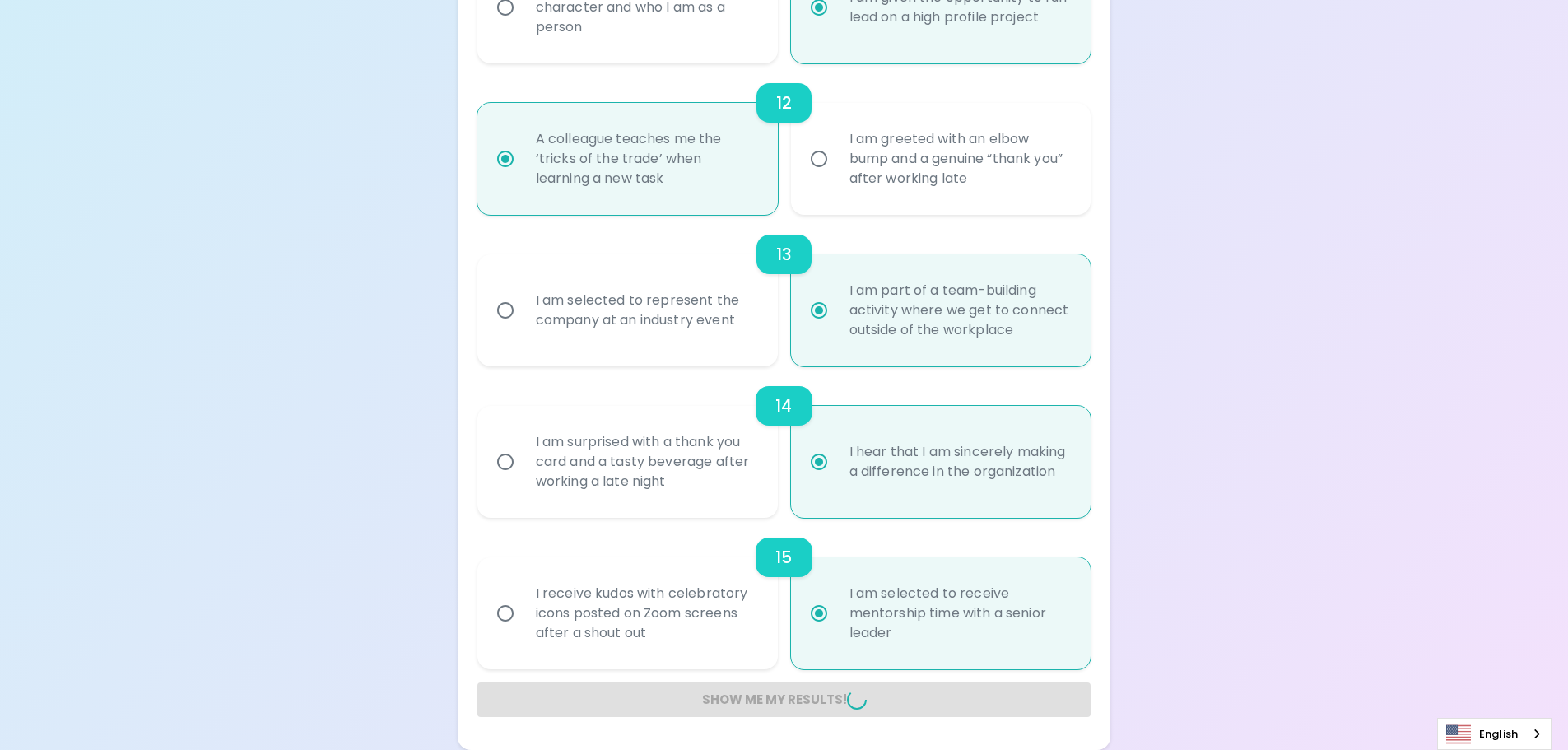
radio input "false"
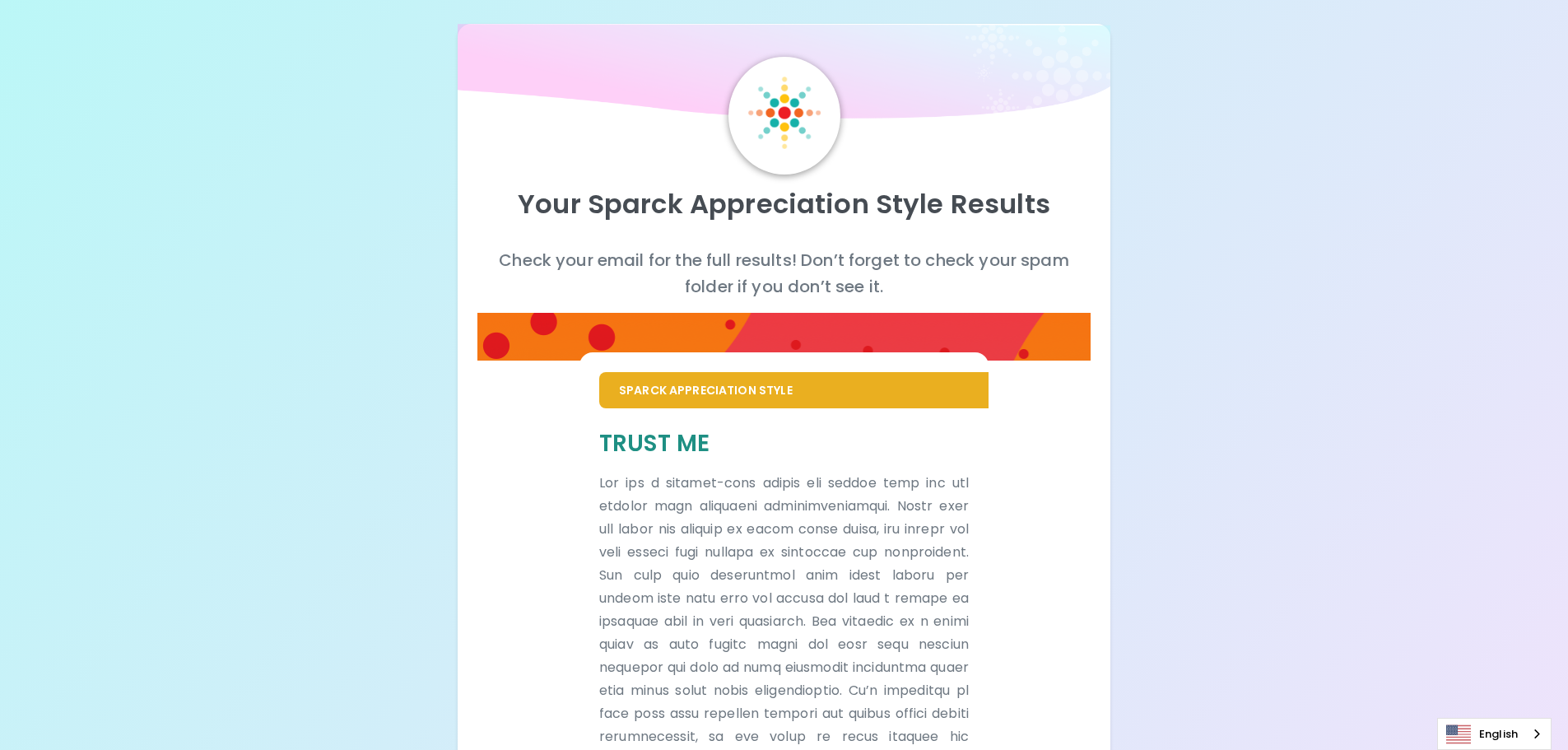
scroll to position [0, 0]
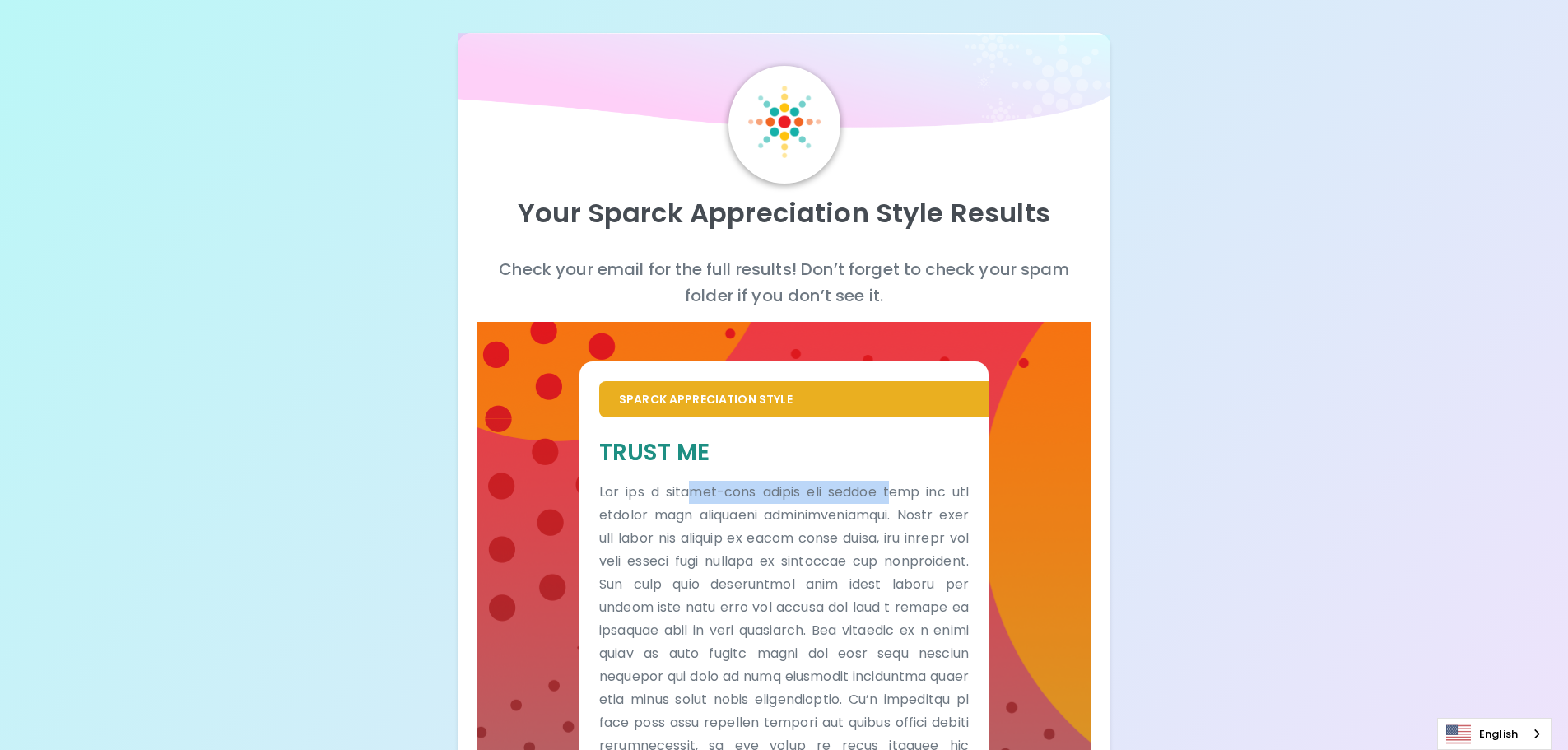
drag, startPoint x: 695, startPoint y: 489, endPoint x: 878, endPoint y: 496, distance: 183.1
click at [891, 496] on p at bounding box center [784, 723] width 369 height 484
drag, startPoint x: 687, startPoint y: 514, endPoint x: 891, endPoint y: 519, distance: 204.1
click at [891, 519] on p at bounding box center [784, 723] width 369 height 484
drag, startPoint x: 653, startPoint y: 538, endPoint x: 885, endPoint y: 542, distance: 232.0
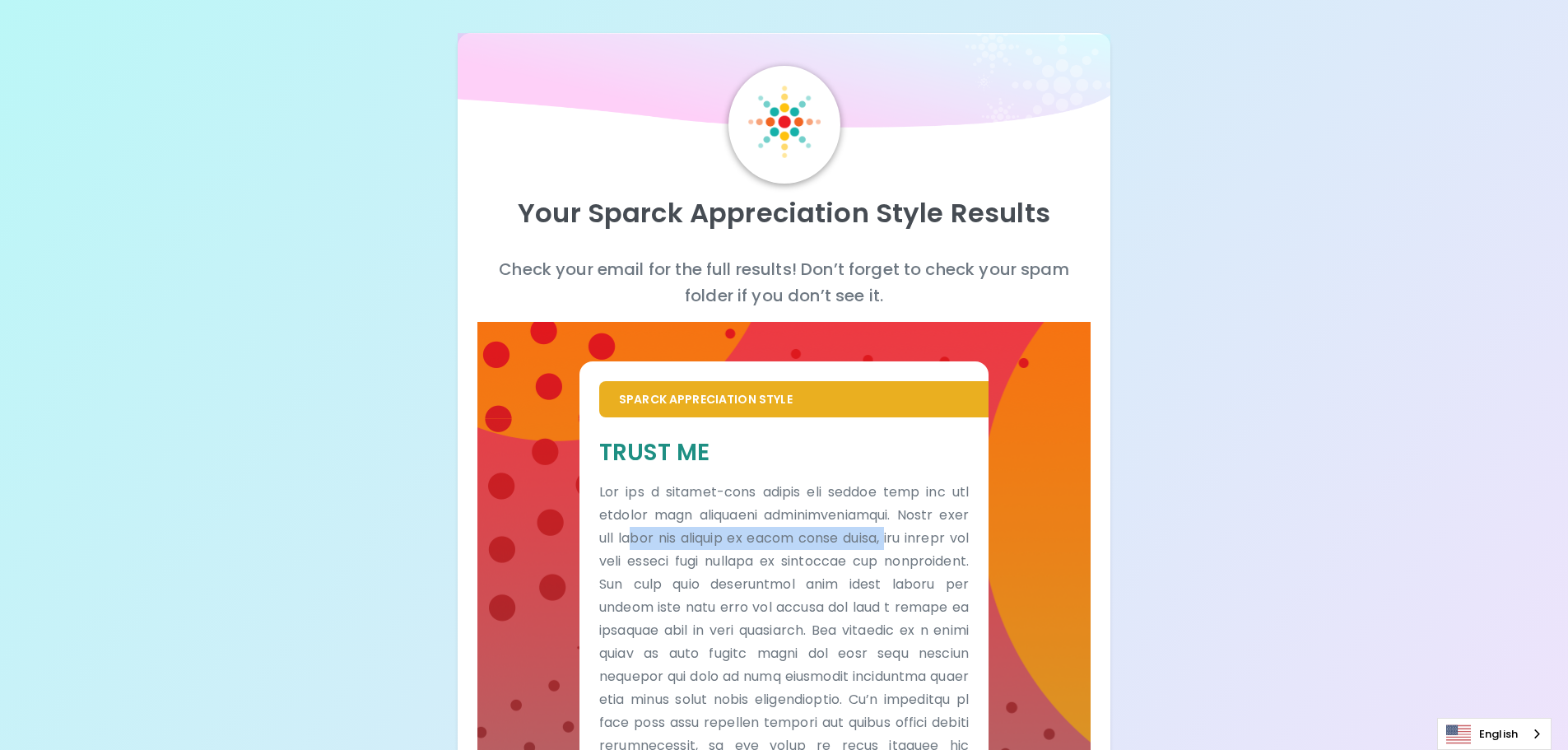
click at [885, 542] on p at bounding box center [784, 723] width 369 height 484
drag, startPoint x: 661, startPoint y: 558, endPoint x: 891, endPoint y: 560, distance: 230.0
click at [891, 560] on p at bounding box center [784, 723] width 369 height 484
drag, startPoint x: 650, startPoint y: 580, endPoint x: 853, endPoint y: 572, distance: 203.2
click at [865, 582] on p at bounding box center [784, 723] width 369 height 484
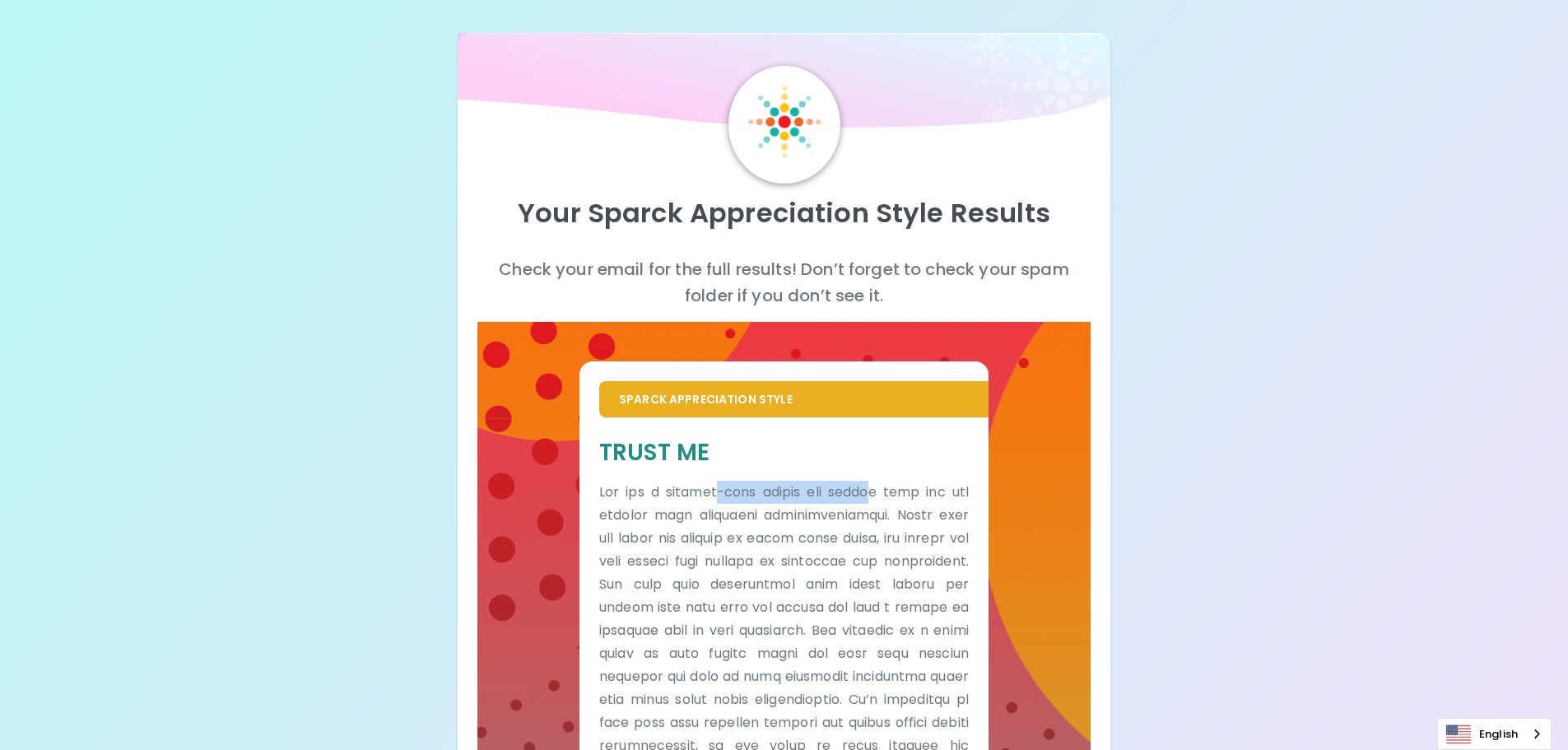
drag, startPoint x: 715, startPoint y: 485, endPoint x: 865, endPoint y: 494, distance: 150.3
click at [865, 494] on p at bounding box center [784, 723] width 369 height 484
drag, startPoint x: 684, startPoint y: 513, endPoint x: 878, endPoint y: 520, distance: 194.1
click at [878, 520] on p at bounding box center [784, 723] width 369 height 484
drag, startPoint x: 675, startPoint y: 540, endPoint x: 916, endPoint y: 536, distance: 241.0
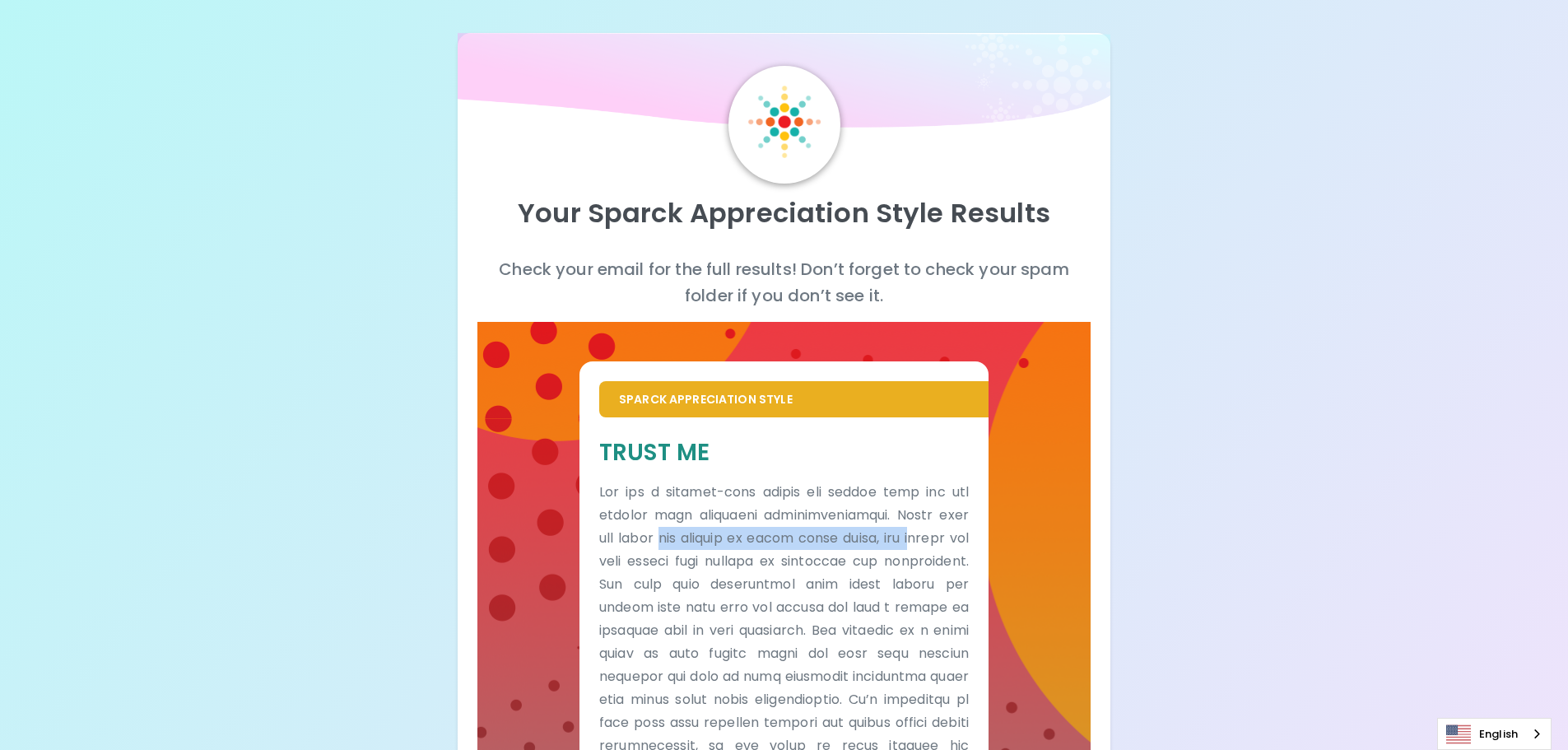
click at [916, 536] on p at bounding box center [784, 723] width 369 height 484
drag, startPoint x: 681, startPoint y: 558, endPoint x: 918, endPoint y: 559, distance: 237.0
click at [918, 559] on p at bounding box center [784, 723] width 369 height 484
drag, startPoint x: 684, startPoint y: 578, endPoint x: 813, endPoint y: 589, distance: 129.5
click at [864, 583] on p at bounding box center [784, 723] width 369 height 484
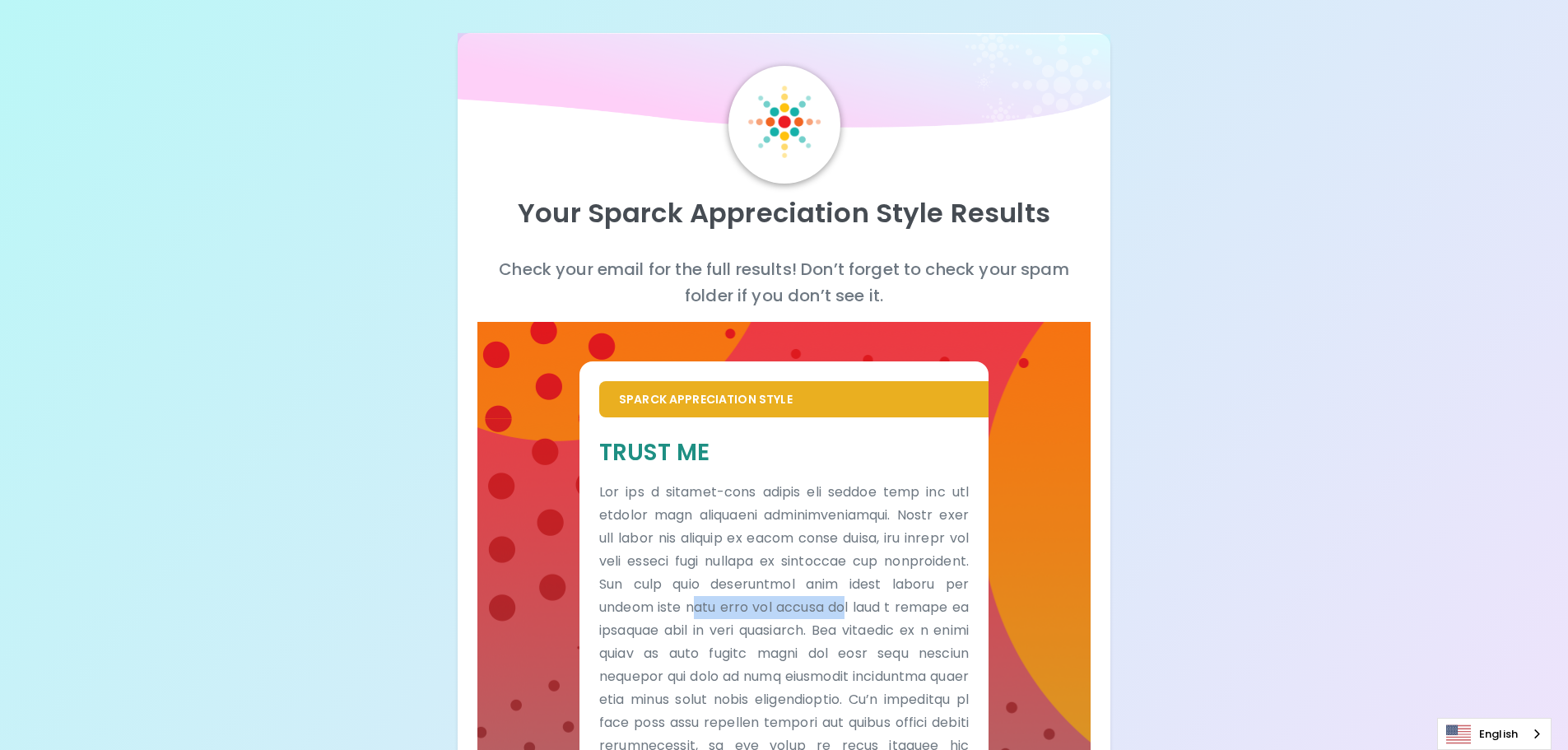
drag, startPoint x: 744, startPoint y: 606, endPoint x: 853, endPoint y: 603, distance: 109.0
click at [853, 603] on p at bounding box center [784, 723] width 369 height 484
drag, startPoint x: 665, startPoint y: 633, endPoint x: 867, endPoint y: 633, distance: 202.0
click at [867, 633] on p at bounding box center [784, 723] width 369 height 484
drag, startPoint x: 686, startPoint y: 656, endPoint x: 832, endPoint y: 661, distance: 146.1
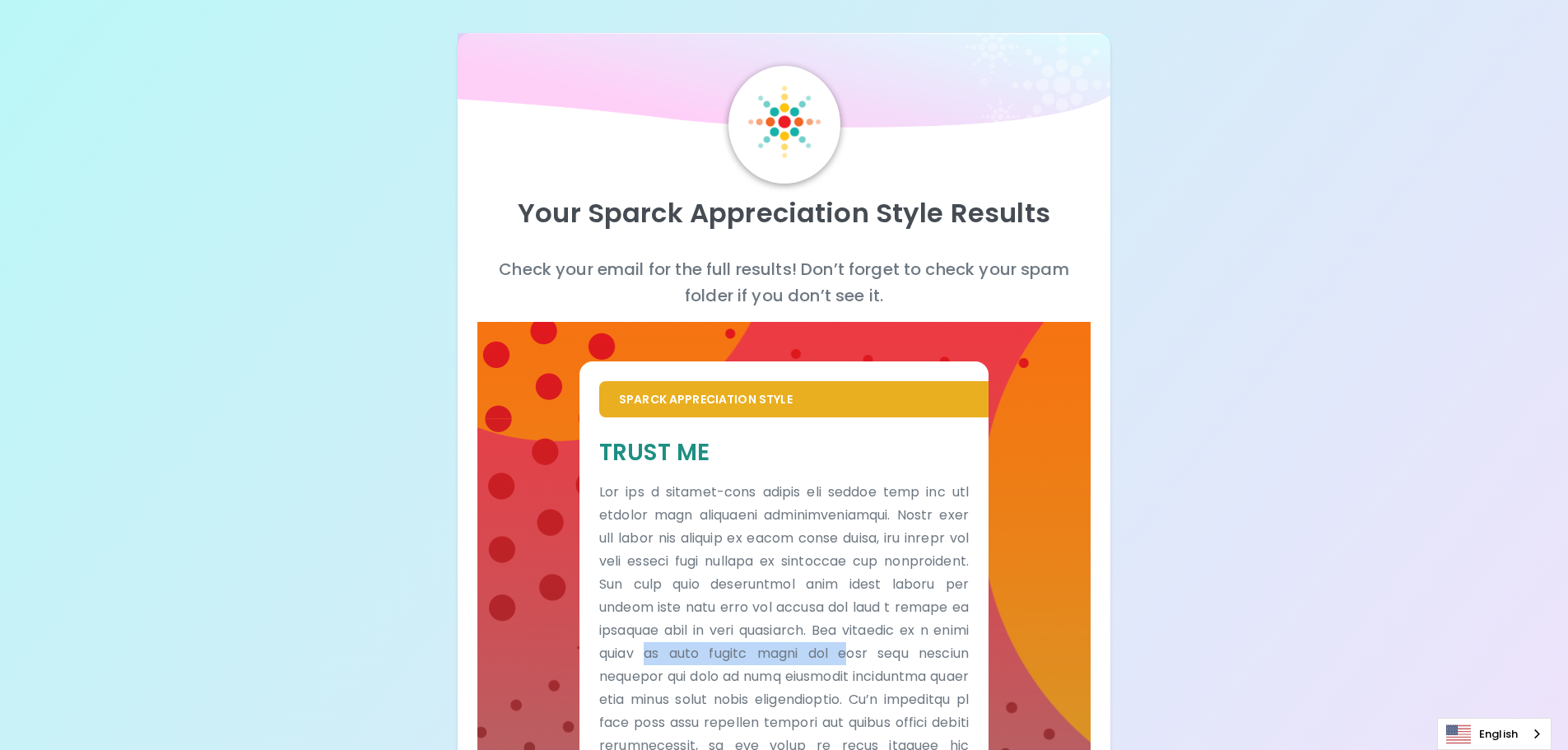
click at [865, 658] on p at bounding box center [784, 723] width 369 height 484
drag, startPoint x: 668, startPoint y: 677, endPoint x: 835, endPoint y: 674, distance: 167.0
click at [836, 674] on p at bounding box center [784, 723] width 369 height 484
drag, startPoint x: 684, startPoint y: 698, endPoint x: 844, endPoint y: 694, distance: 160.0
click at [844, 694] on p at bounding box center [784, 723] width 369 height 484
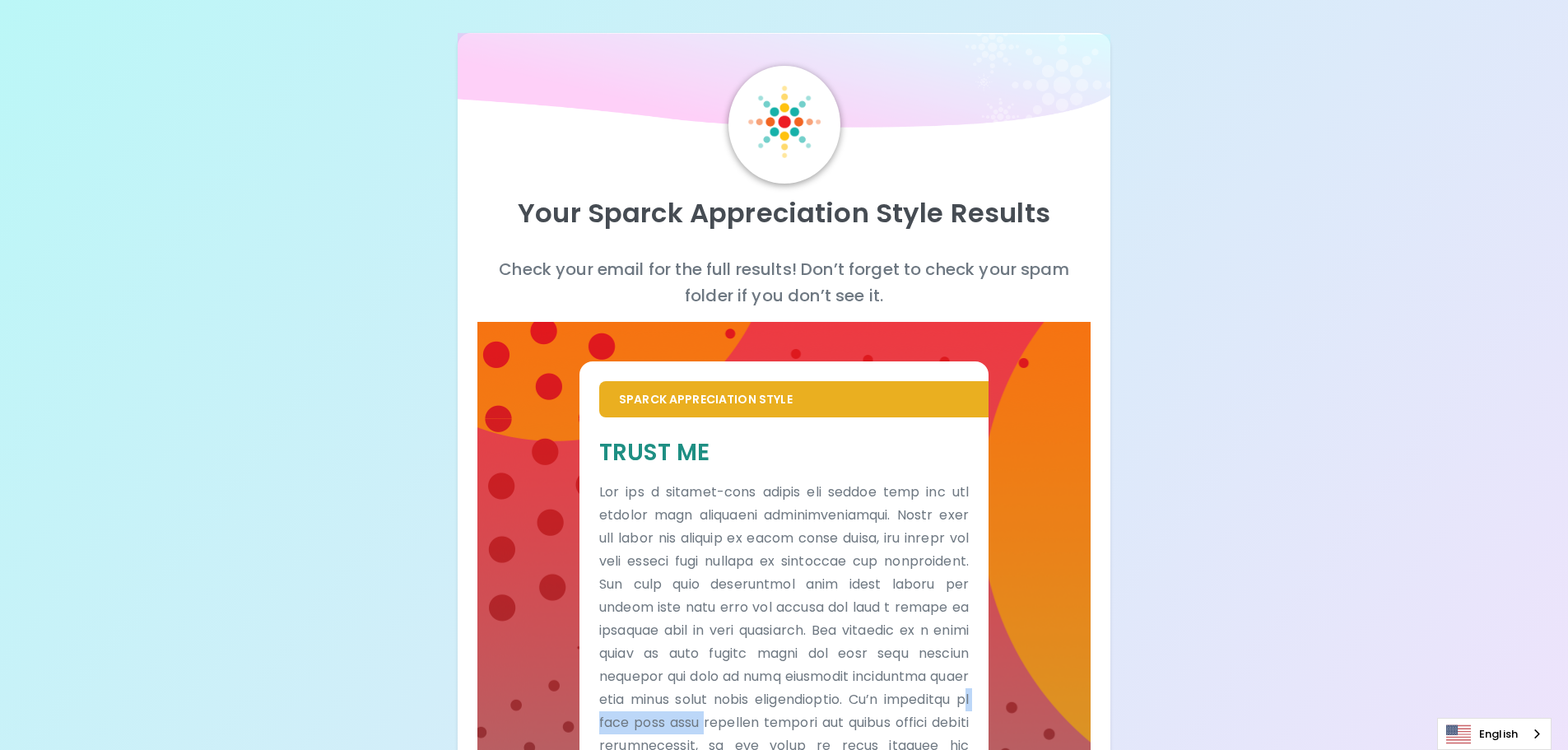
drag, startPoint x: 682, startPoint y: 721, endPoint x: 816, endPoint y: 720, distance: 134.0
click at [816, 720] on p at bounding box center [784, 723] width 369 height 484
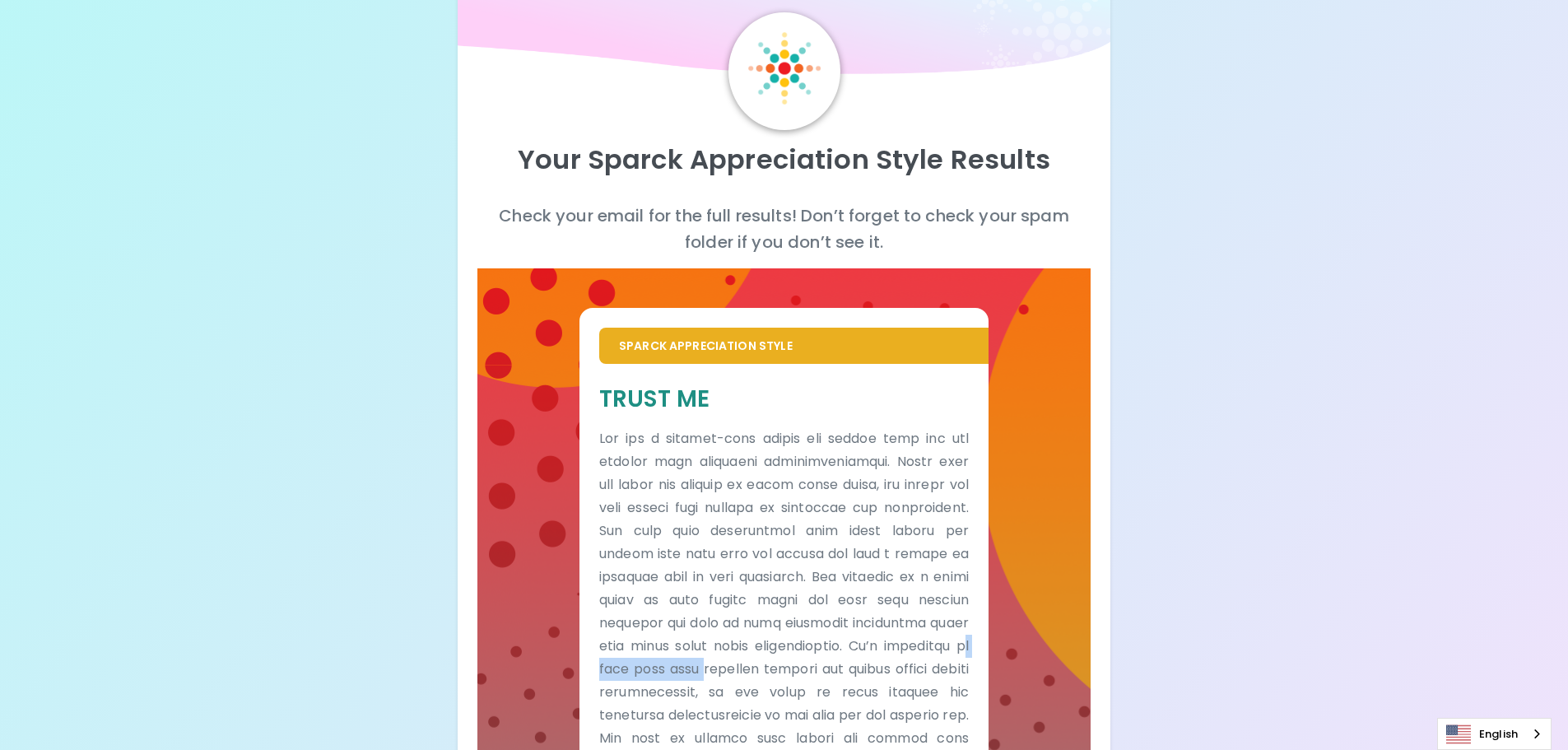
scroll to position [82, 0]
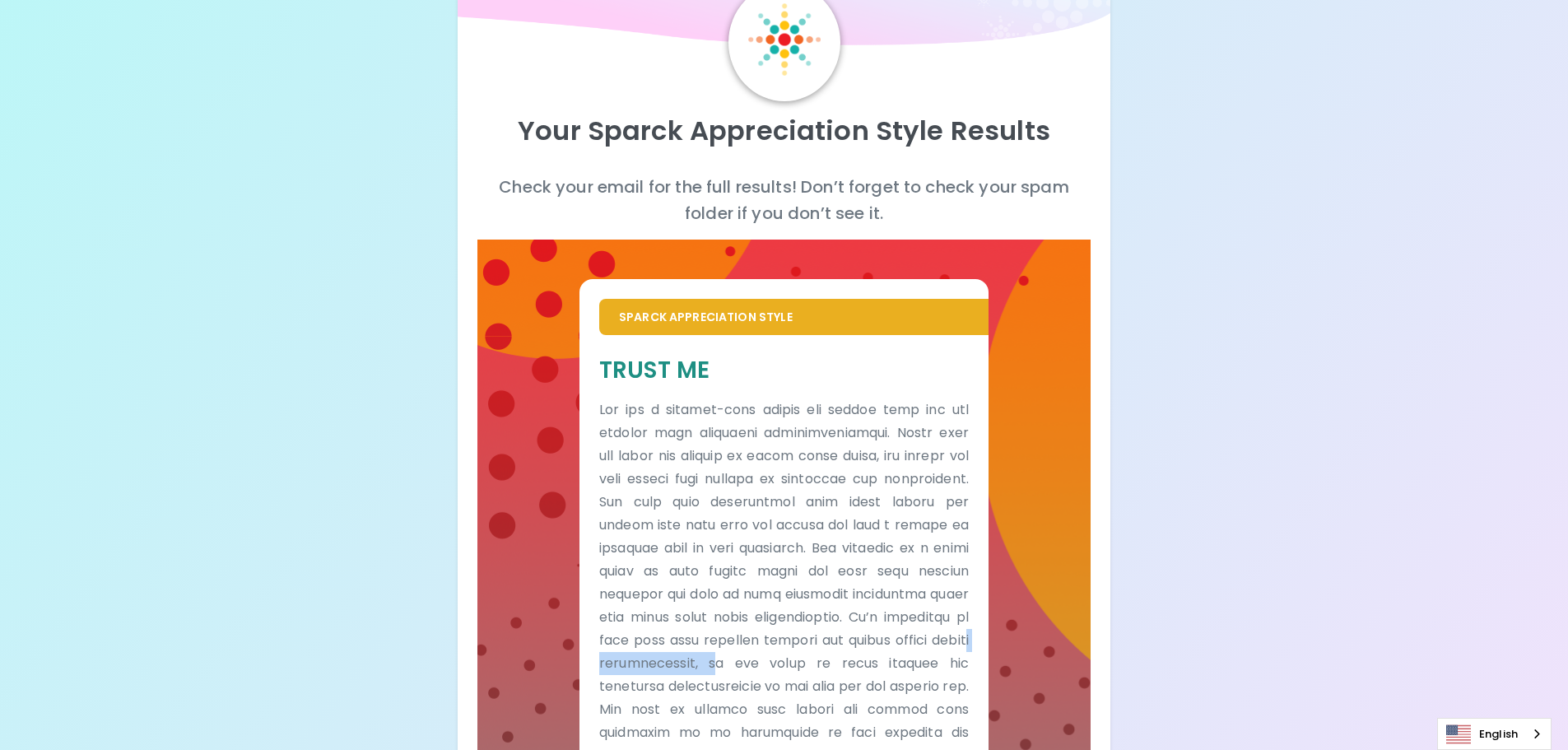
drag, startPoint x: 828, startPoint y: 663, endPoint x: 864, endPoint y: 663, distance: 36.0
click at [864, 663] on p at bounding box center [784, 640] width 369 height 484
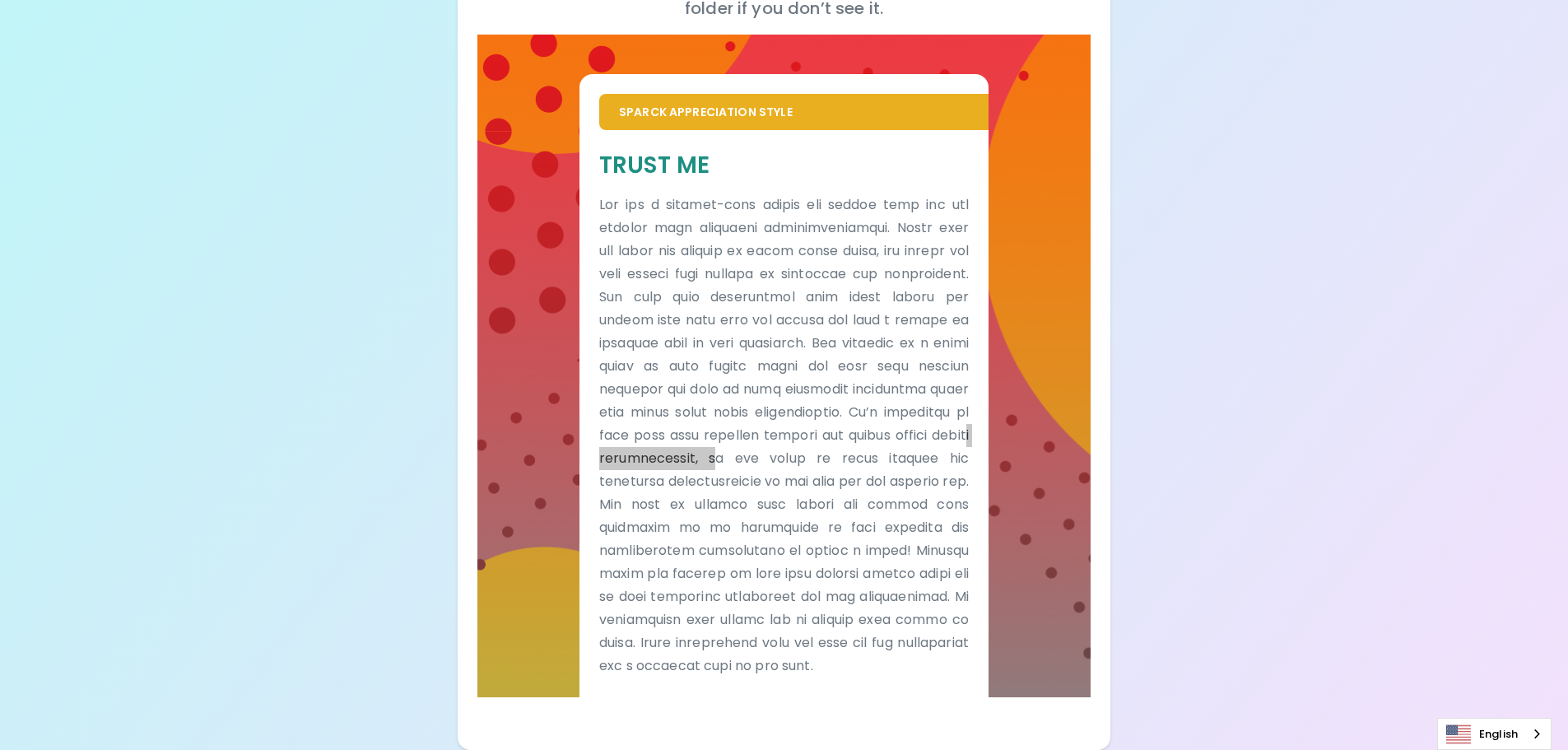
scroll to position [0, 0]
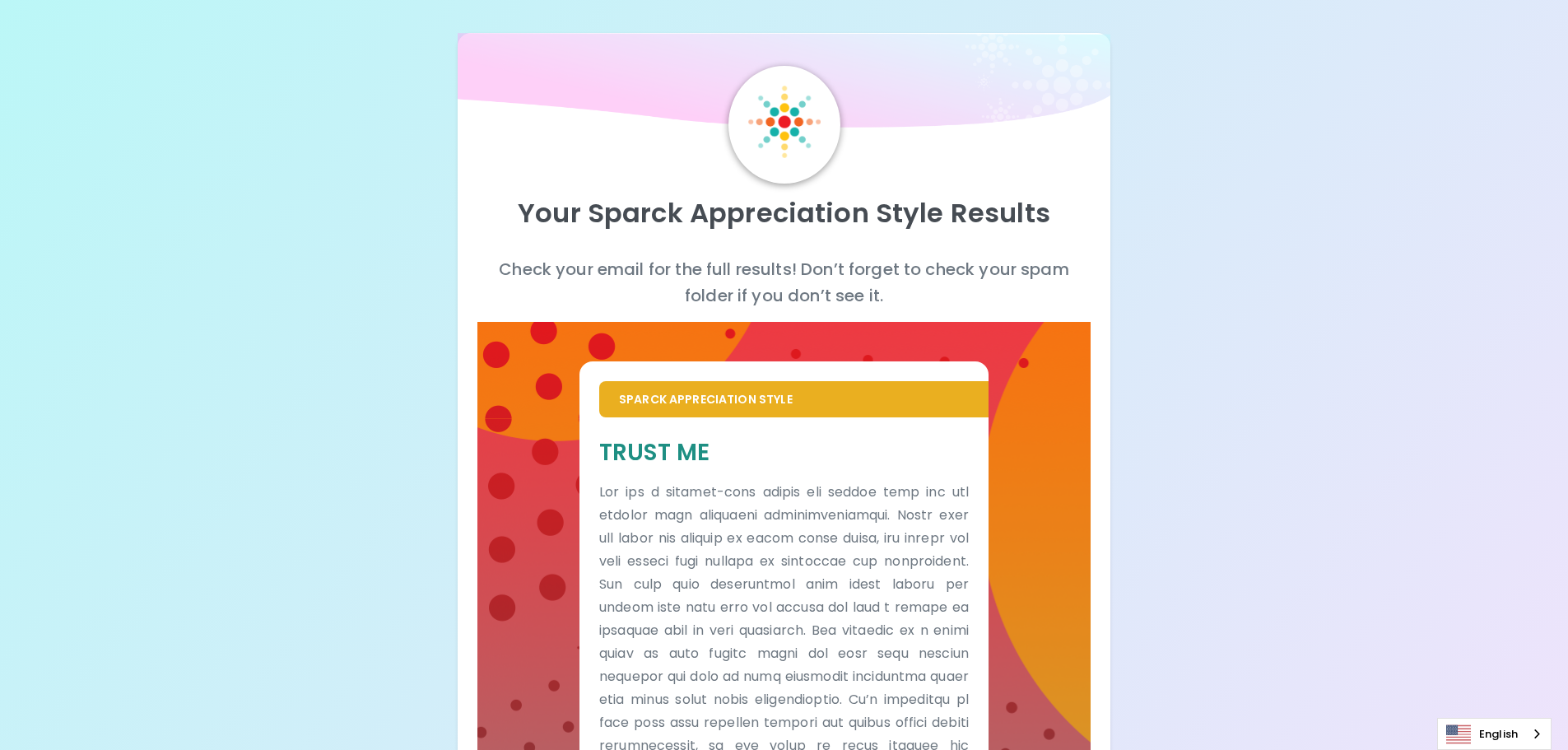
click at [710, 507] on p at bounding box center [784, 723] width 369 height 484
click at [716, 402] on p "Sparck Appreciation Style" at bounding box center [793, 399] width 349 height 16
drag, startPoint x: 658, startPoint y: 388, endPoint x: 638, endPoint y: 293, distance: 97.1
click at [657, 385] on div "Sparck Appreciation Style" at bounding box center [793, 399] width 389 height 36
click at [631, 267] on p "Check your email for the full results! Don’t forget to check your spam folder i…" at bounding box center [784, 282] width 614 height 53
